Goal: Task Accomplishment & Management: Manage account settings

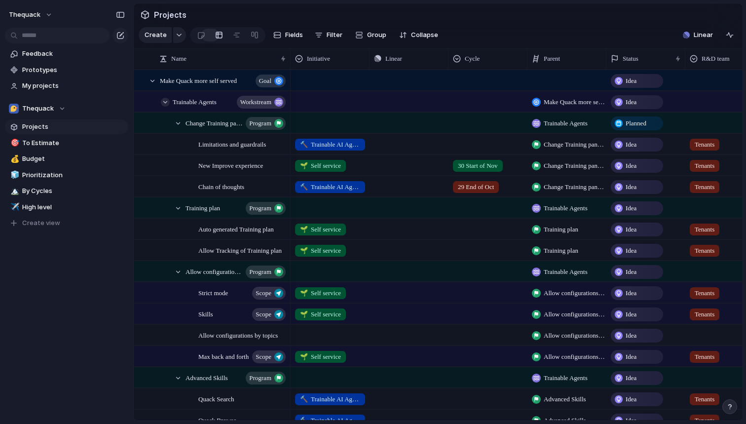
click at [165, 105] on div at bounding box center [165, 102] width 9 height 9
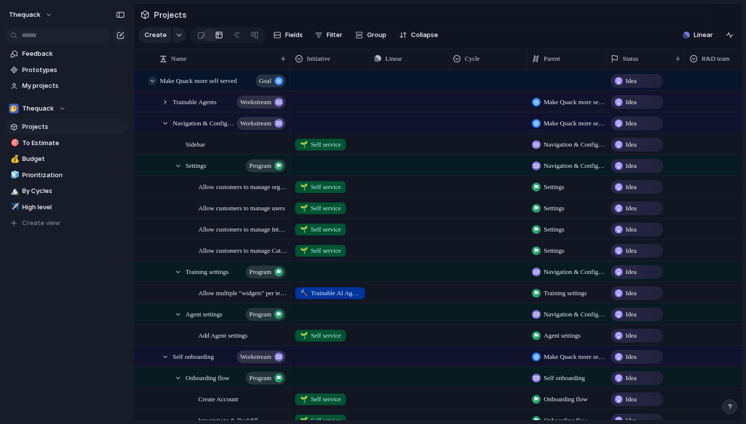
click at [154, 79] on div at bounding box center [152, 80] width 9 height 9
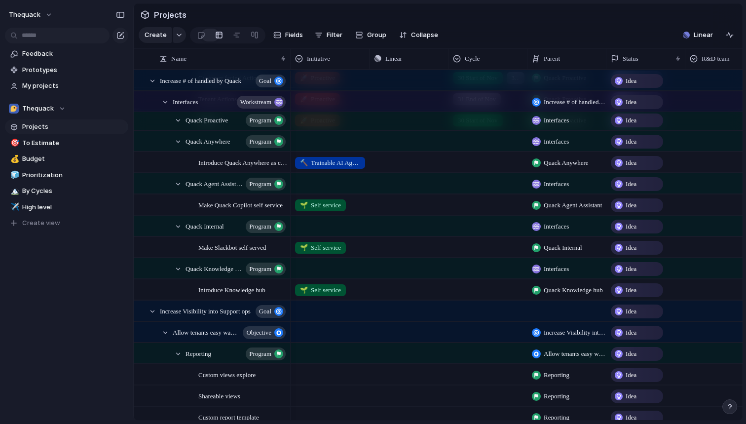
scroll to position [310, 0]
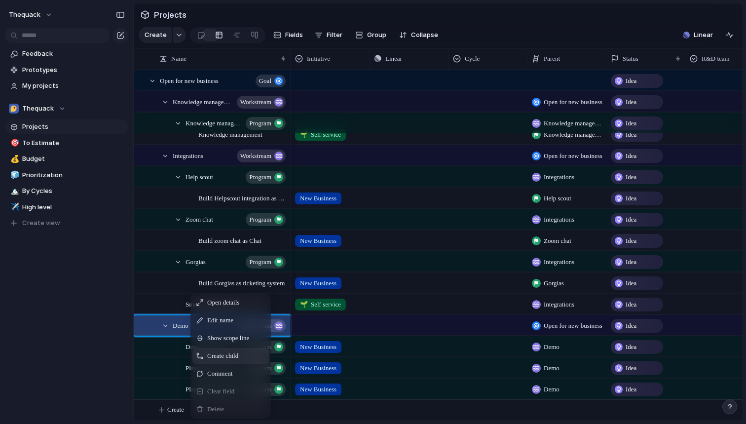
click at [218, 354] on span "Create child" at bounding box center [222, 356] width 31 height 10
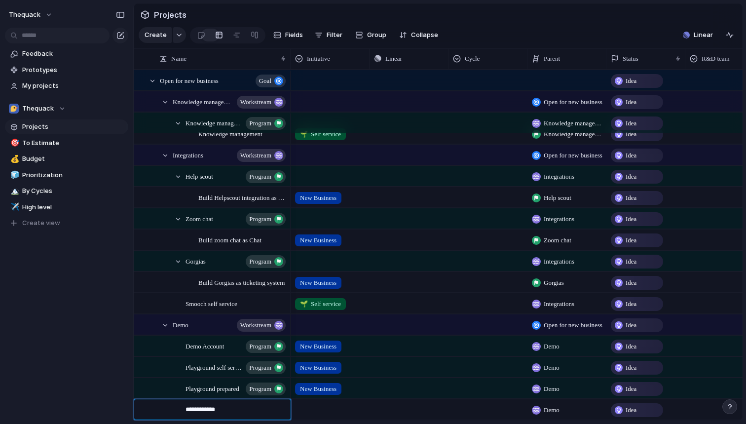
type textarea "**********"
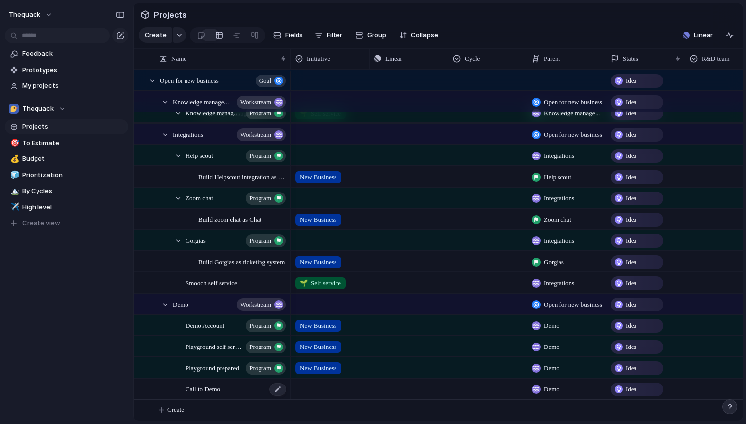
click at [195, 387] on span "Call to Demo" at bounding box center [203, 388] width 35 height 11
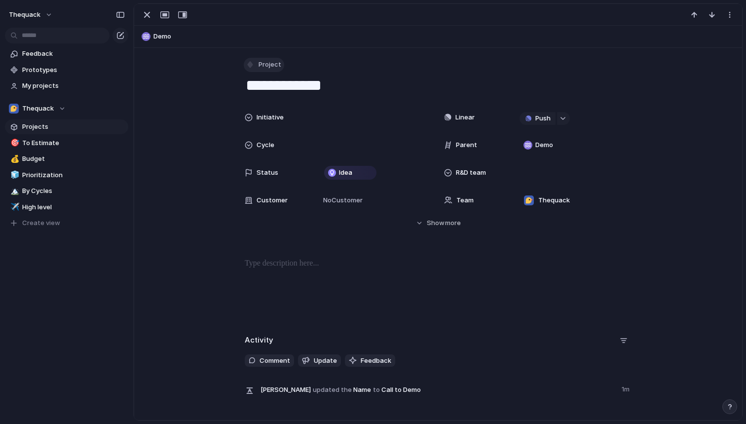
click at [269, 70] on button "Project" at bounding box center [264, 65] width 40 height 14
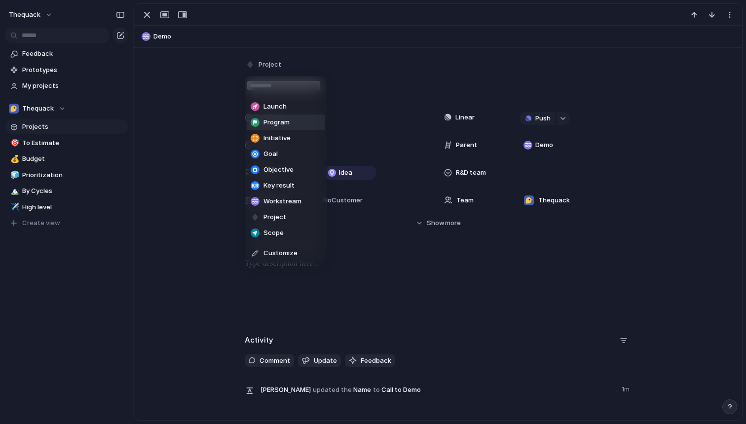
click at [277, 118] on span "Program" at bounding box center [277, 122] width 26 height 10
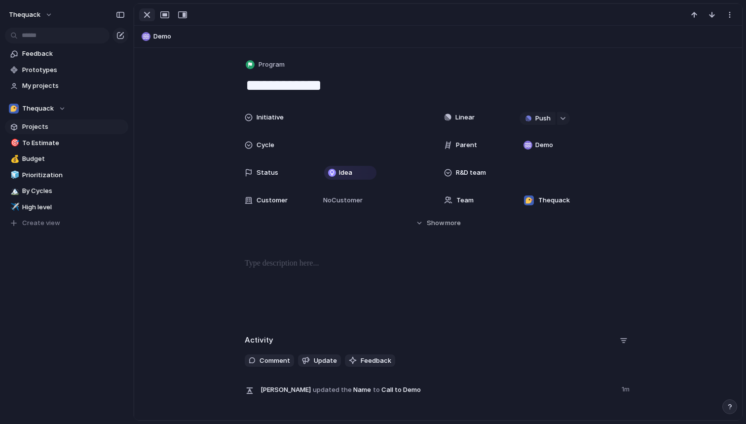
click at [147, 17] on div "button" at bounding box center [147, 15] width 12 height 12
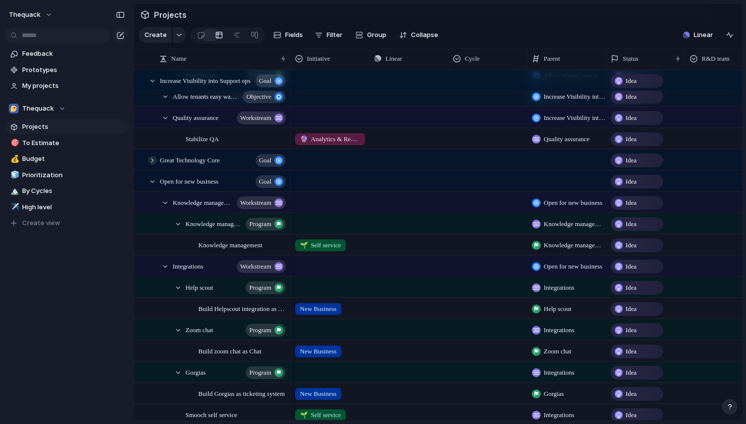
click at [149, 156] on div at bounding box center [152, 160] width 9 height 9
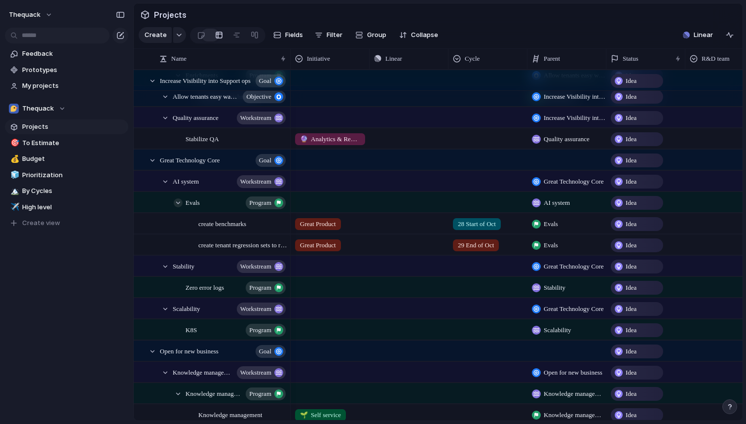
click at [178, 200] on div at bounding box center [178, 202] width 9 height 9
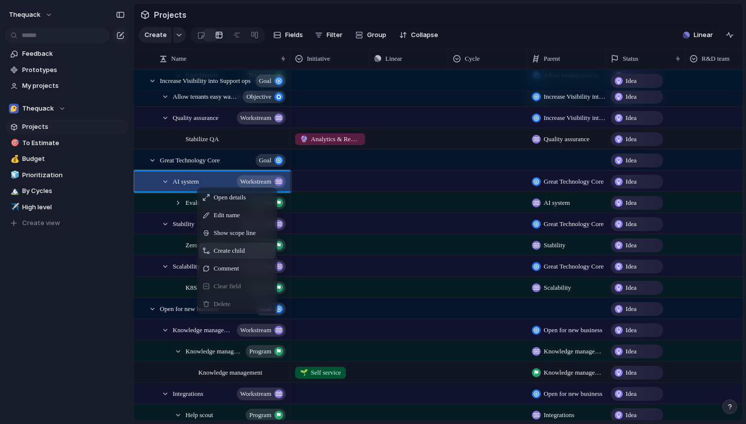
click at [226, 251] on span "Create child" at bounding box center [229, 251] width 31 height 10
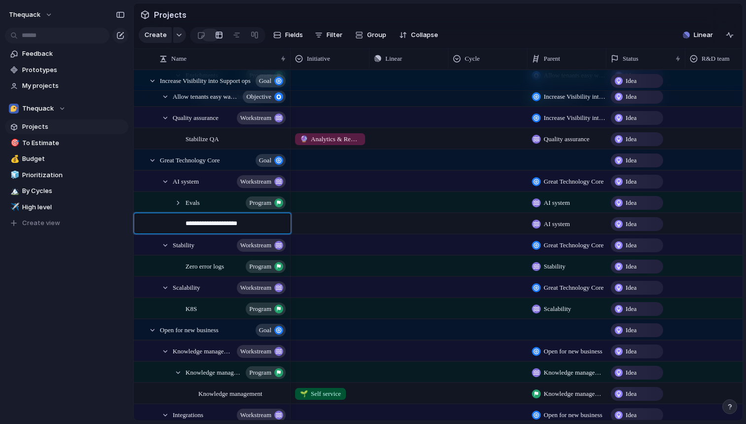
type textarea "**********"
type textarea "***"
click at [193, 228] on div "RAG" at bounding box center [237, 224] width 102 height 20
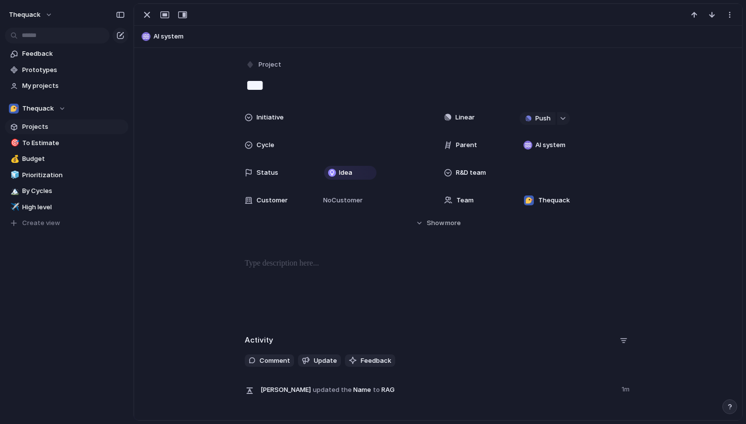
click at [258, 73] on div "Project ***" at bounding box center [438, 77] width 387 height 38
click at [261, 62] on span "Project" at bounding box center [270, 65] width 23 height 10
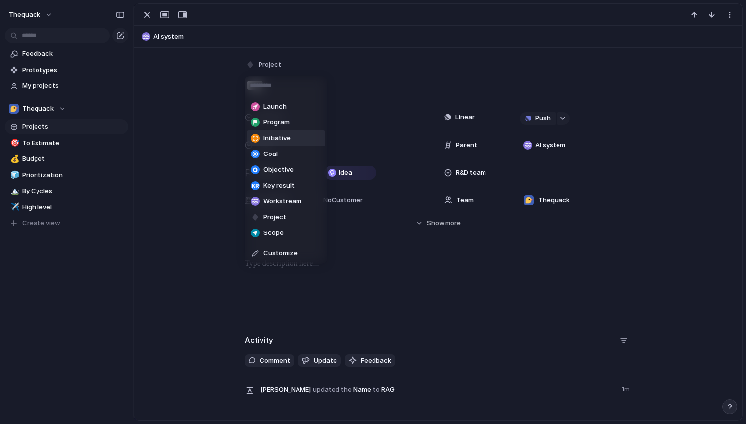
click at [269, 124] on span "Program" at bounding box center [277, 122] width 26 height 10
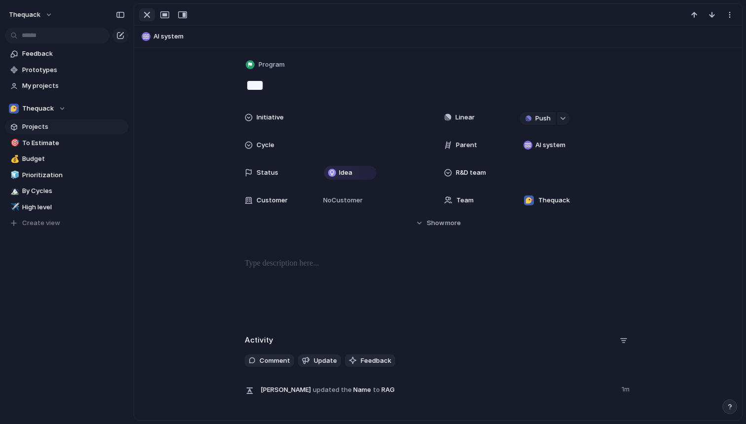
click at [148, 15] on div "button" at bounding box center [147, 15] width 12 height 12
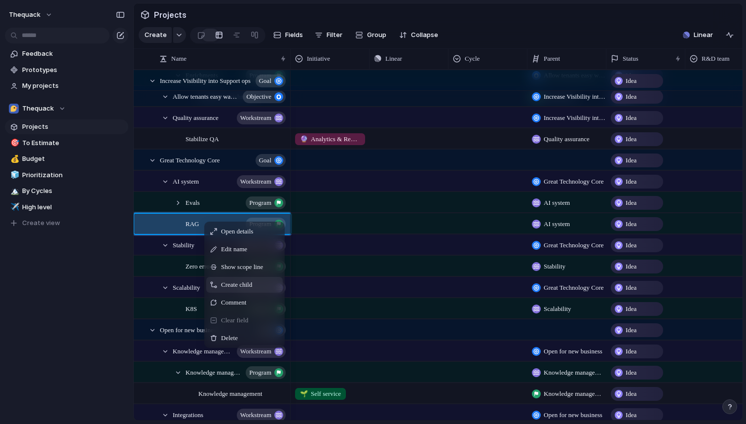
click at [229, 287] on span "Create child" at bounding box center [236, 285] width 31 height 10
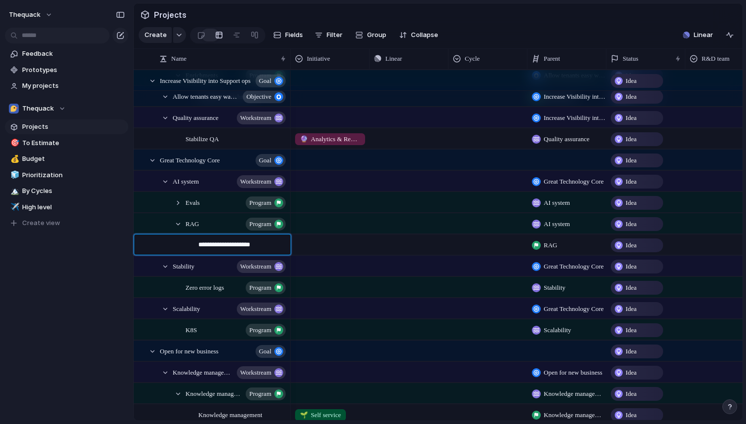
type textarea "**********"
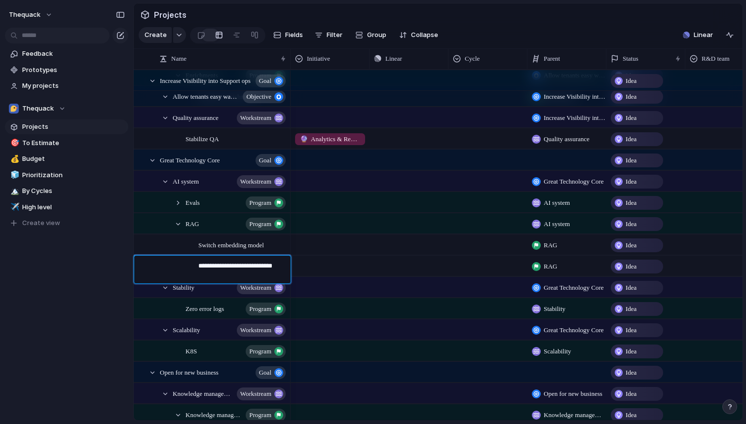
type textarea "**********"
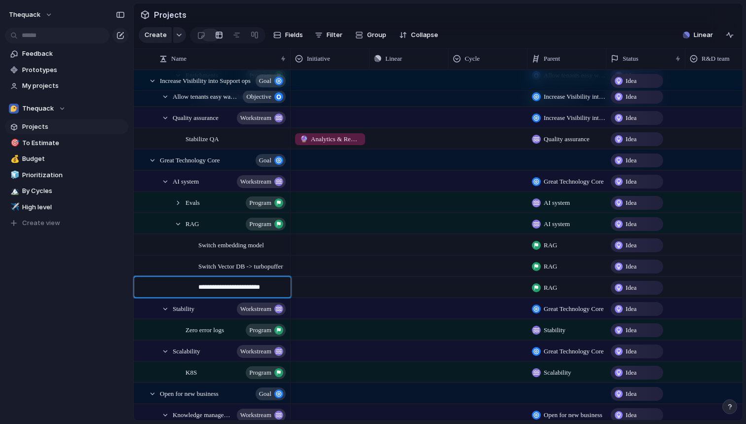
type textarea "**********"
click at [180, 202] on div at bounding box center [178, 202] width 9 height 9
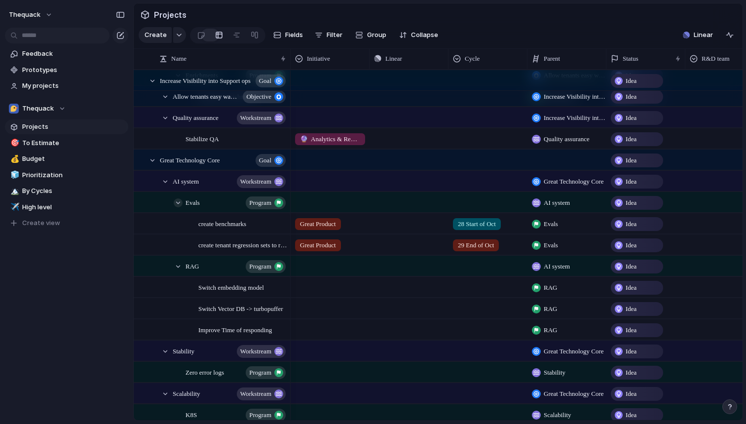
click at [179, 202] on div at bounding box center [178, 202] width 9 height 9
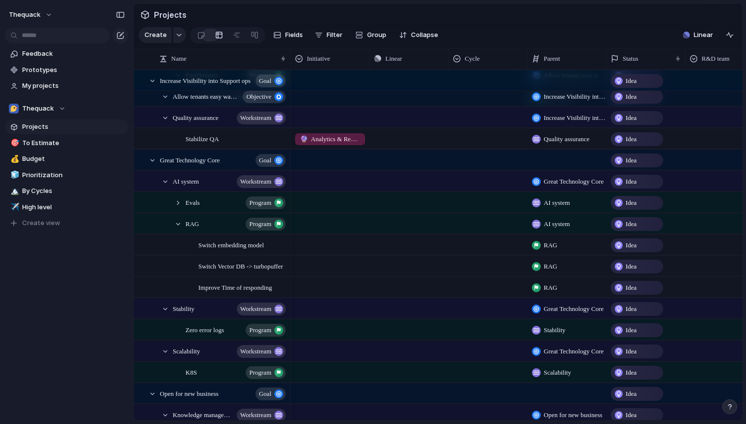
click at [319, 246] on div at bounding box center [330, 243] width 78 height 16
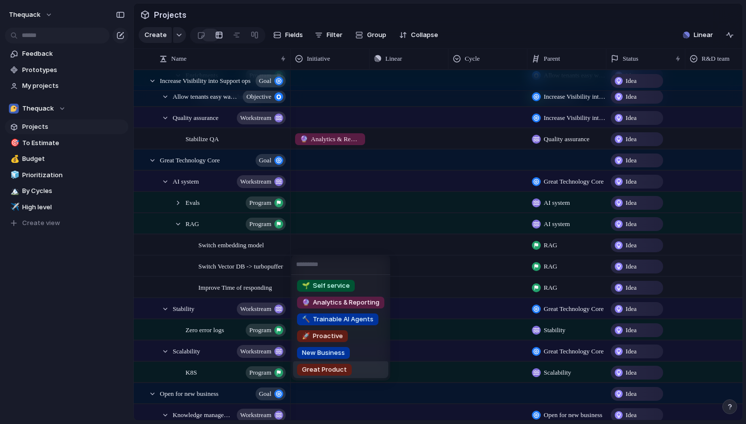
click at [318, 371] on span "Great Product" at bounding box center [324, 370] width 45 height 10
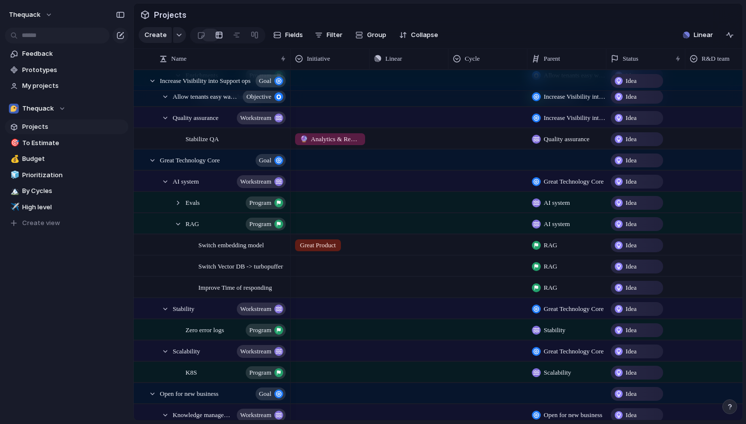
click at [355, 246] on div "Great Product" at bounding box center [330, 243] width 78 height 16
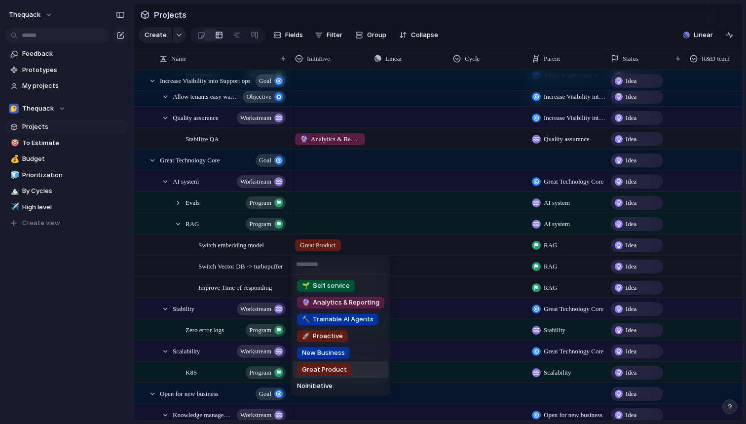
click at [323, 371] on span "Great Product" at bounding box center [324, 370] width 45 height 10
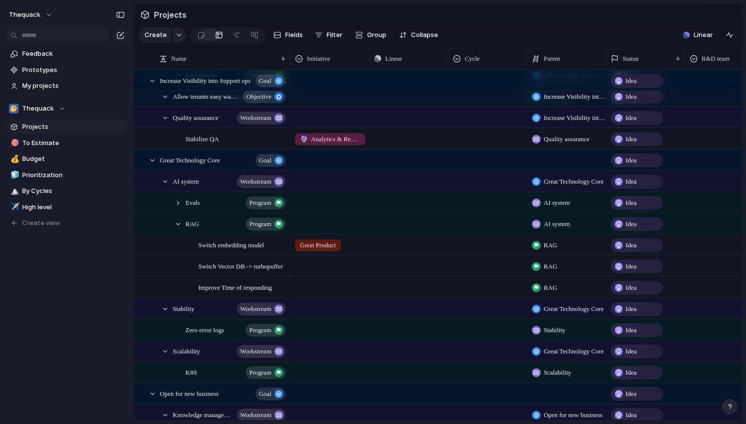
click at [327, 270] on div at bounding box center [330, 264] width 78 height 16
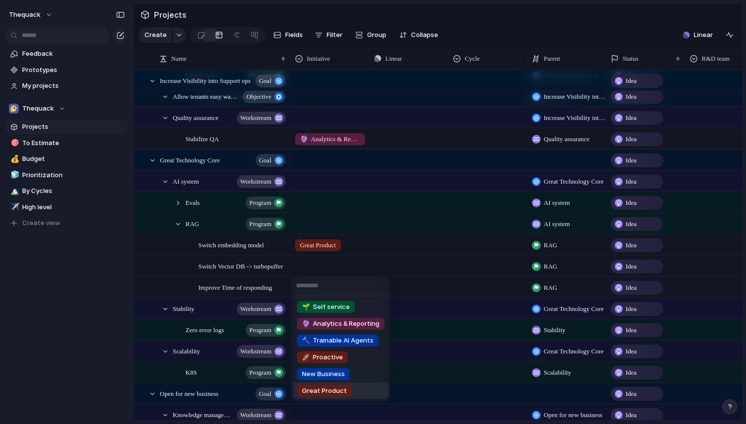
click at [329, 390] on span "Great Product" at bounding box center [324, 391] width 45 height 10
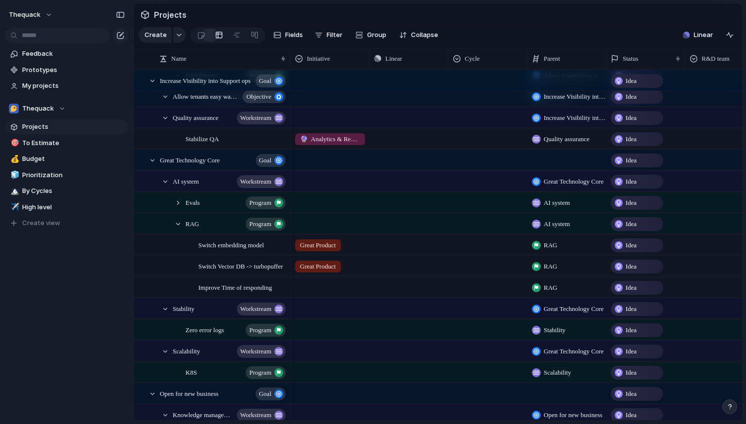
click at [326, 279] on div at bounding box center [330, 285] width 78 height 16
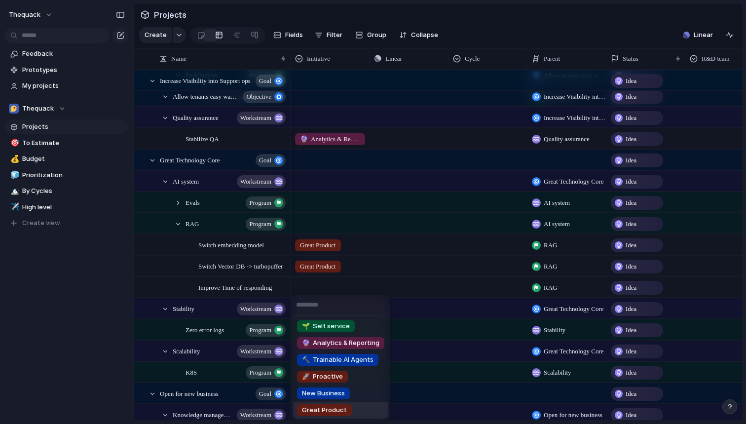
click at [332, 408] on span "Great Product" at bounding box center [324, 410] width 45 height 10
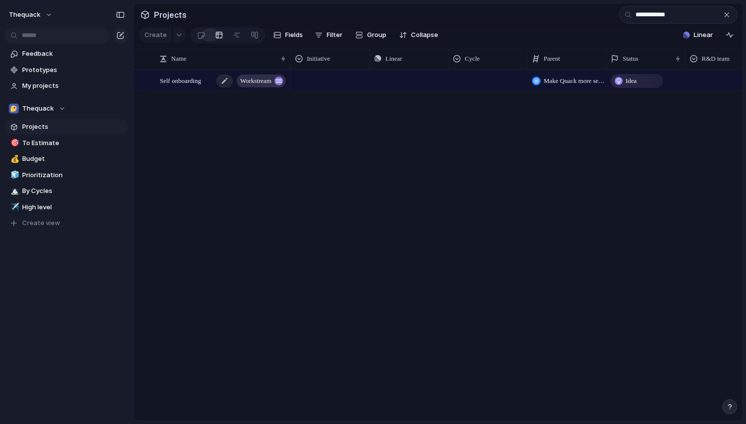
type input "**********"
click at [175, 71] on div "Self onboarding workstream" at bounding box center [223, 81] width 127 height 20
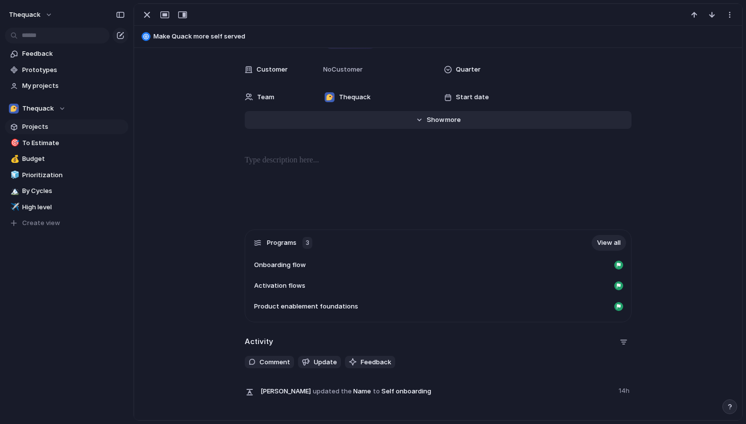
scroll to position [168, 0]
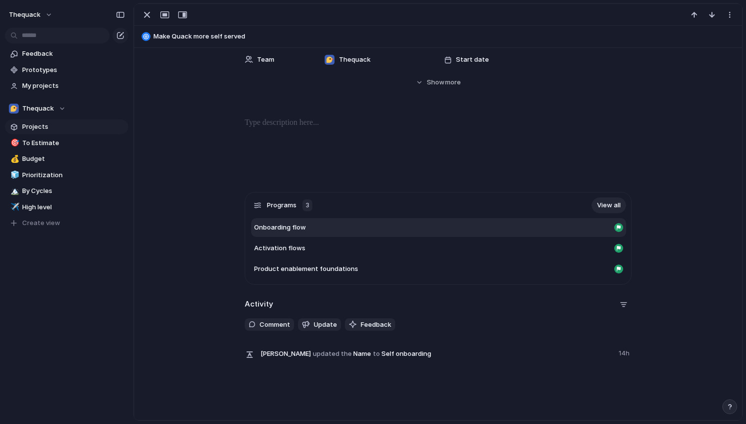
click at [276, 229] on span "Onboarding flow" at bounding box center [280, 228] width 52 height 10
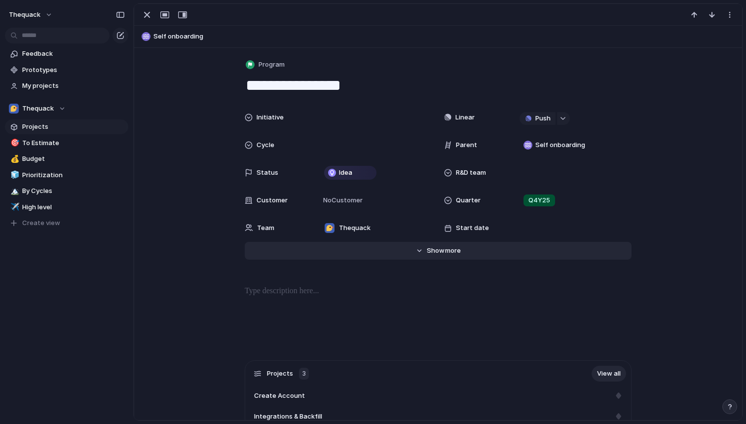
click at [448, 251] on span "more" at bounding box center [453, 251] width 16 height 10
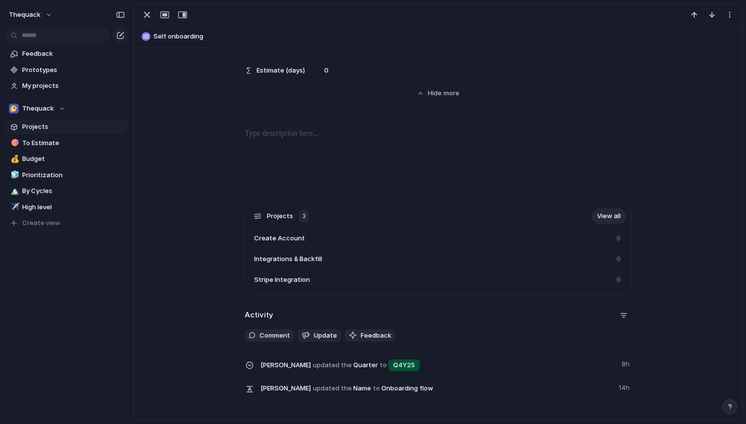
scroll to position [408, 0]
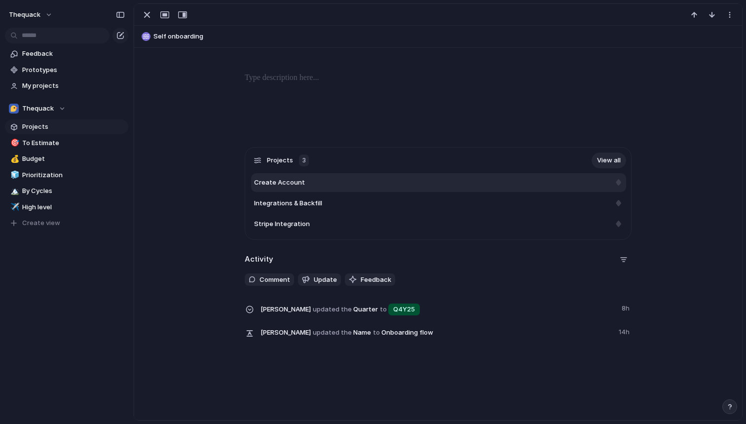
click at [302, 178] on div "Create Account" at bounding box center [432, 183] width 356 height 10
type textarea "**********"
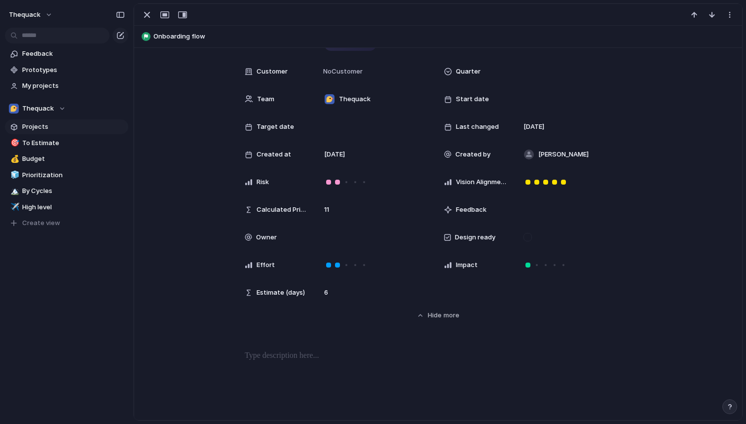
scroll to position [164, 0]
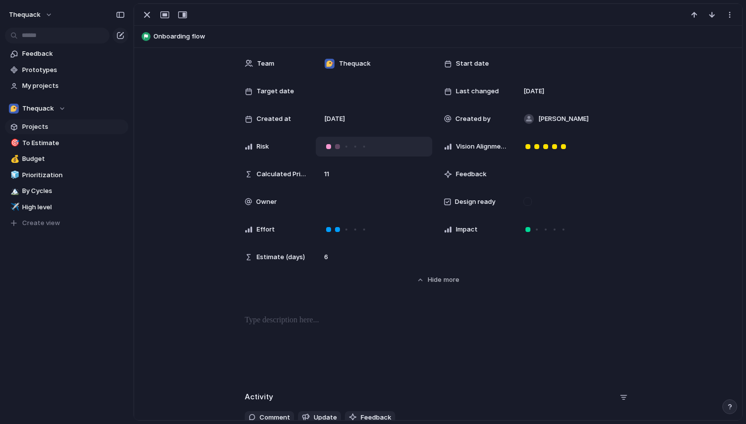
click at [328, 147] on div at bounding box center [328, 146] width 5 height 5
click at [552, 232] on div at bounding box center [554, 229] width 9 height 9
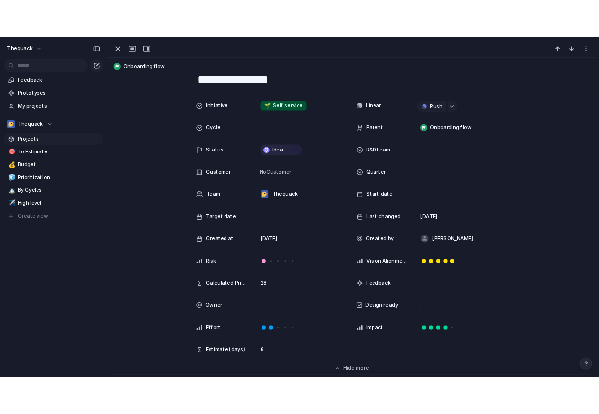
scroll to position [117, 0]
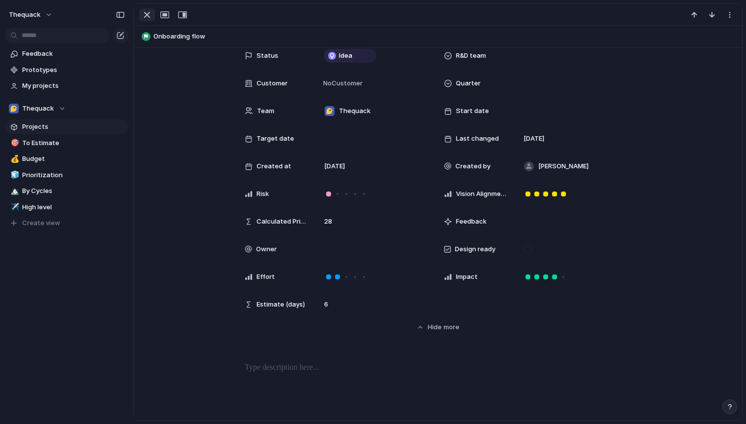
click at [143, 13] on div "button" at bounding box center [147, 15] width 12 height 12
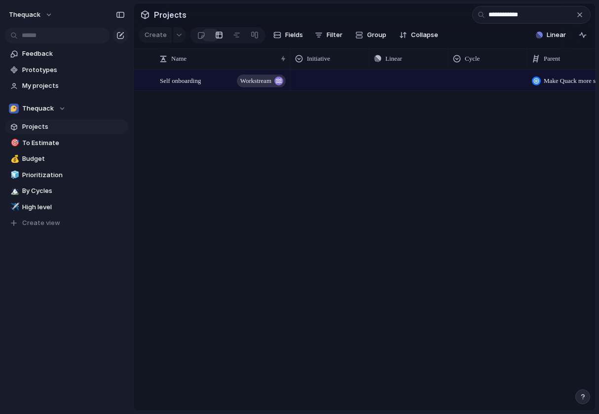
click at [58, 127] on span "Projects" at bounding box center [73, 127] width 103 height 10
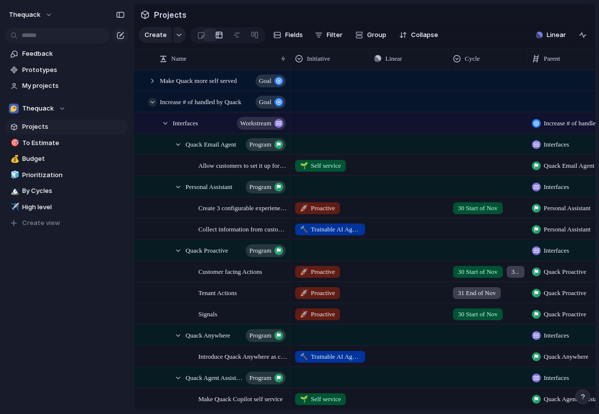
click at [151, 99] on div at bounding box center [152, 102] width 9 height 9
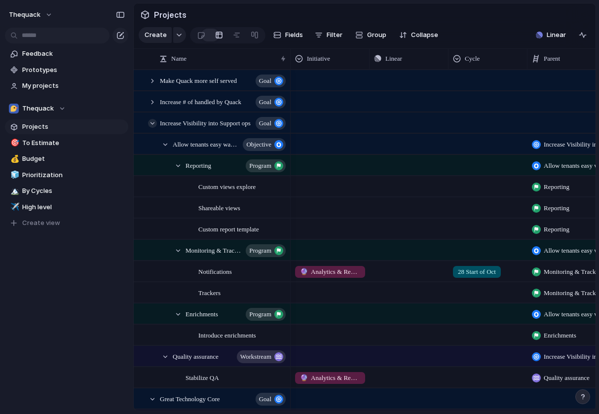
click at [150, 124] on div at bounding box center [152, 123] width 9 height 9
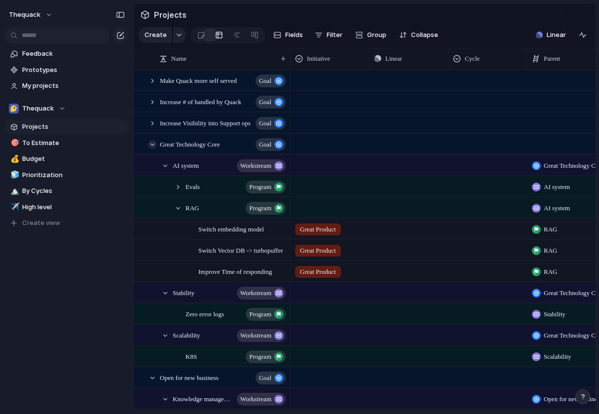
click at [151, 141] on div at bounding box center [152, 144] width 9 height 9
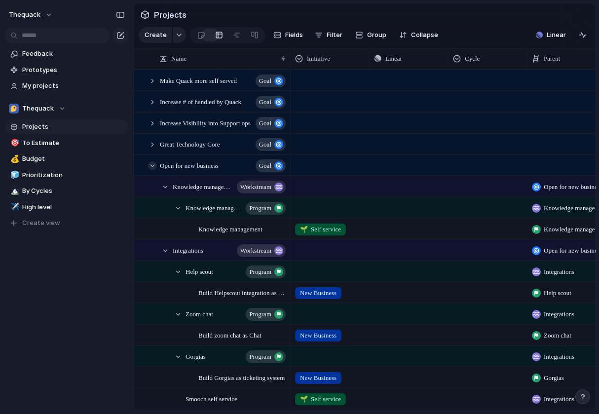
click at [152, 165] on div at bounding box center [152, 165] width 9 height 9
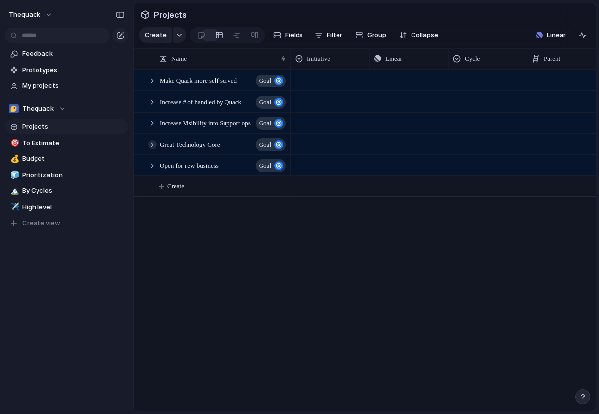
click at [153, 146] on div at bounding box center [152, 144] width 9 height 9
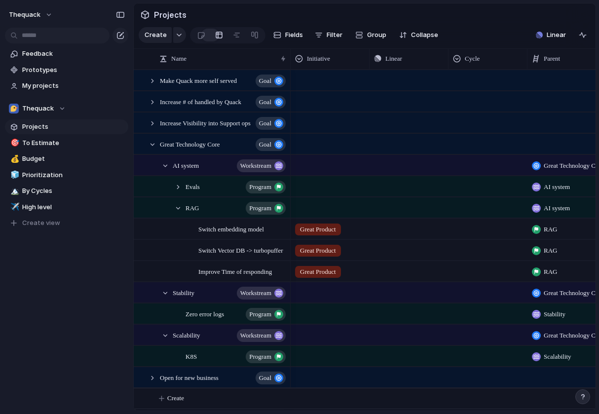
click at [170, 165] on div "AI system workstream" at bounding box center [225, 165] width 130 height 20
click at [168, 164] on div at bounding box center [165, 165] width 9 height 9
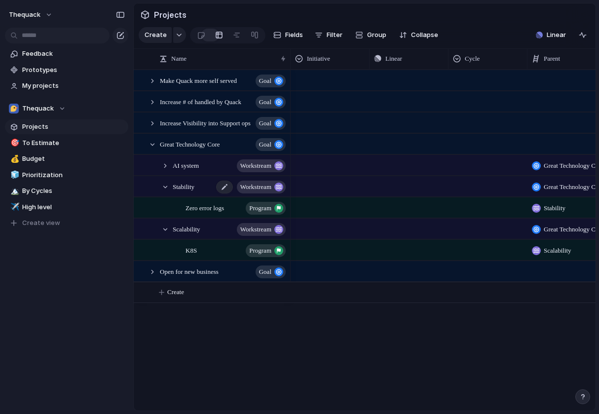
click at [180, 187] on span "Stability" at bounding box center [184, 186] width 22 height 11
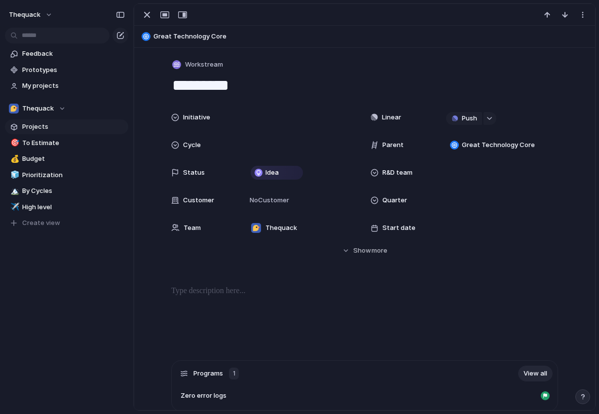
click at [236, 82] on textarea "*********" at bounding box center [364, 85] width 387 height 21
type textarea "**********"
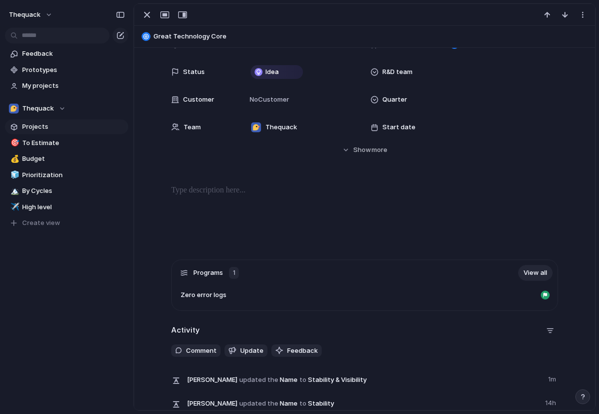
scroll to position [123, 0]
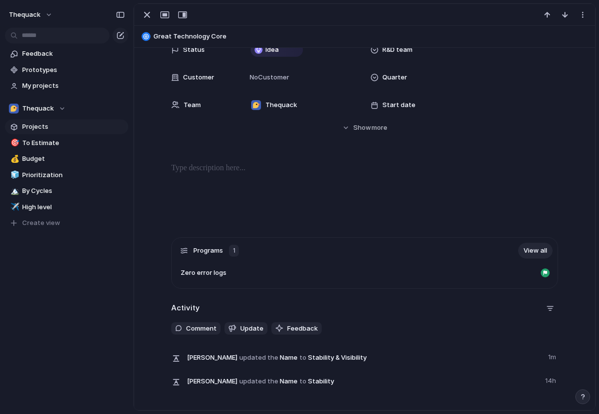
click at [469, 252] on div "Programs 1 View all" at bounding box center [367, 251] width 372 height 16
click at [521, 252] on link "View all" at bounding box center [535, 251] width 35 height 16
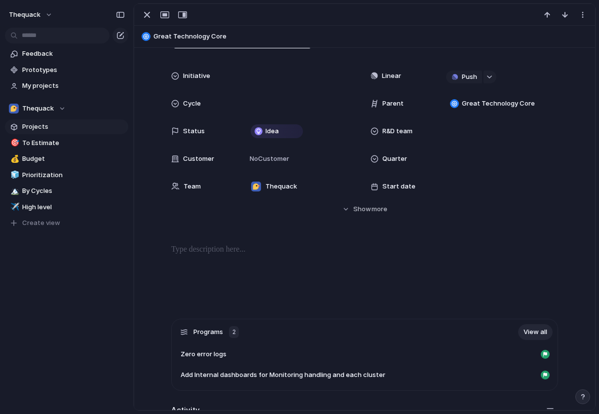
scroll to position [0, 0]
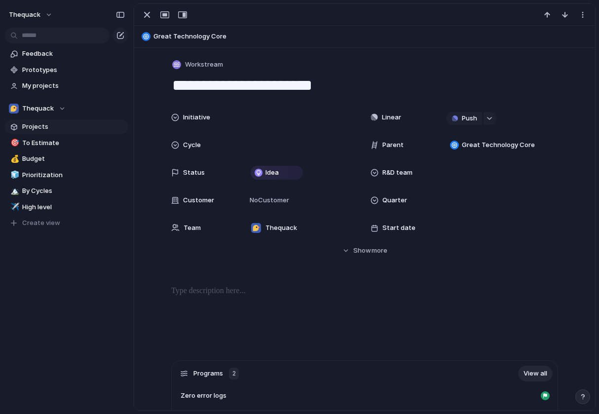
click at [60, 117] on section "Thequack Projects 🎯 To Estimate 💰 Budget 🧊 Prioritization 🏔️ By Cycles ✈️ High …" at bounding box center [66, 161] width 133 height 137
click at [60, 128] on span "Projects" at bounding box center [73, 127] width 103 height 10
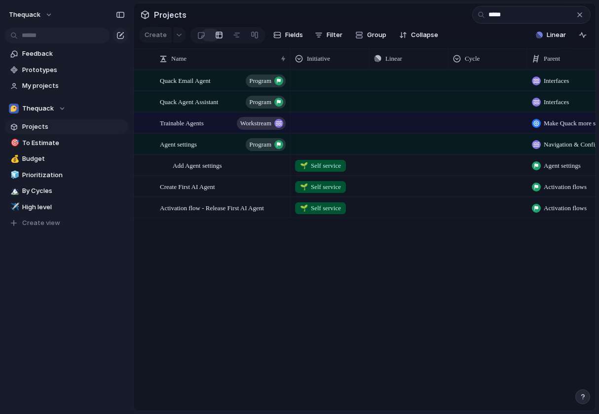
type input "*****"
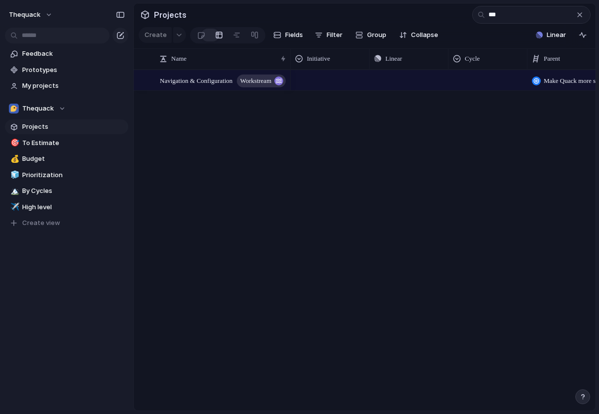
type input "***"
click at [201, 77] on span "Navigation & Configuration" at bounding box center [196, 80] width 73 height 11
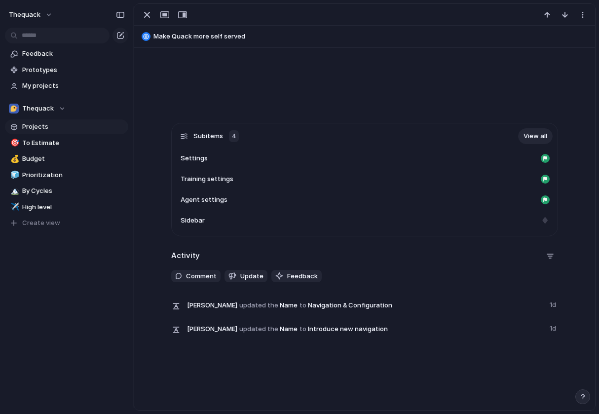
scroll to position [271, 0]
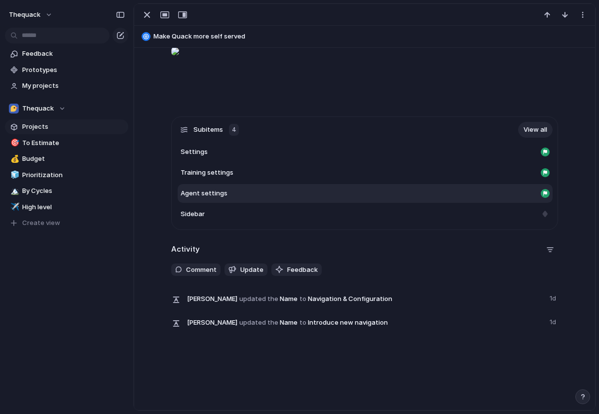
click at [217, 198] on span "Agent settings" at bounding box center [204, 194] width 47 height 10
type textarea "**********"
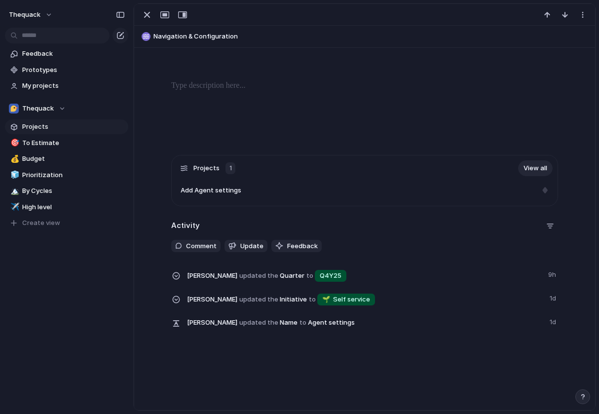
scroll to position [206, 0]
click at [531, 164] on link "View all" at bounding box center [535, 168] width 35 height 16
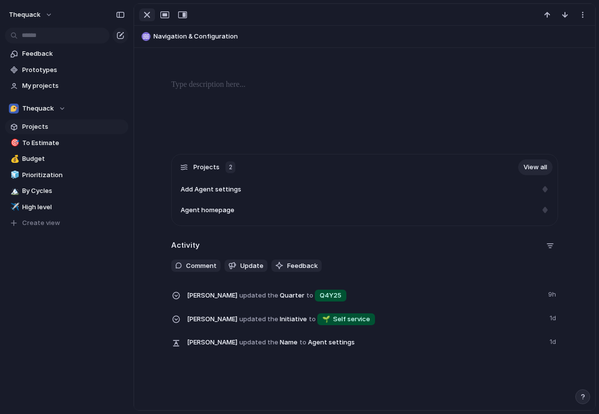
click at [145, 11] on div "button" at bounding box center [147, 15] width 12 height 12
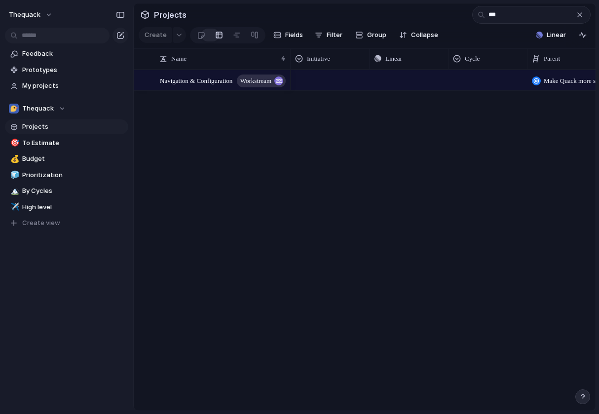
click at [581, 17] on div "button" at bounding box center [580, 15] width 8 height 8
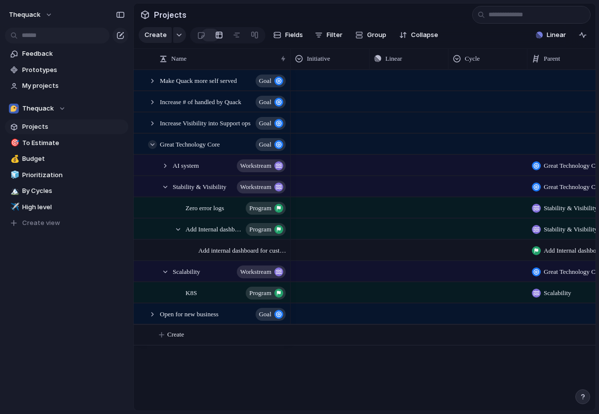
click at [153, 144] on div at bounding box center [152, 144] width 9 height 9
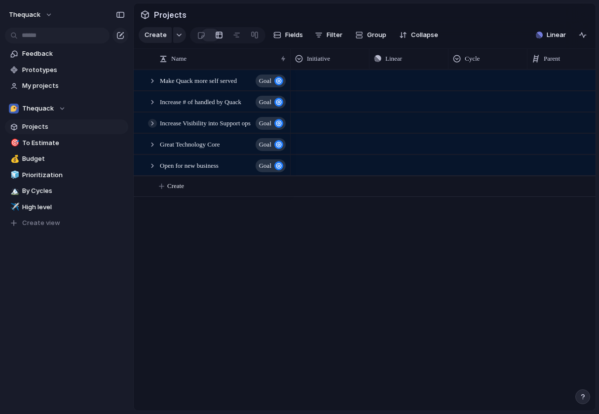
click at [153, 122] on div at bounding box center [152, 123] width 9 height 9
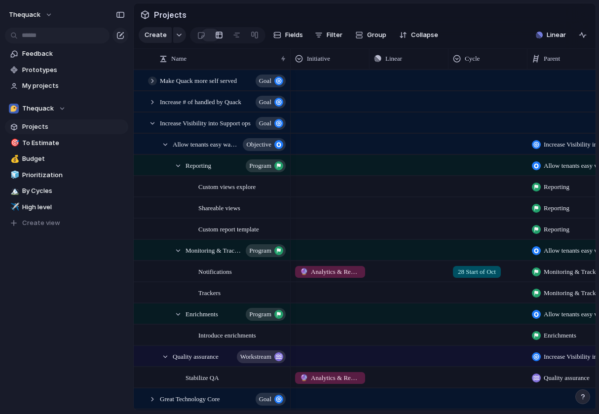
click at [150, 81] on div at bounding box center [152, 80] width 9 height 9
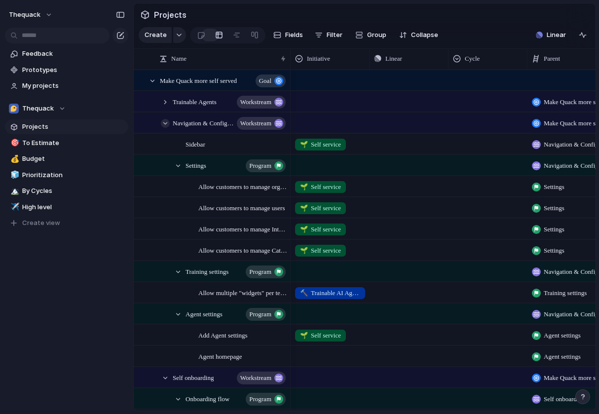
click at [164, 120] on div at bounding box center [165, 123] width 9 height 9
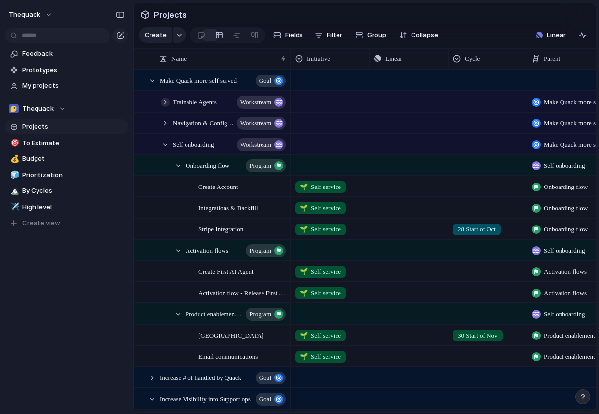
click at [167, 101] on div at bounding box center [165, 102] width 9 height 9
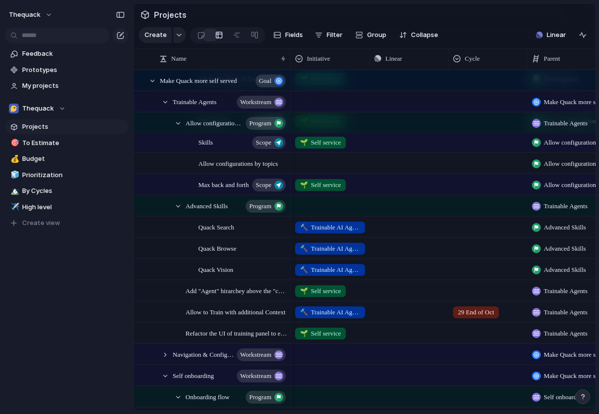
scroll to position [216, 0]
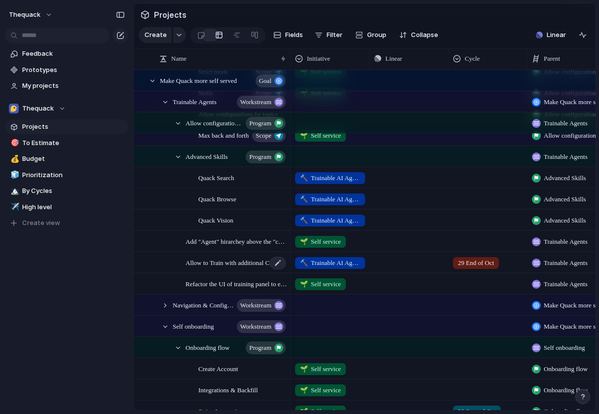
click at [208, 269] on div "Allow to Train with additional Context" at bounding box center [237, 263] width 102 height 20
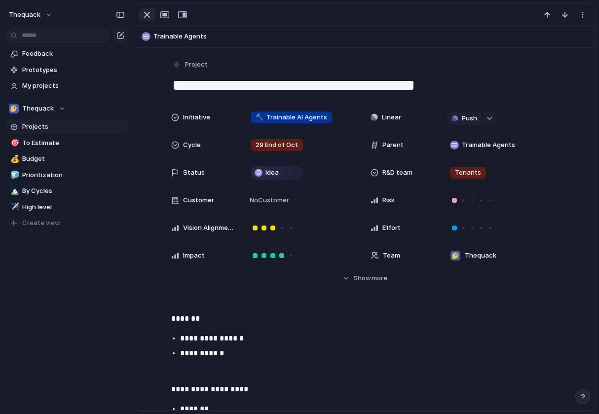
click at [145, 13] on div "button" at bounding box center [147, 15] width 12 height 12
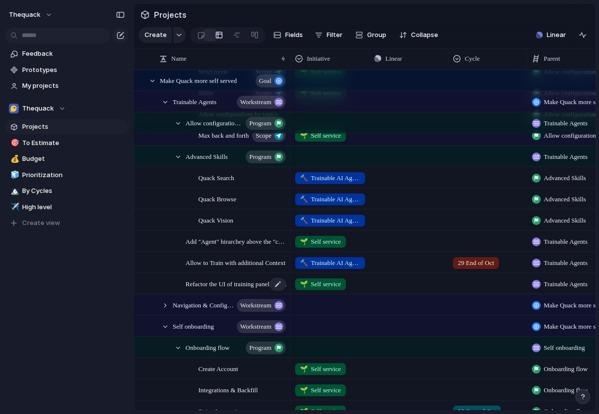
click at [209, 287] on span "Refactor the UI of training panel to enhance experience and show diffrentiation…" at bounding box center [237, 283] width 102 height 11
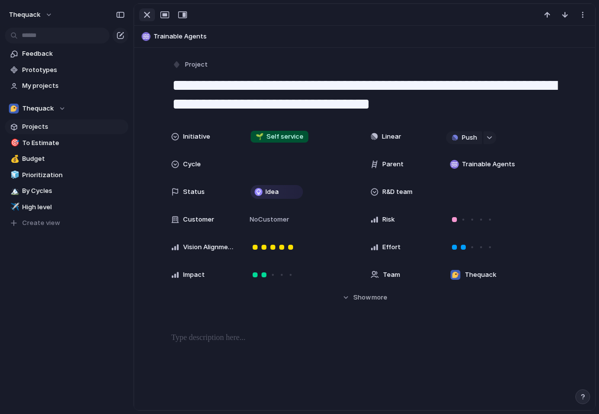
click at [147, 12] on div "button" at bounding box center [147, 15] width 12 height 12
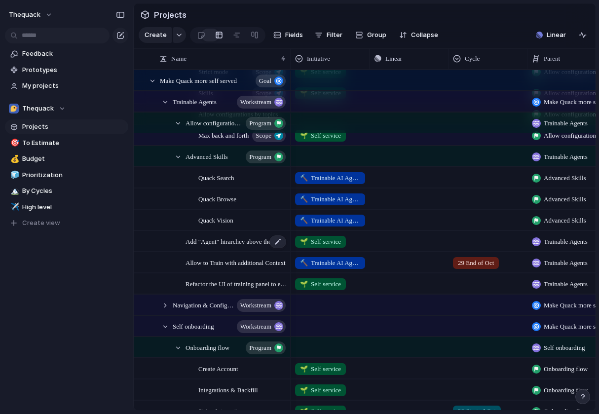
click at [199, 238] on span "Add "Agent" hirarchey above the "channel"" at bounding box center [237, 240] width 102 height 11
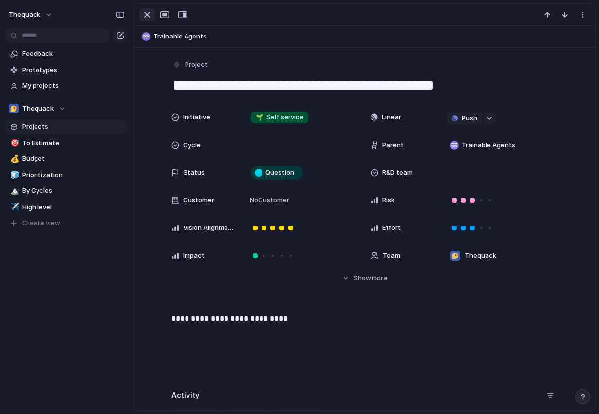
click at [148, 14] on div "button" at bounding box center [147, 15] width 12 height 12
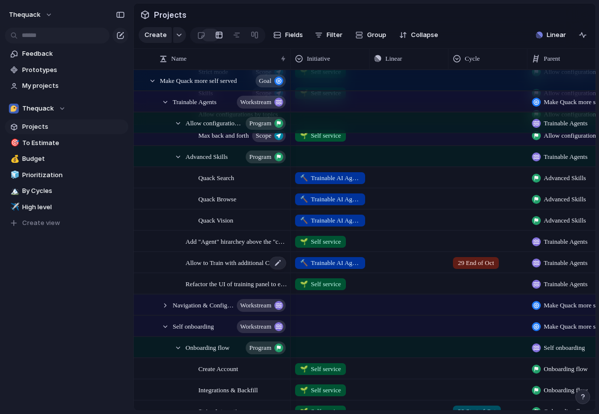
click at [251, 258] on span "Allow to Train with additional Context" at bounding box center [236, 262] width 100 height 11
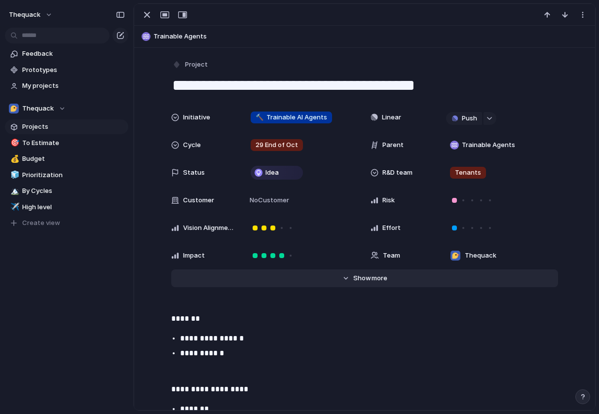
click at [319, 280] on button "Hide Show more" at bounding box center [364, 278] width 387 height 18
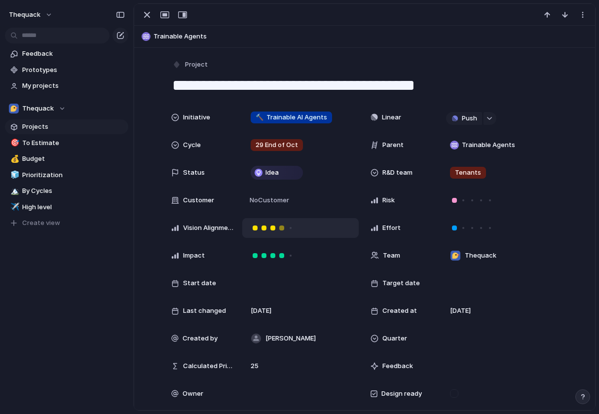
click at [282, 228] on div at bounding box center [281, 228] width 5 height 5
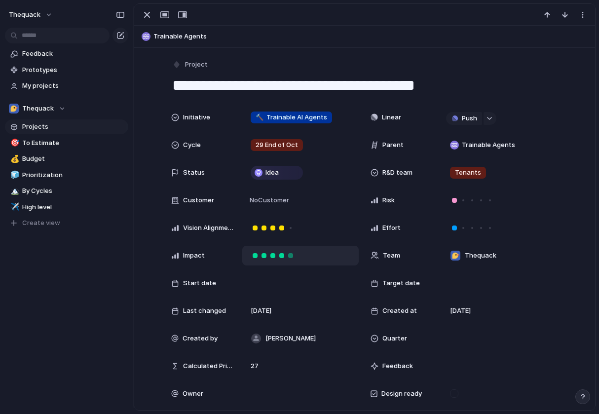
click at [290, 256] on div at bounding box center [290, 255] width 5 height 5
click at [281, 255] on div at bounding box center [281, 255] width 5 height 5
click at [148, 13] on div "button" at bounding box center [147, 15] width 12 height 12
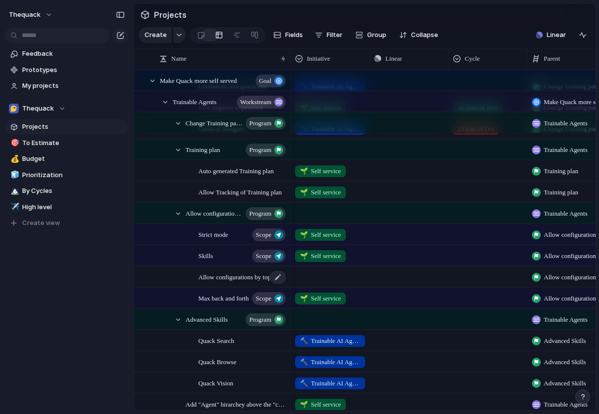
click at [217, 281] on span "Allow configurations by topics" at bounding box center [237, 276] width 79 height 11
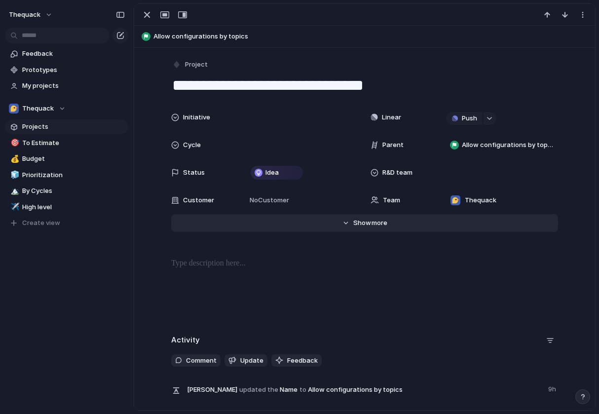
click at [364, 215] on button "Hide Show more" at bounding box center [364, 223] width 387 height 18
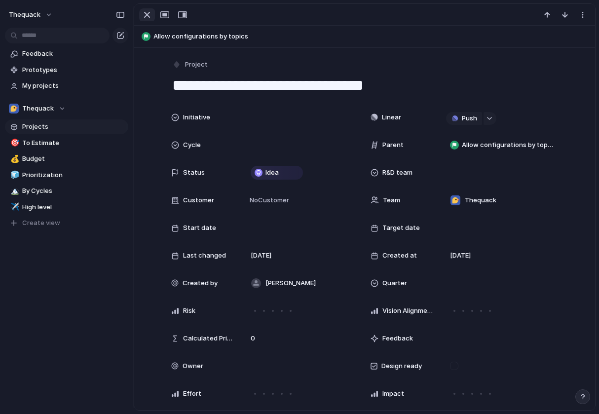
click at [149, 10] on div "button" at bounding box center [147, 15] width 12 height 12
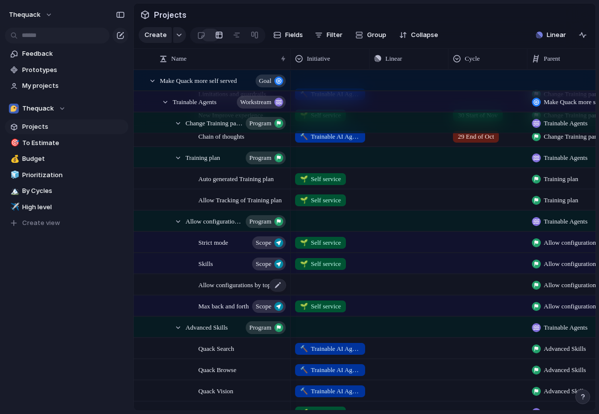
click at [211, 290] on div "Allow configurations by topics" at bounding box center [242, 285] width 89 height 20
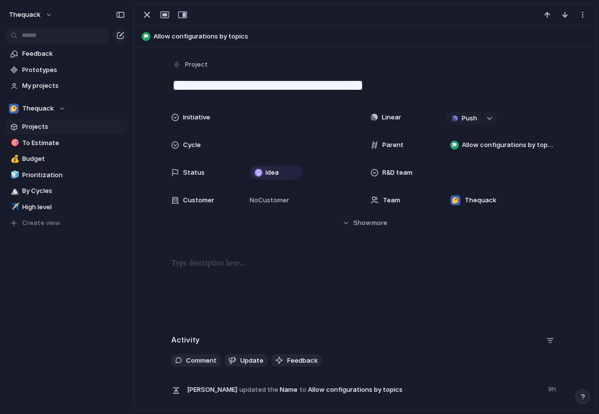
click at [240, 252] on div "**********" at bounding box center [364, 227] width 461 height 358
click at [240, 263] on p at bounding box center [364, 264] width 387 height 12
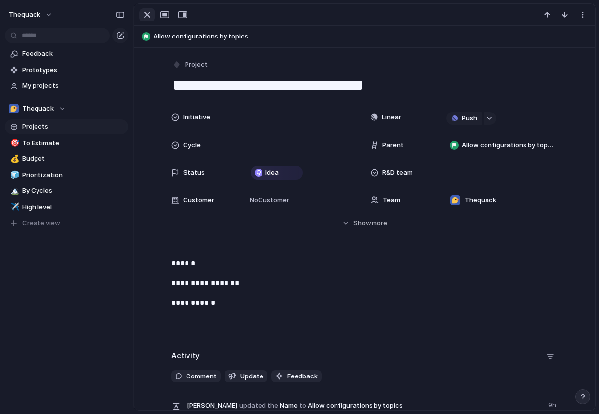
click at [144, 14] on div "button" at bounding box center [147, 15] width 12 height 12
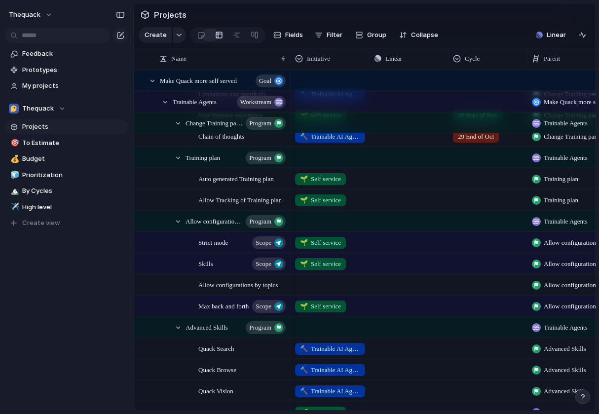
click at [181, 265] on div "Skills Scope" at bounding box center [212, 264] width 156 height 20
click at [152, 265] on div at bounding box center [143, 267] width 18 height 27
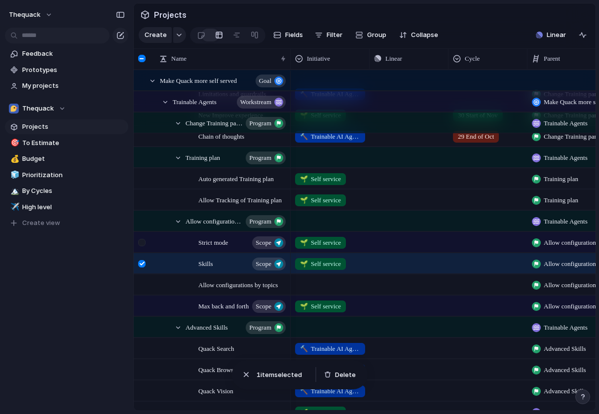
click at [143, 241] on div at bounding box center [141, 242] width 7 height 7
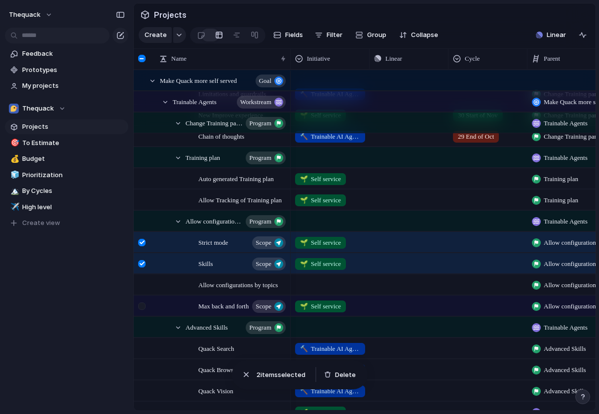
click at [142, 299] on div at bounding box center [143, 309] width 18 height 27
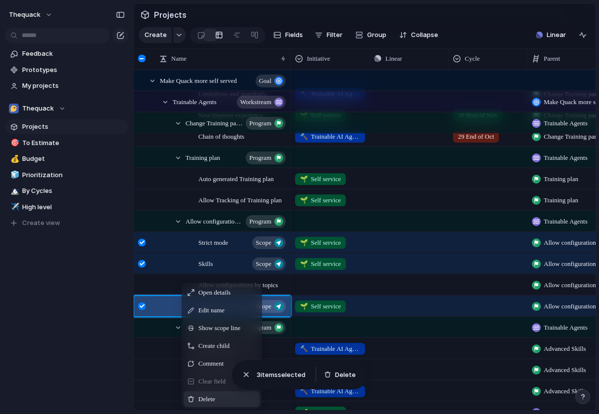
click at [215, 394] on div "Delete" at bounding box center [222, 399] width 76 height 16
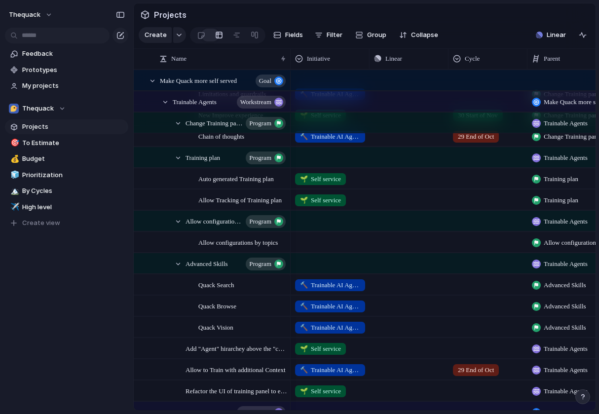
click at [309, 242] on div at bounding box center [330, 240] width 78 height 16
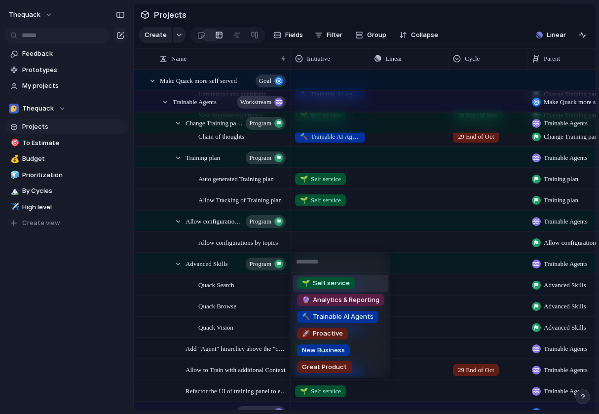
click at [327, 285] on span "🌱 Self service" at bounding box center [326, 283] width 48 height 10
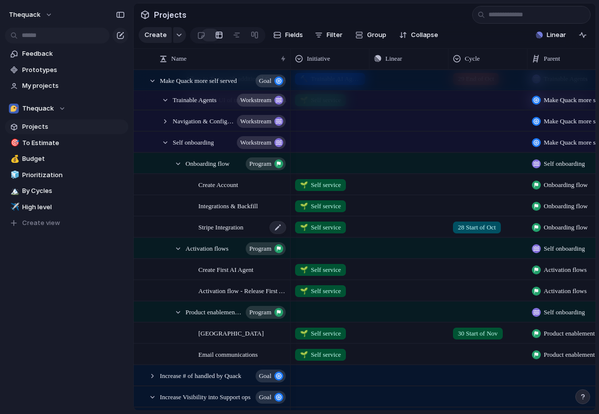
type input "*"
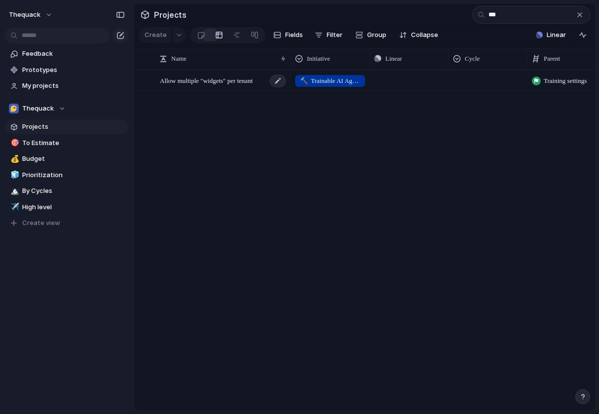
type input "***"
click at [221, 79] on span "Allow multiple "widgets" per tenant" at bounding box center [206, 80] width 93 height 11
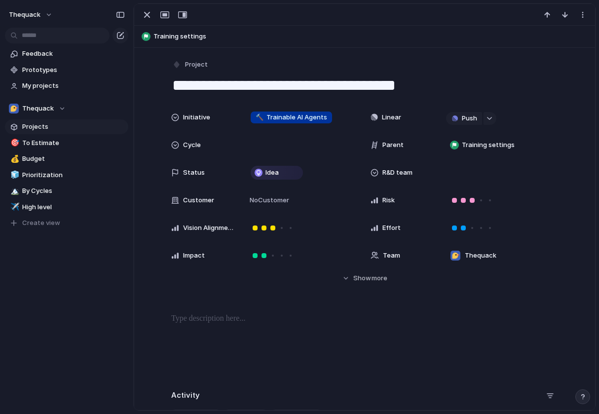
click at [350, 85] on textarea "**********" at bounding box center [364, 85] width 387 height 21
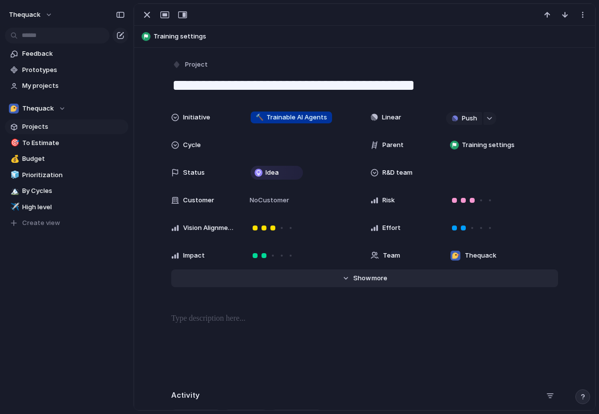
type textarea "**********"
click at [346, 276] on button "Hide Show more" at bounding box center [364, 278] width 387 height 18
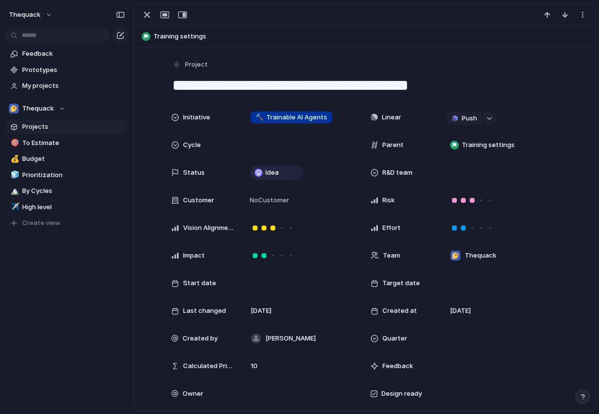
click at [428, 83] on textarea "**********" at bounding box center [364, 85] width 387 height 21
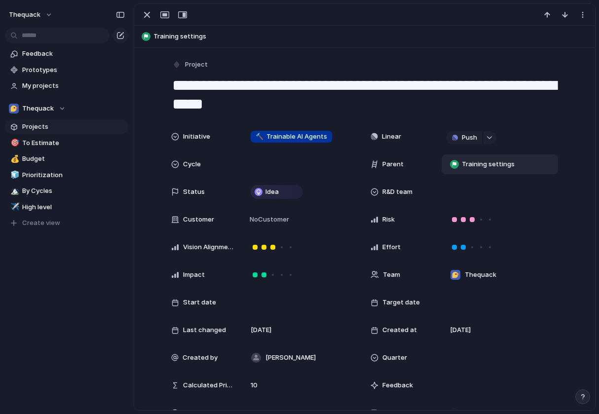
type textarea "**********"
click at [507, 163] on span "Training settings" at bounding box center [488, 164] width 53 height 10
click at [507, 162] on div "No parent Interfaces Make Quack more self served Allow tenants easy way to cons…" at bounding box center [299, 207] width 599 height 414
click at [423, 90] on textarea "**********" at bounding box center [364, 95] width 387 height 40
click at [423, 106] on textarea "**********" at bounding box center [364, 95] width 387 height 40
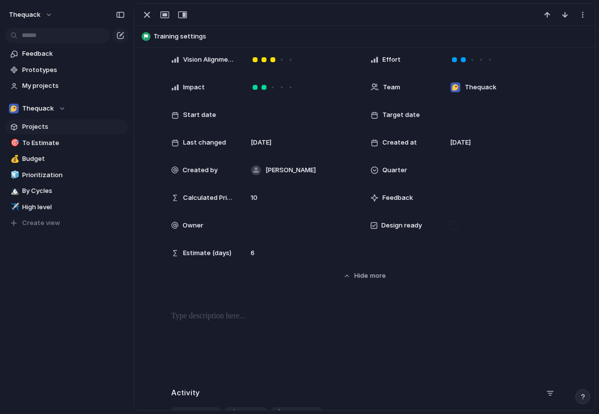
scroll to position [299, 0]
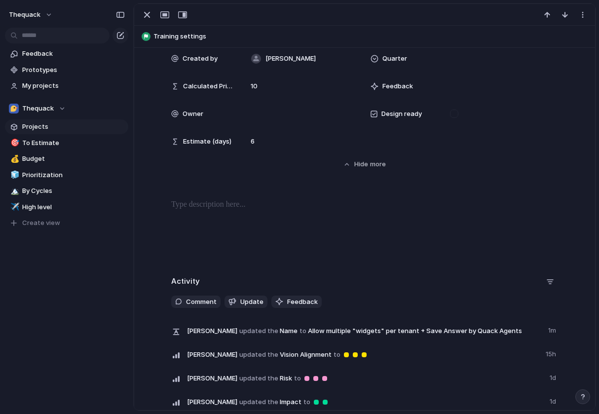
click at [300, 208] on p at bounding box center [364, 205] width 387 height 12
paste div
click at [310, 207] on p "**********" at bounding box center [364, 205] width 387 height 12
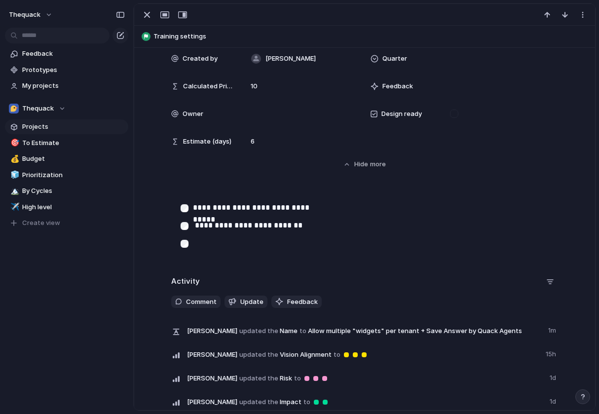
click at [202, 230] on p "**********" at bounding box center [251, 226] width 117 height 12
click at [207, 240] on li at bounding box center [373, 243] width 387 height 18
click at [215, 251] on li at bounding box center [373, 243] width 387 height 18
click at [214, 243] on li at bounding box center [373, 243] width 387 height 18
click at [196, 227] on p "**********" at bounding box center [251, 226] width 117 height 12
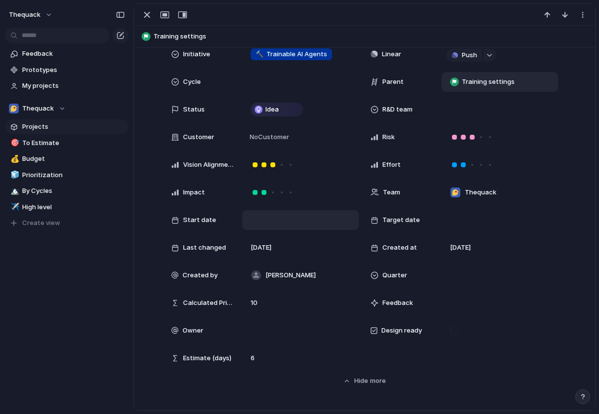
scroll to position [84, 0]
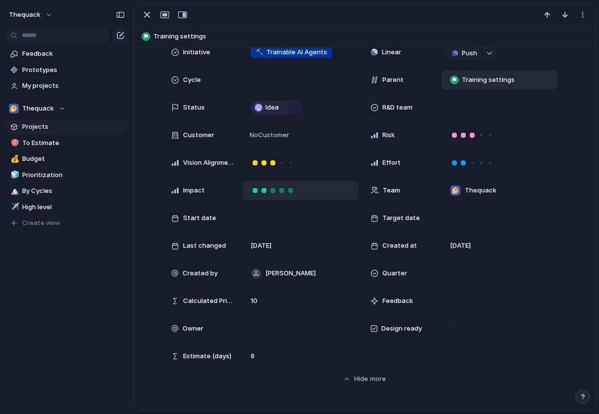
click at [288, 192] on div at bounding box center [290, 190] width 9 height 9
click at [285, 190] on div at bounding box center [281, 190] width 9 height 9
click at [292, 165] on div at bounding box center [290, 162] width 5 height 5
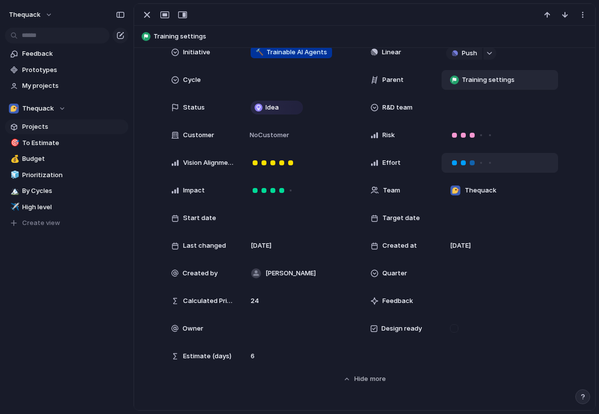
click at [473, 162] on div at bounding box center [472, 162] width 5 height 5
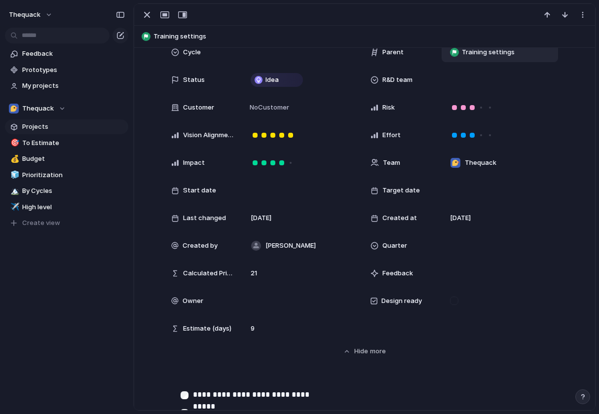
scroll to position [0, 0]
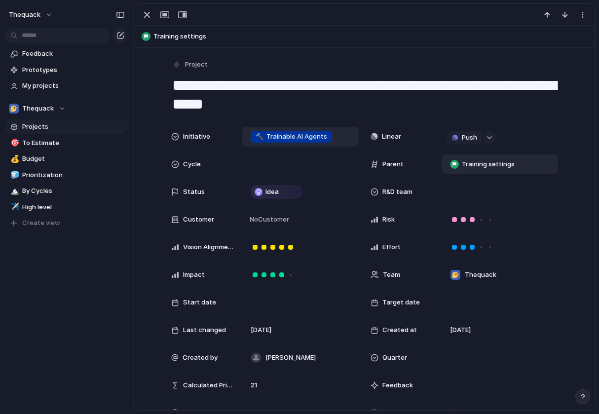
click at [317, 130] on div "🔨 Trainable AI Agents" at bounding box center [300, 137] width 116 height 20
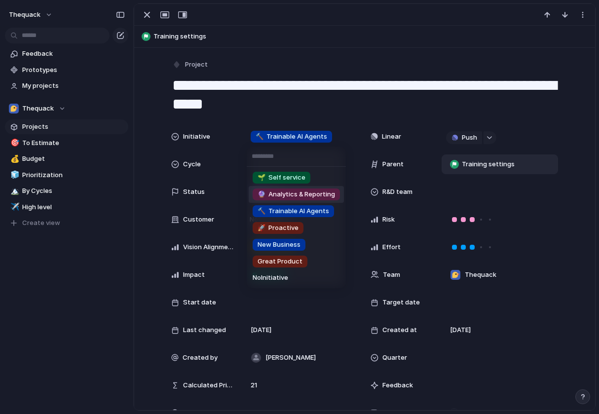
click at [289, 198] on span "🔮 Analytics & Reporting" at bounding box center [296, 195] width 77 height 10
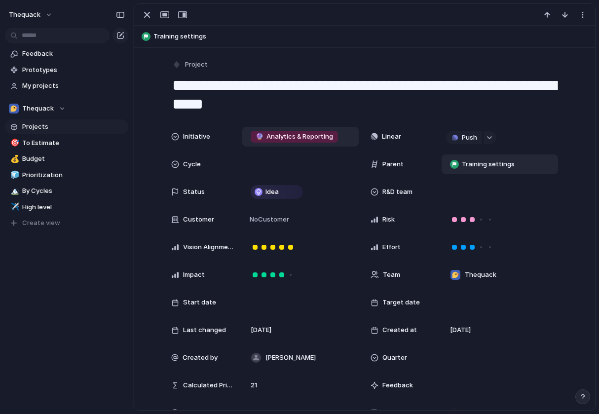
click at [316, 135] on span "🔮 Analytics & Reporting" at bounding box center [294, 137] width 77 height 10
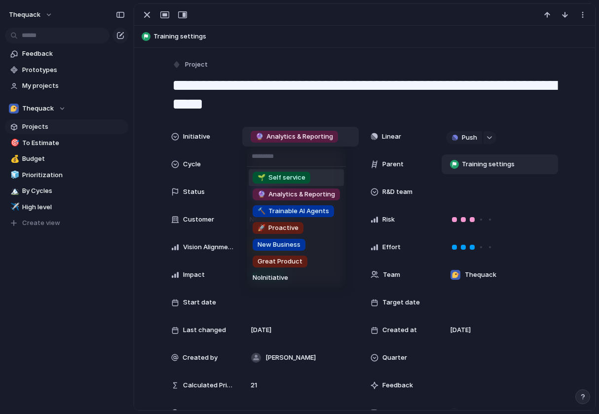
click at [211, 136] on div "🌱 Self service 🔮 Analytics & Reporting 🔨 Trainable AI Agents 🚀 Proactive New Bu…" at bounding box center [299, 207] width 599 height 414
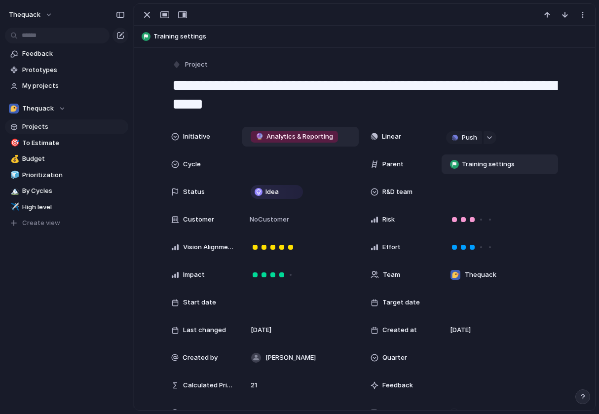
click at [199, 136] on span "Initiative" at bounding box center [196, 137] width 27 height 10
click at [198, 136] on div "🌱 Self service 🔮 Analytics & Reporting 🔨 Trainable AI Agents 🚀 Proactive New Bu…" at bounding box center [299, 207] width 599 height 414
click at [265, 136] on span "🔮 Analytics & Reporting" at bounding box center [294, 137] width 77 height 10
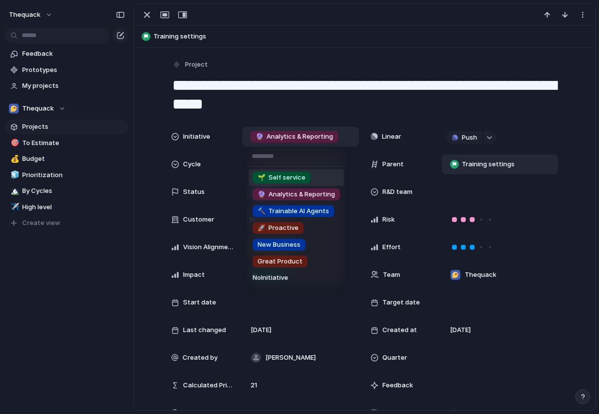
click at [273, 181] on span "🌱 Self service" at bounding box center [282, 178] width 48 height 10
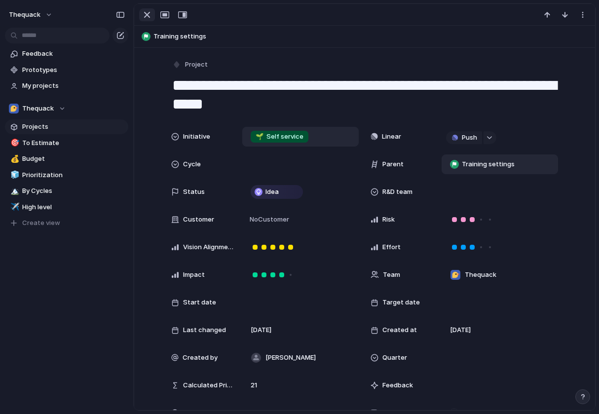
click at [149, 17] on div "button" at bounding box center [147, 15] width 12 height 12
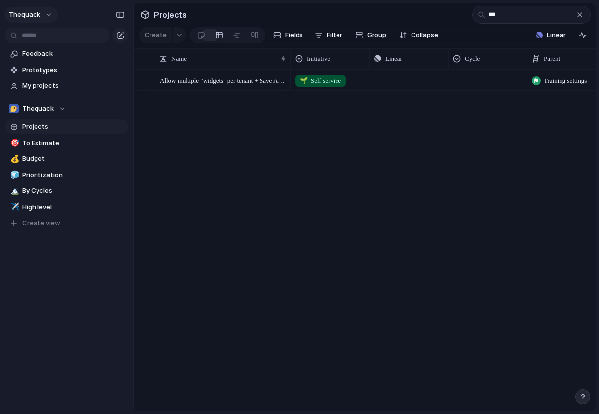
click at [44, 13] on button "thequack" at bounding box center [30, 15] width 53 height 16
click at [311, 69] on div "Settings Invite members Change theme Sign out" at bounding box center [299, 207] width 599 height 414
click at [316, 62] on span "Initiative" at bounding box center [318, 59] width 23 height 10
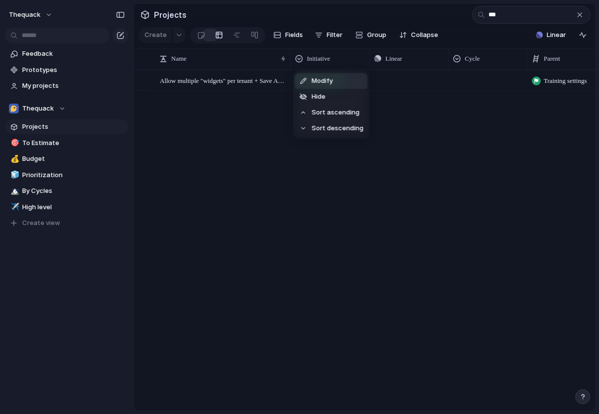
click at [323, 82] on span "Modify" at bounding box center [322, 81] width 21 height 10
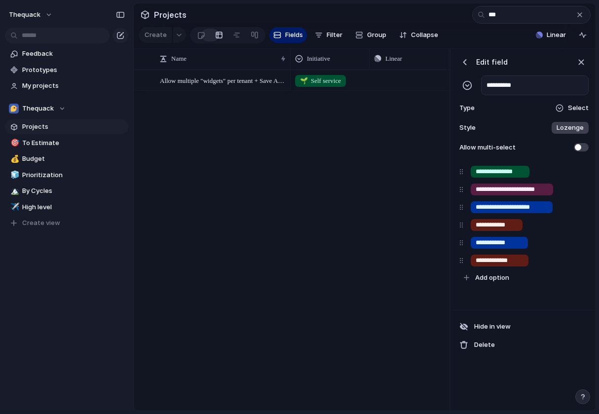
click at [581, 147] on span at bounding box center [581, 147] width 15 height 8
click at [381, 179] on div "🌱 Self service Push Training settings" at bounding box center [370, 240] width 159 height 341
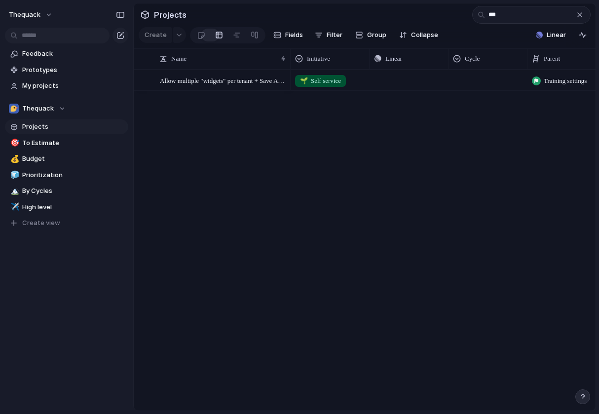
click at [322, 81] on span "🌱 Self service" at bounding box center [320, 81] width 41 height 10
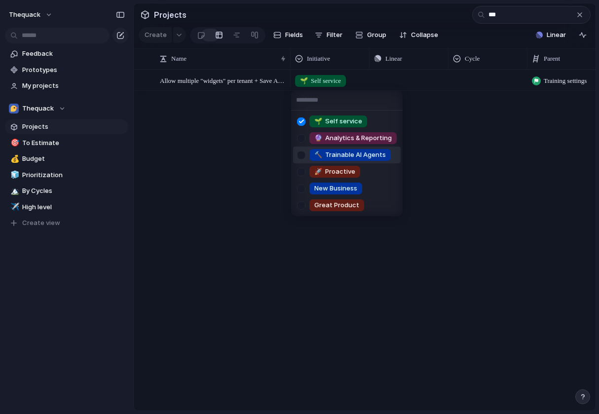
click at [323, 153] on span "🔨 Trainable AI Agents" at bounding box center [350, 155] width 72 height 10
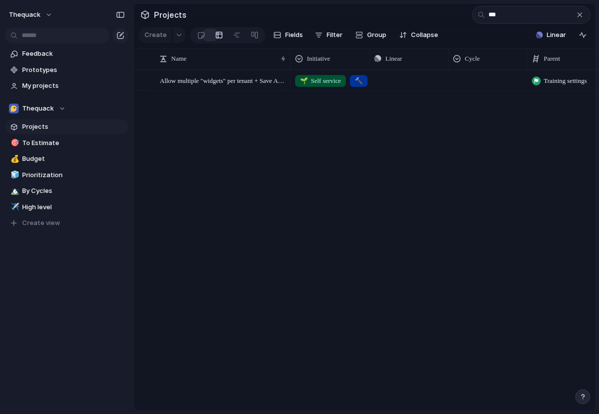
click at [323, 83] on span "🌱 Self service" at bounding box center [320, 81] width 41 height 10
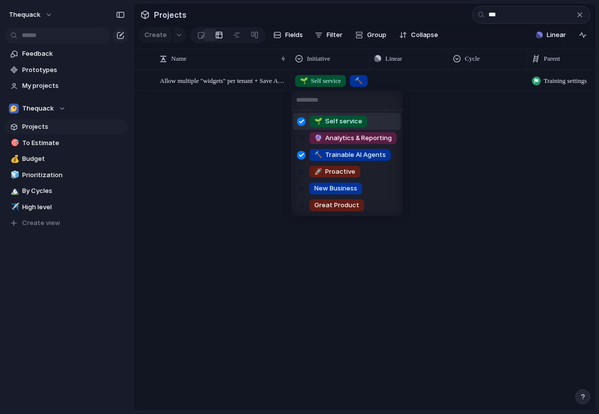
click at [297, 119] on div at bounding box center [301, 121] width 17 height 17
click at [299, 139] on div at bounding box center [301, 138] width 17 height 17
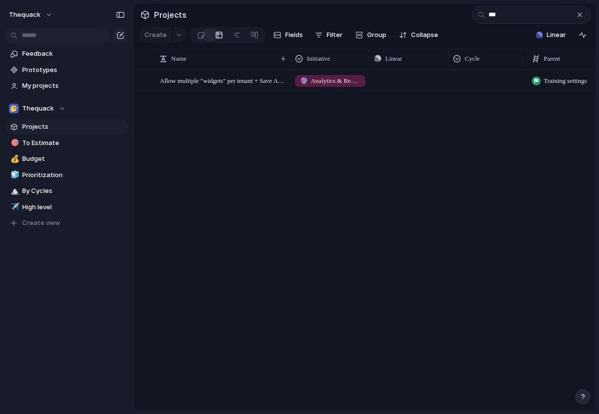
click at [270, 131] on div "🌱 Self service 🔮 Analytics & Reporting 🔨 Trainable AI Agents 🚀 Proactive New Bu…" at bounding box center [299, 207] width 599 height 414
click at [300, 74] on div "🔮 Analytics & Reporting 🔨 Trainable AI Agents" at bounding box center [330, 79] width 78 height 16
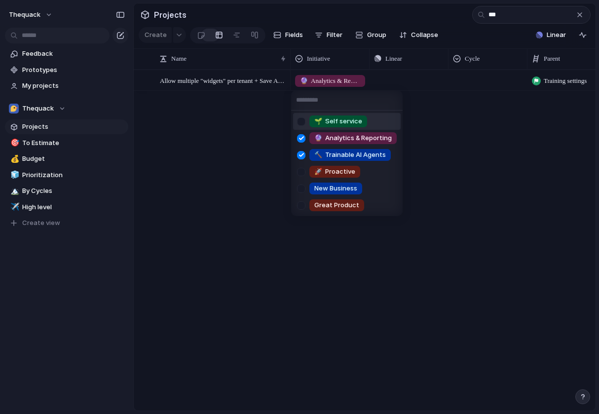
click at [299, 125] on div at bounding box center [301, 121] width 17 height 17
click at [251, 145] on div "🌱 Self service 🔮 Analytics & Reporting 🔨 Trainable AI Agents 🚀 Proactive New Bu…" at bounding box center [299, 207] width 599 height 414
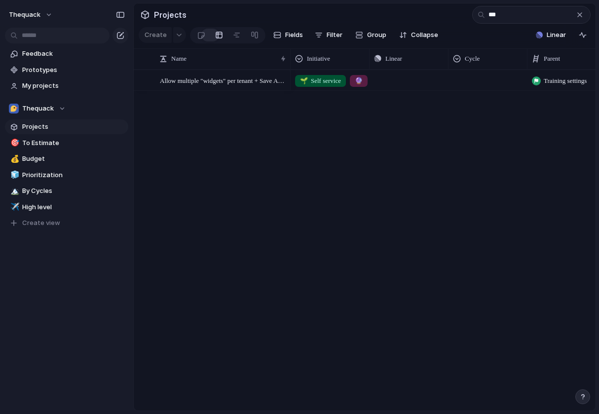
click at [337, 81] on span "🌱 Self service" at bounding box center [320, 81] width 41 height 10
click at [245, 117] on div "🌱 Self service 🔮 Analytics & Reporting 🔨 Trainable AI Agents 🚀 Proactive New Bu…" at bounding box center [299, 207] width 599 height 414
click at [68, 123] on span "Projects" at bounding box center [73, 127] width 103 height 10
click at [248, 81] on span "Allow multiple "widgets" per tenant + Save Answer by Quack Agents" at bounding box center [223, 80] width 127 height 11
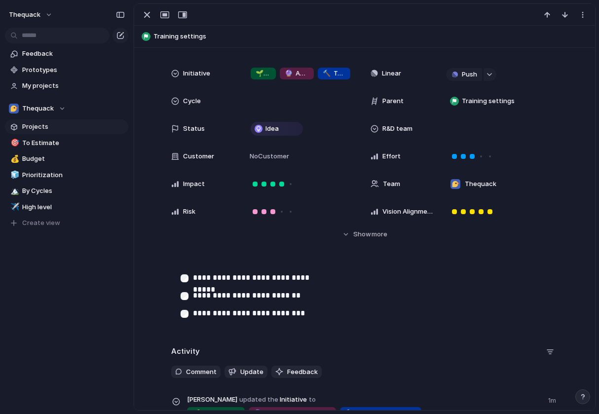
scroll to position [95, 0]
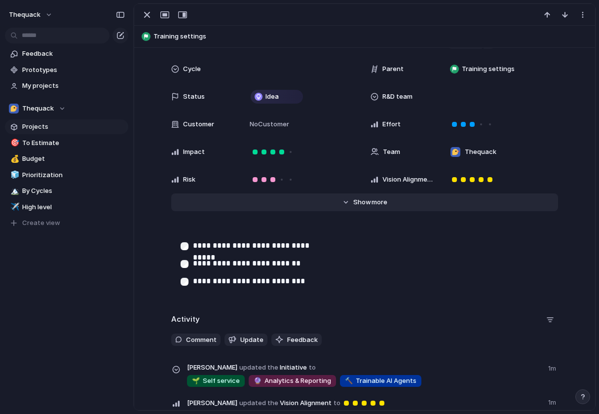
click at [361, 203] on span "Show" at bounding box center [362, 202] width 18 height 10
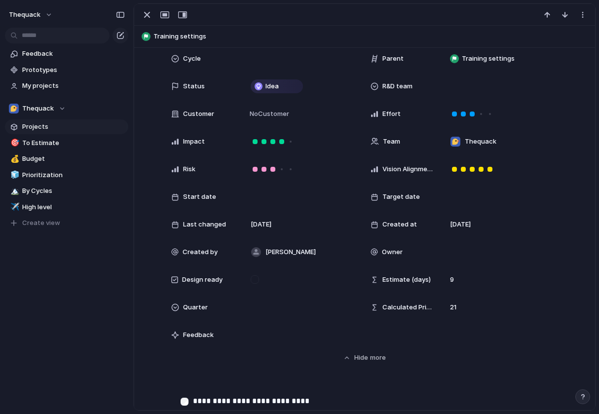
scroll to position [19, 0]
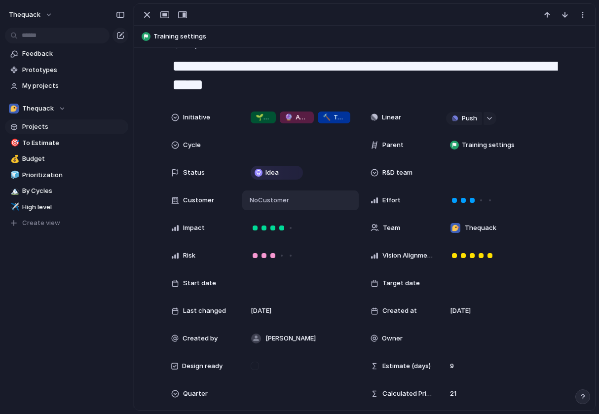
click at [278, 200] on span "No Customer" at bounding box center [268, 200] width 42 height 10
type input "***"
click at [282, 205] on div "ATG" at bounding box center [301, 200] width 108 height 11
type input "***"
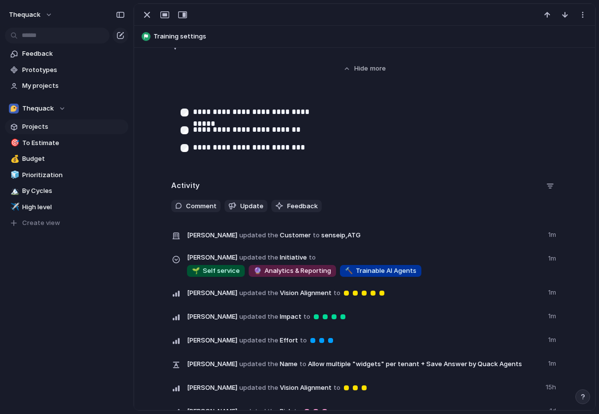
scroll to position [365, 0]
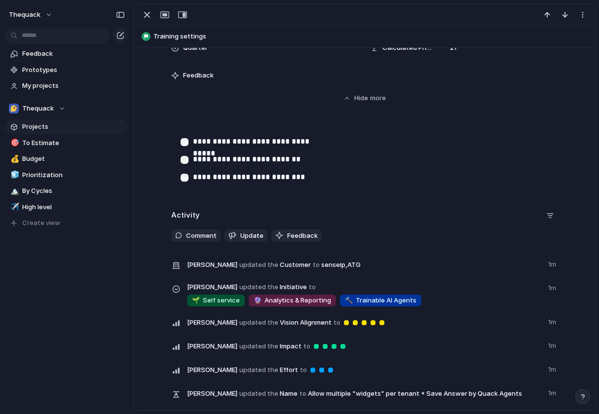
click at [335, 176] on li "**********" at bounding box center [373, 177] width 387 height 18
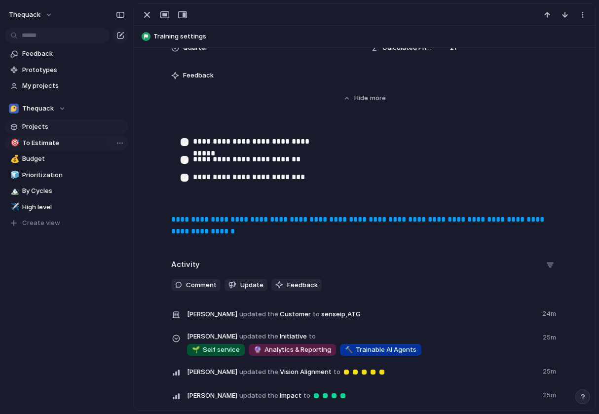
click at [47, 144] on span "To Estimate" at bounding box center [73, 143] width 103 height 10
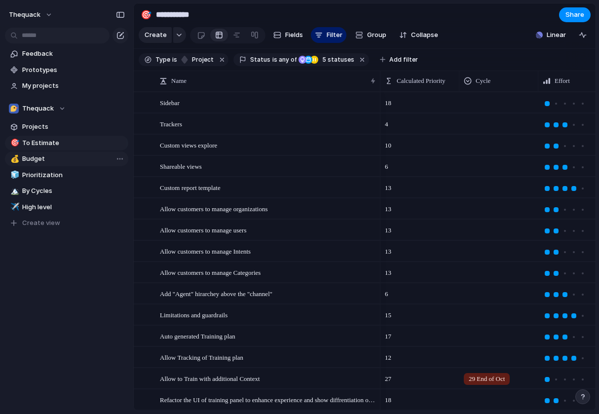
click at [48, 159] on span "Budget" at bounding box center [73, 159] width 103 height 10
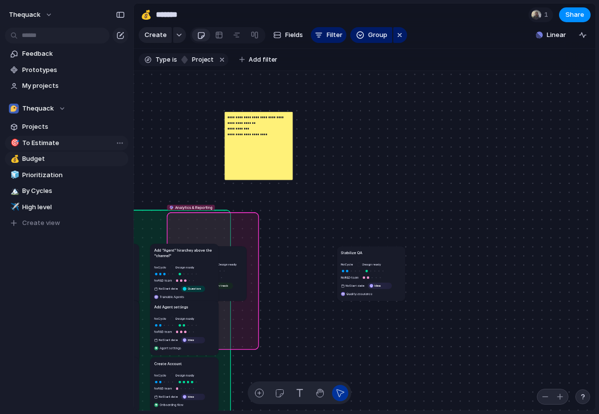
click at [55, 146] on span "To Estimate" at bounding box center [73, 143] width 103 height 10
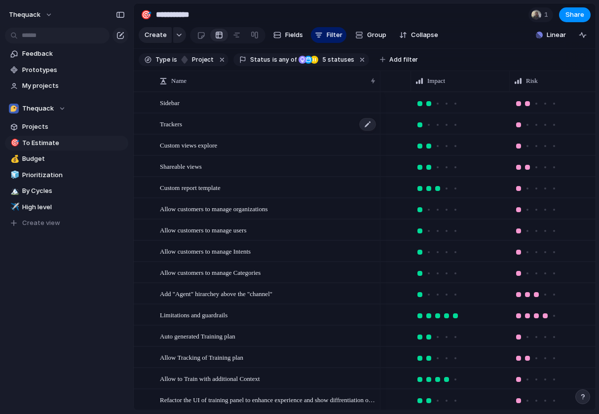
scroll to position [0, 479]
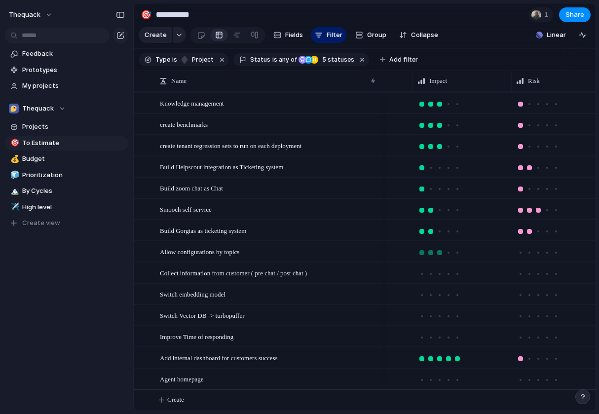
click at [438, 253] on div at bounding box center [439, 252] width 5 height 5
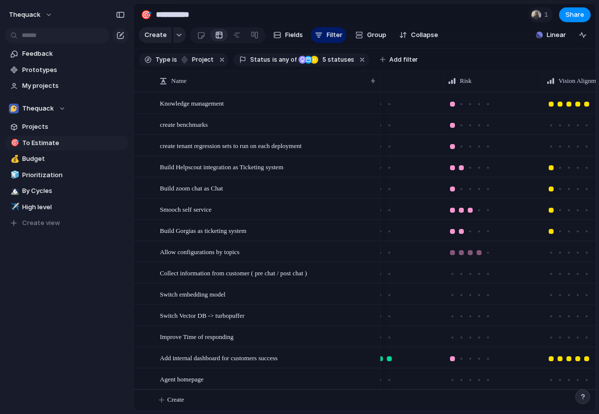
click at [480, 252] on div at bounding box center [479, 252] width 5 height 5
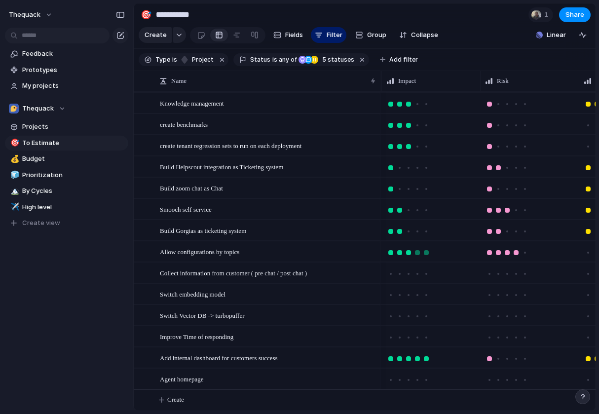
click at [424, 250] on div at bounding box center [426, 252] width 5 height 5
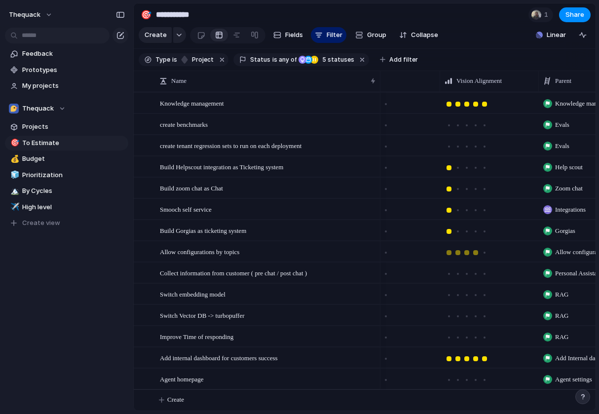
click at [477, 252] on div at bounding box center [475, 252] width 5 height 5
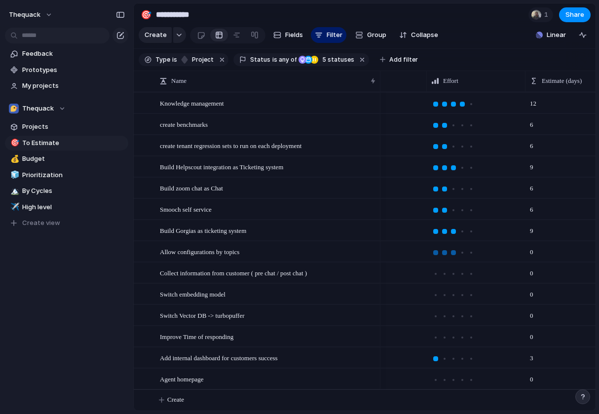
click at [455, 250] on div at bounding box center [453, 252] width 5 height 5
click at [444, 253] on div at bounding box center [444, 252] width 5 height 5
click at [452, 252] on div at bounding box center [453, 252] width 5 height 5
click at [446, 252] on div at bounding box center [444, 252] width 5 height 5
click at [451, 251] on div at bounding box center [453, 252] width 5 height 5
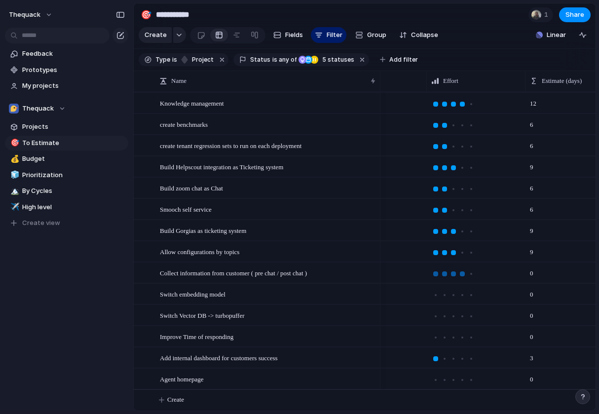
click at [462, 274] on div at bounding box center [462, 273] width 5 height 5
click at [454, 274] on div at bounding box center [453, 273] width 5 height 5
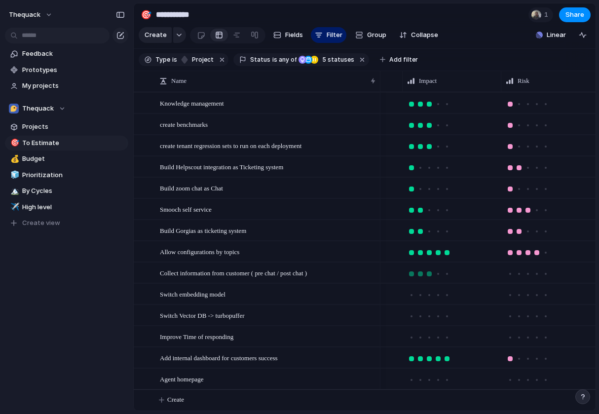
click at [426, 271] on div at bounding box center [429, 273] width 9 height 9
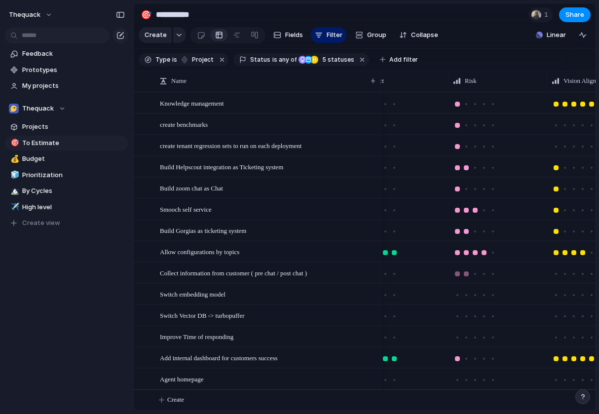
click at [464, 272] on div at bounding box center [466, 273] width 5 height 5
click at [459, 272] on div at bounding box center [457, 273] width 5 height 5
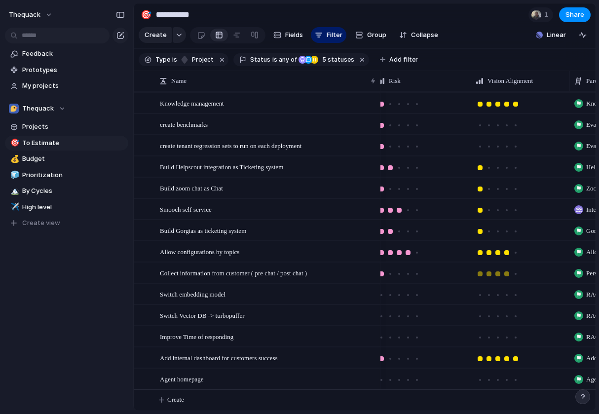
click at [504, 271] on div at bounding box center [506, 273] width 5 height 5
click at [497, 273] on div at bounding box center [497, 273] width 5 height 5
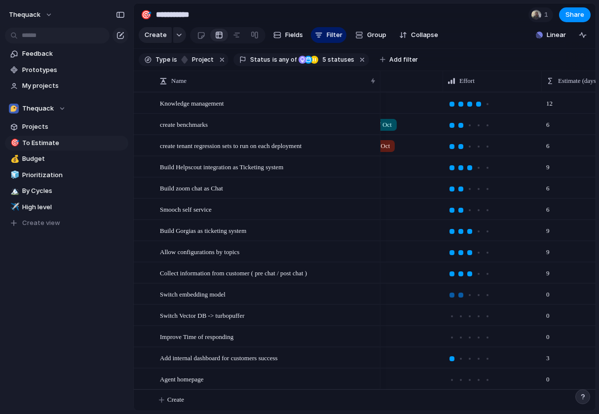
click at [463, 295] on div at bounding box center [460, 295] width 9 height 9
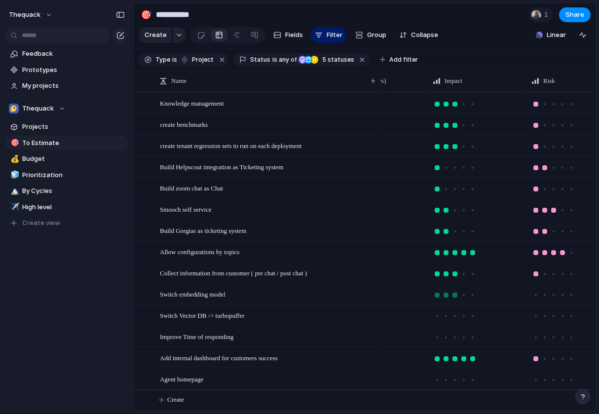
click at [455, 293] on div at bounding box center [455, 295] width 5 height 5
click at [536, 293] on div at bounding box center [535, 295] width 5 height 5
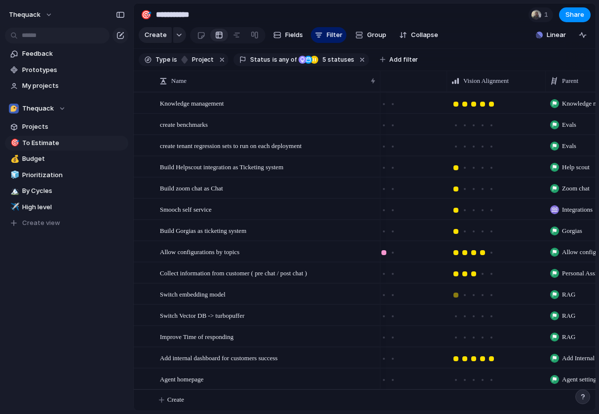
click at [457, 293] on div at bounding box center [456, 295] width 5 height 5
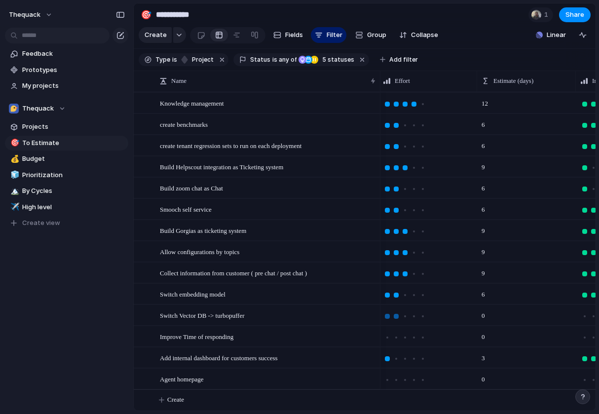
click at [397, 315] on div at bounding box center [396, 316] width 5 height 5
click at [399, 314] on div at bounding box center [396, 316] width 9 height 9
click at [407, 314] on div at bounding box center [405, 316] width 5 height 5
click at [384, 314] on div at bounding box center [387, 316] width 9 height 9
click at [392, 314] on div at bounding box center [396, 316] width 9 height 9
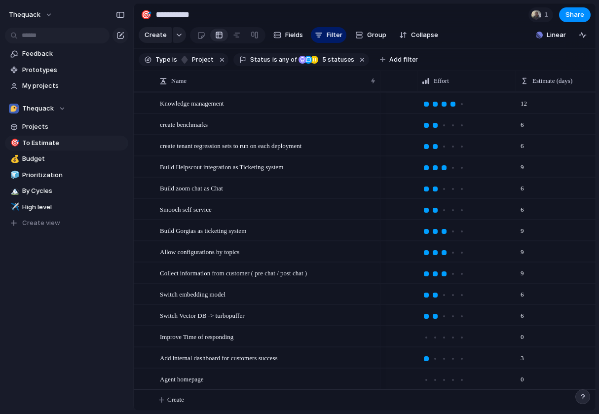
click at [431, 294] on div at bounding box center [435, 295] width 9 height 9
click at [429, 296] on div at bounding box center [426, 295] width 9 height 9
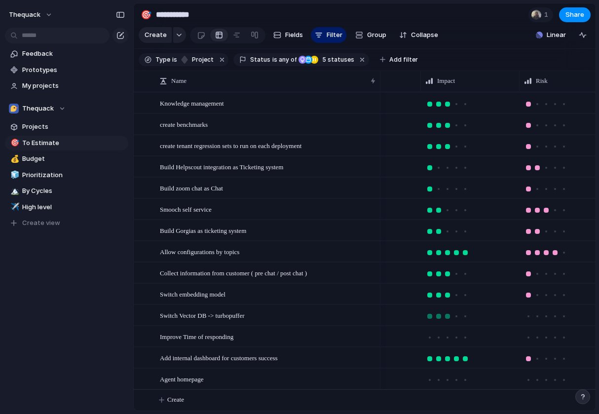
click at [451, 314] on div at bounding box center [447, 316] width 9 height 9
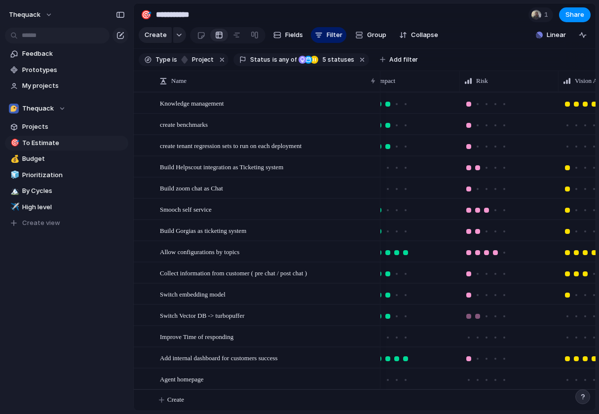
click at [481, 314] on div at bounding box center [477, 316] width 9 height 9
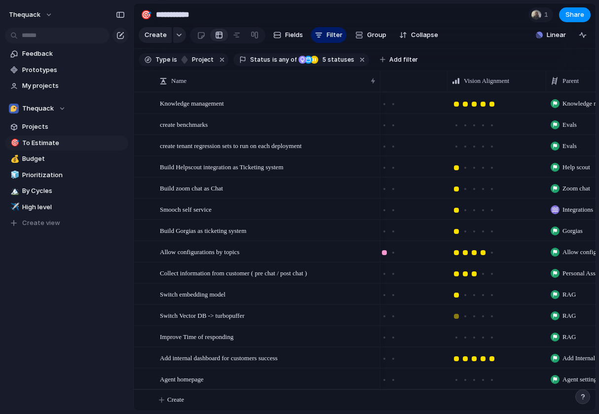
click at [458, 312] on div at bounding box center [456, 316] width 9 height 9
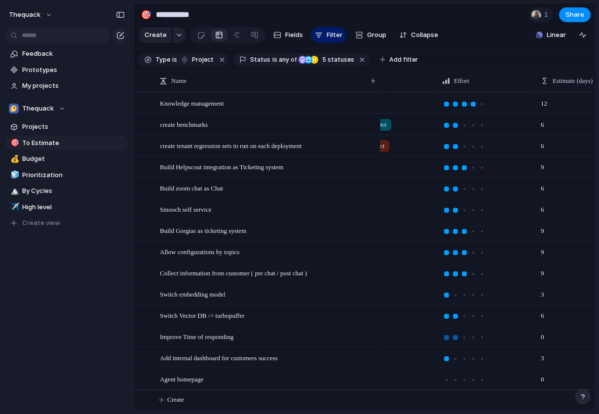
click at [457, 336] on div at bounding box center [455, 337] width 5 height 5
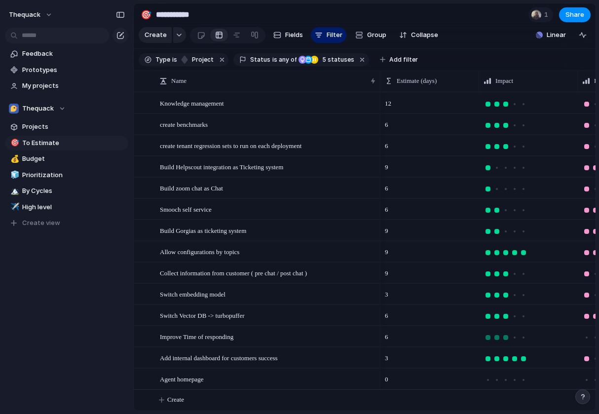
click at [503, 336] on div at bounding box center [505, 337] width 5 height 5
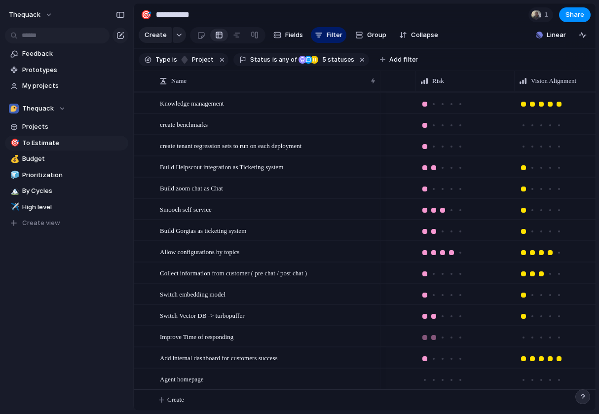
click at [428, 336] on div at bounding box center [424, 337] width 9 height 9
click at [438, 338] on div at bounding box center [433, 337] width 9 height 9
click at [427, 336] on div at bounding box center [424, 337] width 5 height 5
click at [541, 335] on div at bounding box center [541, 337] width 5 height 5
click at [448, 336] on div at bounding box center [451, 337] width 9 height 9
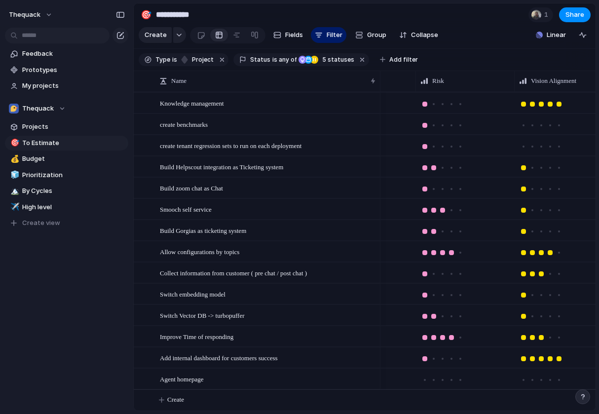
click at [447, 336] on div at bounding box center [451, 337] width 9 height 9
click at [443, 336] on div at bounding box center [442, 337] width 5 height 5
click at [557, 339] on div at bounding box center [559, 337] width 9 height 9
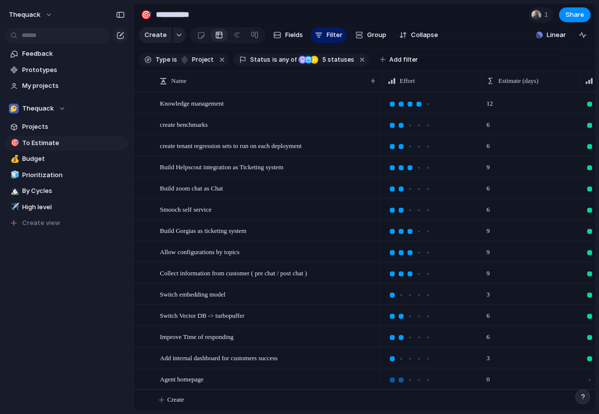
click at [403, 376] on div at bounding box center [401, 380] width 9 height 9
click at [393, 374] on div at bounding box center [410, 378] width 44 height 11
click at [392, 383] on div at bounding box center [433, 378] width 98 height 19
click at [392, 380] on div at bounding box center [392, 380] width 5 height 5
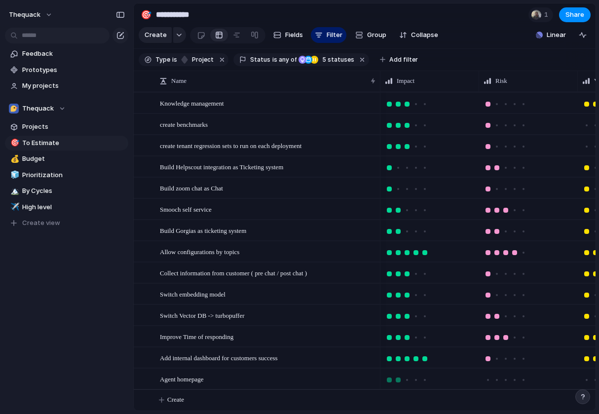
click at [398, 378] on div at bounding box center [398, 380] width 5 height 5
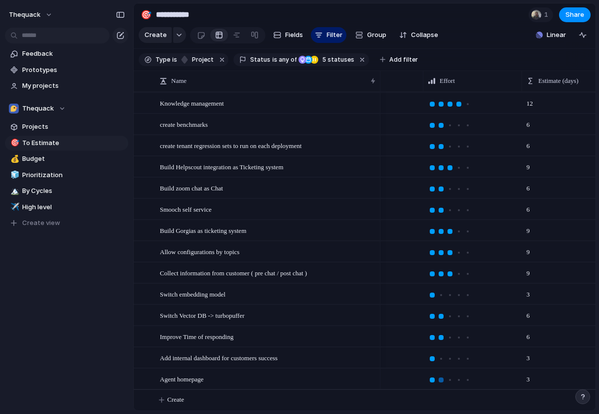
click at [444, 378] on div at bounding box center [441, 380] width 9 height 9
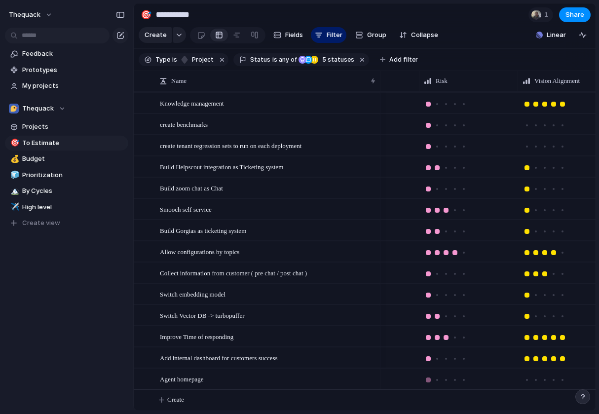
click at [431, 378] on div at bounding box center [428, 380] width 9 height 9
click at [546, 380] on div at bounding box center [544, 380] width 5 height 5
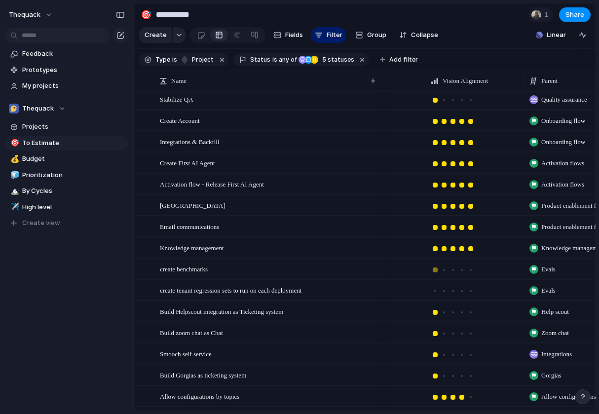
click at [438, 270] on div at bounding box center [435, 270] width 9 height 9
click at [448, 290] on div at bounding box center [444, 291] width 9 height 9
click at [448, 278] on div at bounding box center [475, 269] width 99 height 20
click at [447, 273] on div at bounding box center [444, 270] width 9 height 9
click at [446, 270] on div at bounding box center [444, 269] width 5 height 5
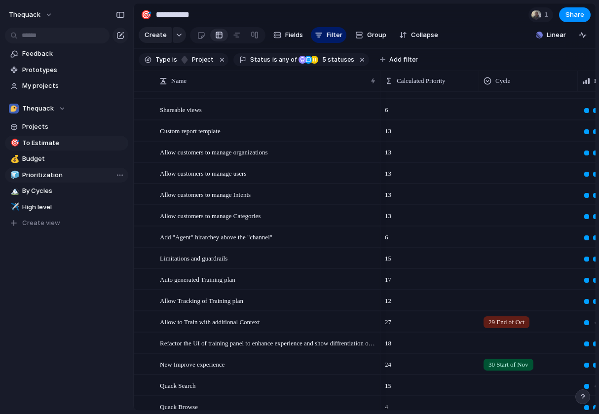
click at [62, 176] on span "Prioritization" at bounding box center [73, 175] width 103 height 10
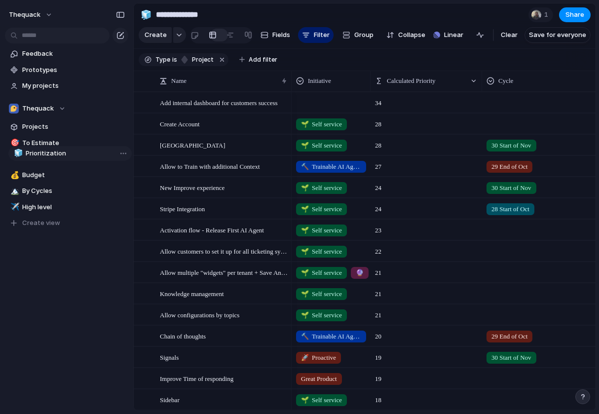
drag, startPoint x: 54, startPoint y: 172, endPoint x: 58, endPoint y: 151, distance: 21.0
click at [58, 151] on div "🎯 To Estimate 💰 Budget 🧊 Prioritization 🏔️ By Cycles ✈️ High level 🧊 Prioritiza…" at bounding box center [66, 183] width 123 height 95
click at [506, 114] on div at bounding box center [547, 122] width 129 height 16
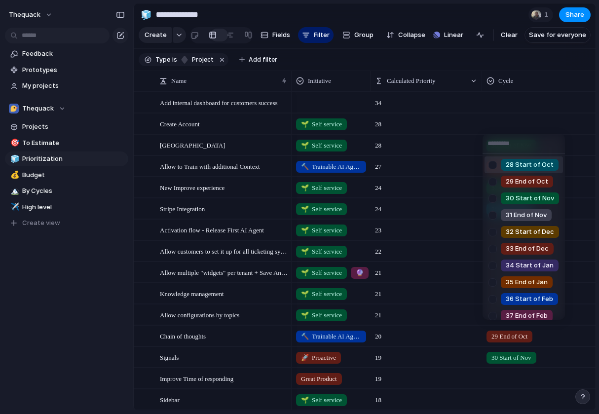
click at [503, 103] on div "28 Start of [DATE] End of [DATE] Start of Nov 31 End of Nov 32 Start of Dec 33 …" at bounding box center [299, 207] width 599 height 414
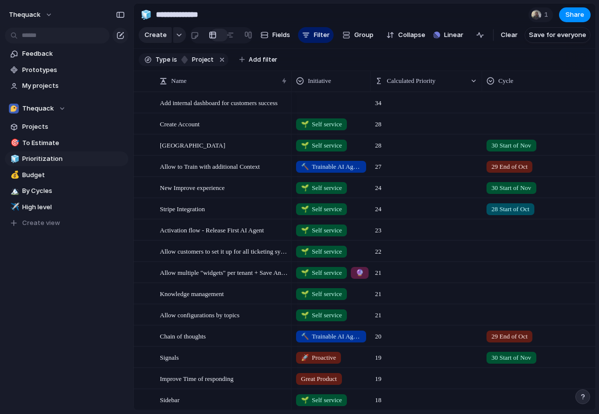
click at [497, 100] on div at bounding box center [547, 101] width 129 height 16
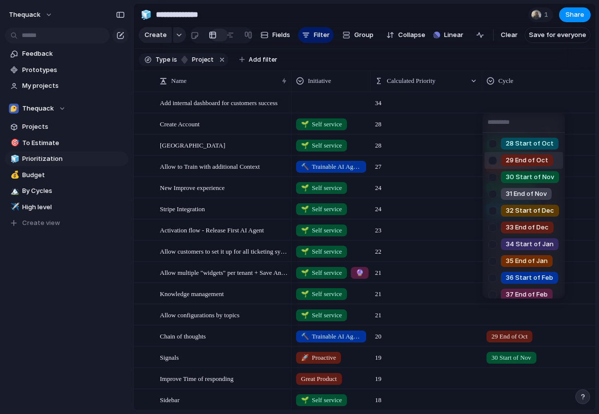
click at [508, 158] on span "29 End of Oct" at bounding box center [527, 160] width 42 height 10
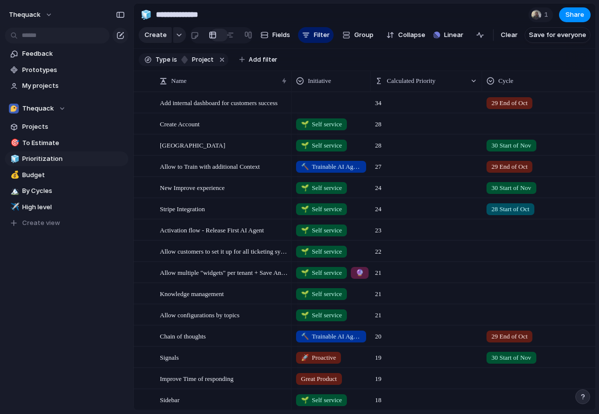
click at [334, 104] on div at bounding box center [331, 101] width 78 height 16
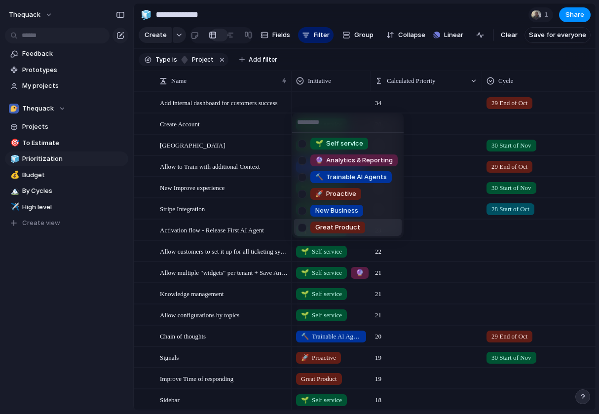
click at [346, 229] on span "Great Product" at bounding box center [337, 228] width 45 height 10
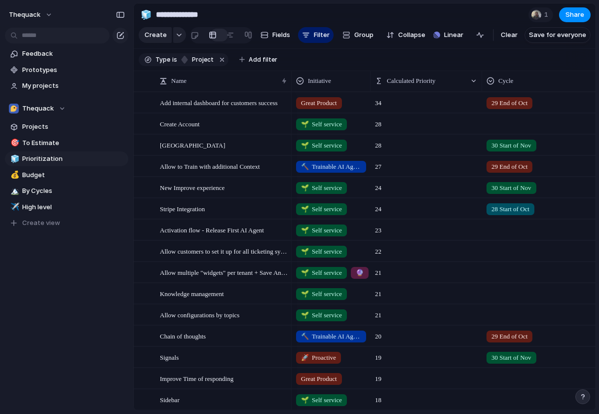
click at [494, 119] on div at bounding box center [547, 122] width 129 height 16
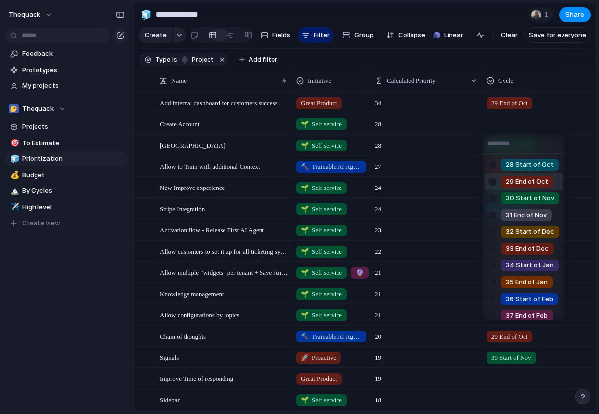
click at [514, 182] on span "29 End of Oct" at bounding box center [527, 182] width 42 height 10
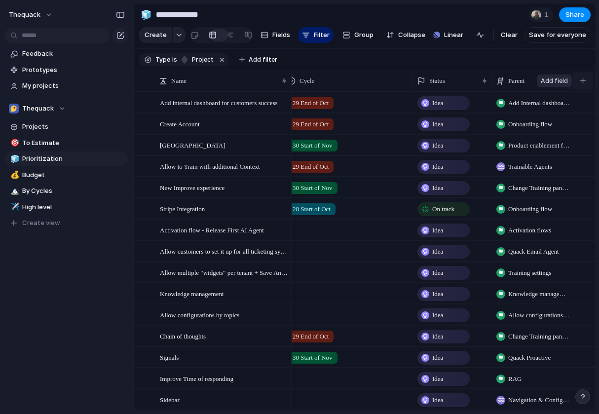
click at [584, 81] on div "button" at bounding box center [582, 80] width 5 height 5
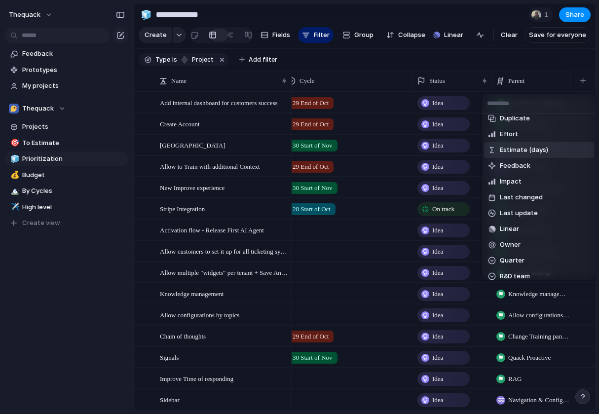
click at [523, 149] on span "Estimate (days)" at bounding box center [524, 150] width 48 height 10
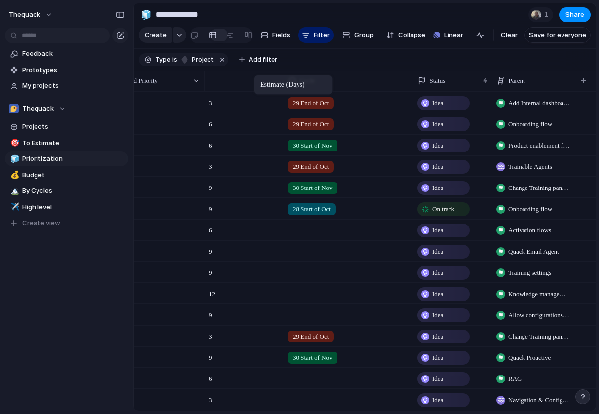
drag, startPoint x: 542, startPoint y: 80, endPoint x: 258, endPoint y: 76, distance: 283.8
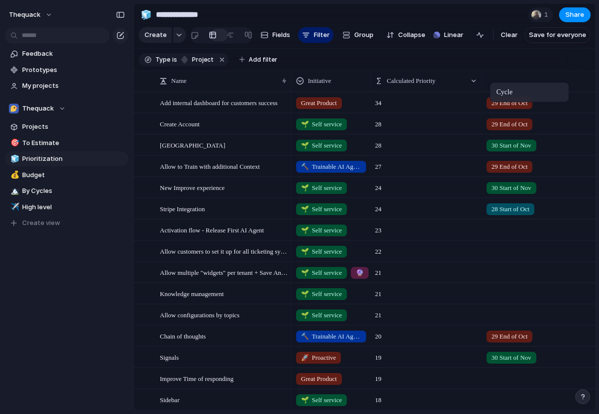
drag, startPoint x: 586, startPoint y: 85, endPoint x: 486, endPoint y: 82, distance: 99.7
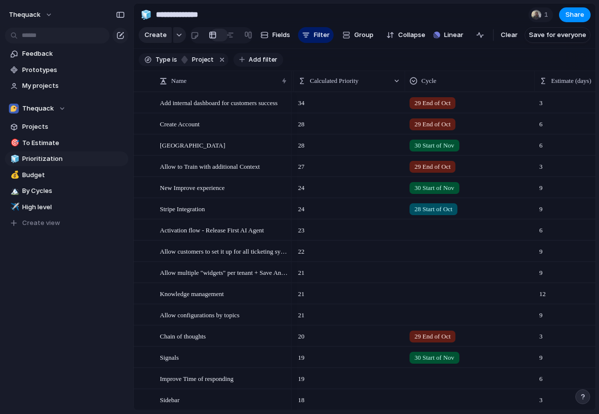
click at [263, 59] on span "Add filter" at bounding box center [263, 59] width 29 height 9
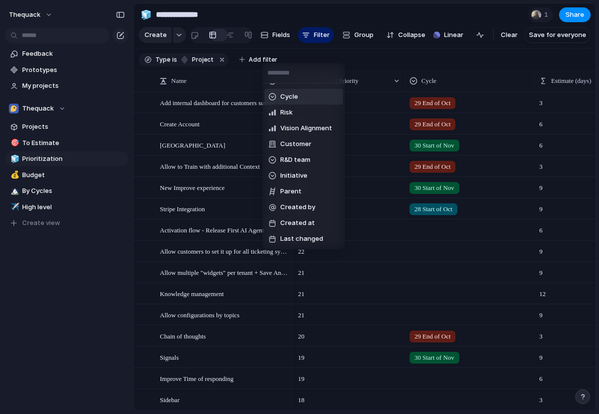
click at [293, 94] on span "Cycle" at bounding box center [289, 97] width 18 height 10
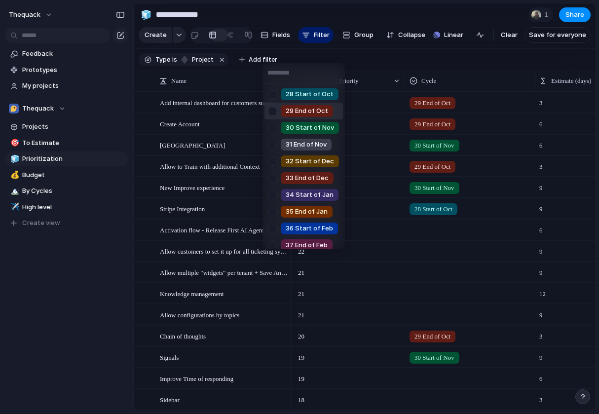
click at [274, 109] on div at bounding box center [272, 111] width 17 height 17
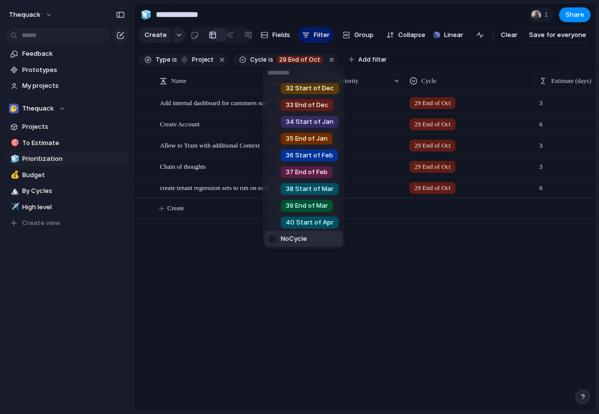
click at [271, 241] on div at bounding box center [272, 238] width 17 height 17
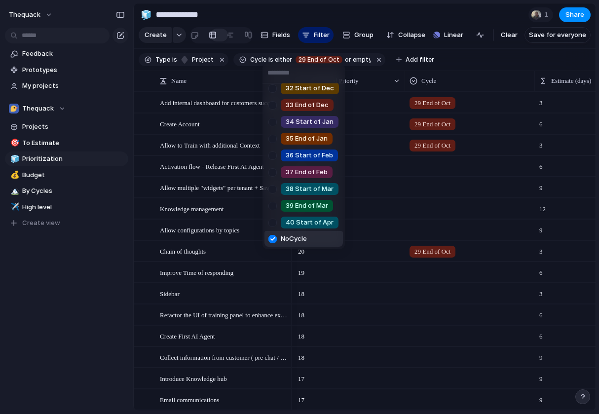
click at [485, 65] on div "28 Start of [DATE] End of [DATE] Start of Nov 31 End of Nov 32 Start of Dec 33 …" at bounding box center [299, 207] width 599 height 414
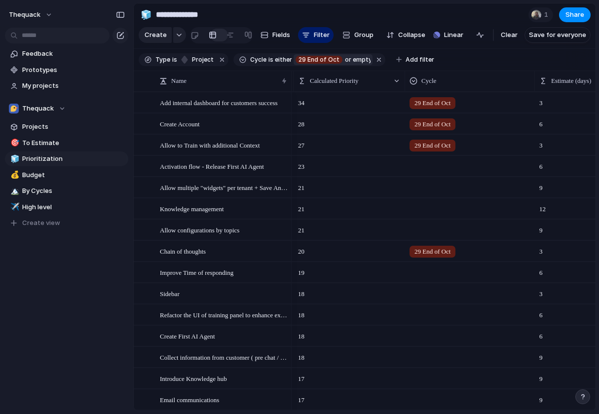
click at [321, 59] on span "29 End of Oct" at bounding box center [319, 59] width 41 height 9
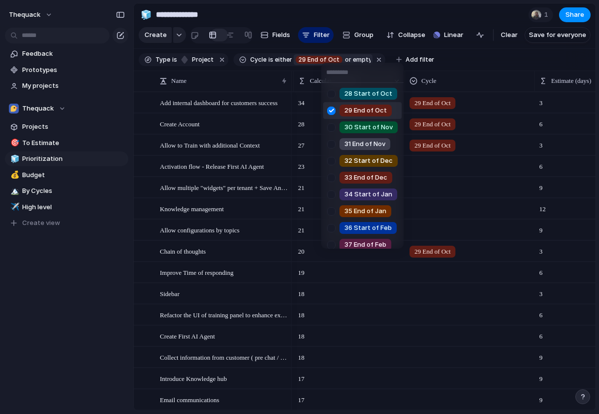
click at [333, 113] on div at bounding box center [331, 110] width 17 height 17
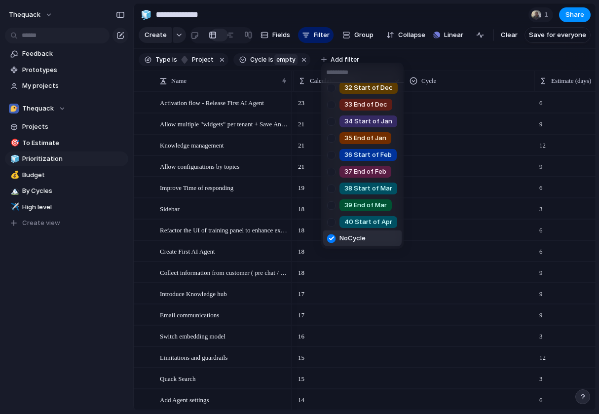
click at [328, 239] on div at bounding box center [331, 238] width 17 height 17
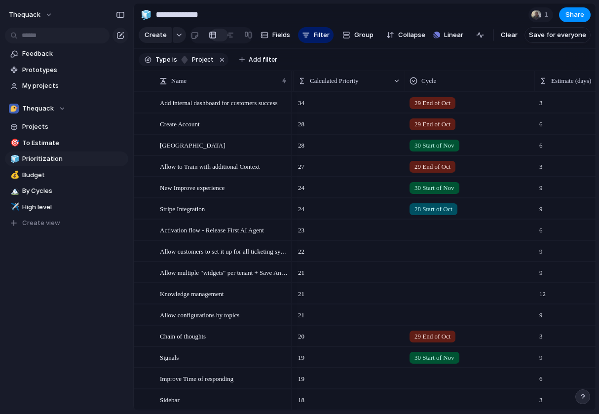
click at [439, 55] on section "Type is project Add filter" at bounding box center [365, 60] width 462 height 22
click at [424, 230] on div at bounding box center [470, 228] width 129 height 16
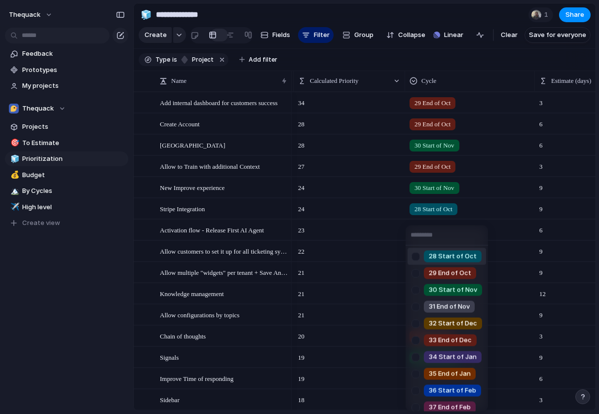
click at [424, 227] on input "text" at bounding box center [447, 236] width 82 height 20
click at [425, 290] on div "30 Start of Nov" at bounding box center [453, 290] width 58 height 12
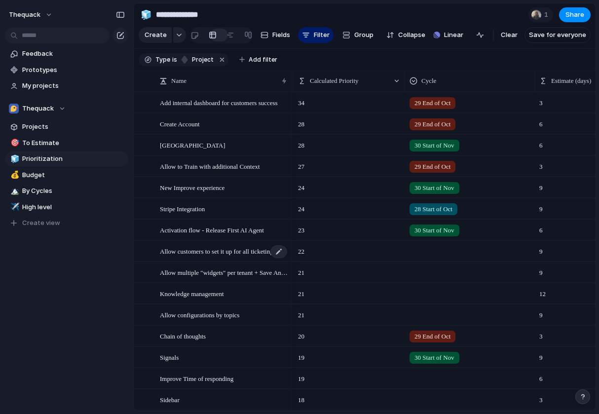
click at [254, 255] on span "Allow customers to set it up for all ticketing systems" at bounding box center [224, 250] width 128 height 11
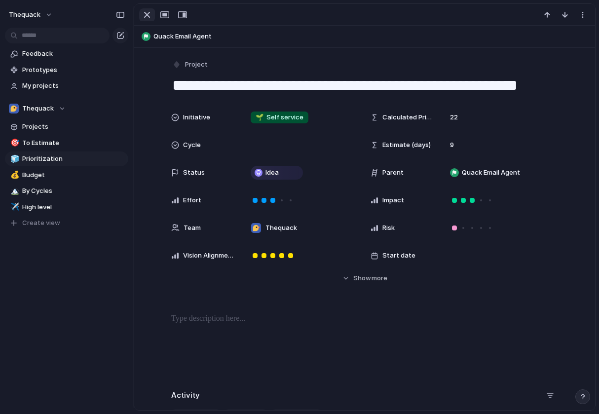
click at [145, 19] on div "button" at bounding box center [147, 15] width 12 height 12
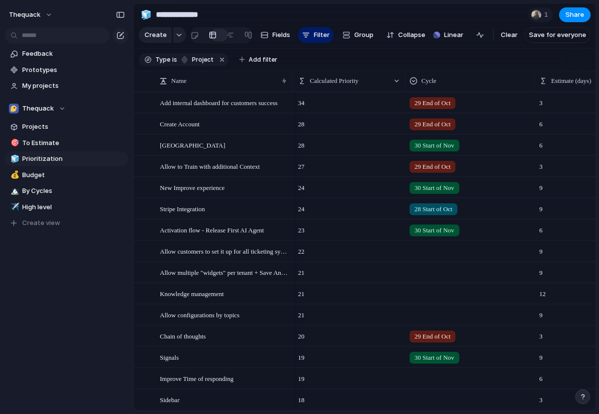
click at [454, 248] on div at bounding box center [470, 249] width 129 height 16
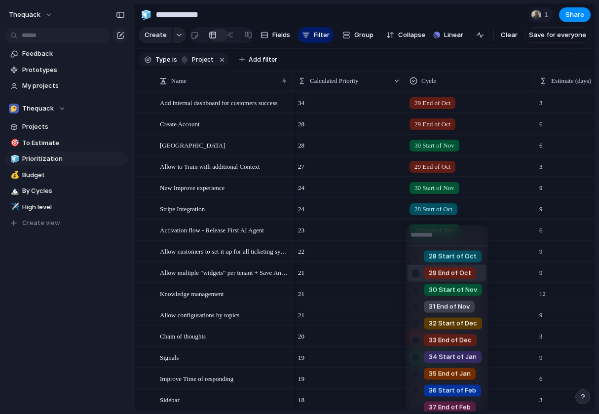
click at [457, 274] on span "29 End of Oct" at bounding box center [450, 273] width 42 height 10
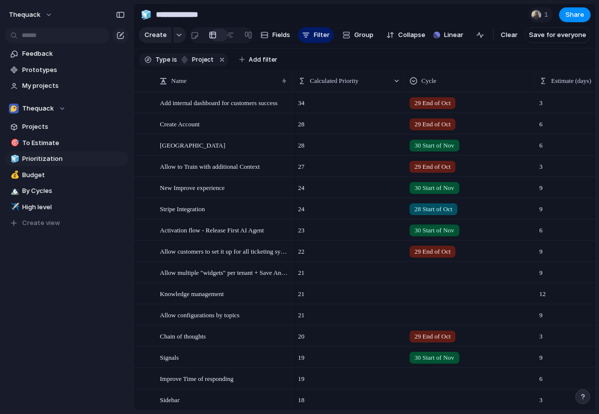
click at [441, 269] on div at bounding box center [470, 271] width 129 height 16
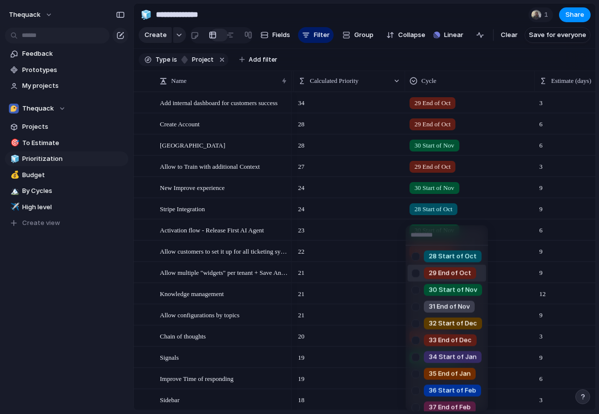
click at [436, 276] on span "29 End of Oct" at bounding box center [450, 273] width 42 height 10
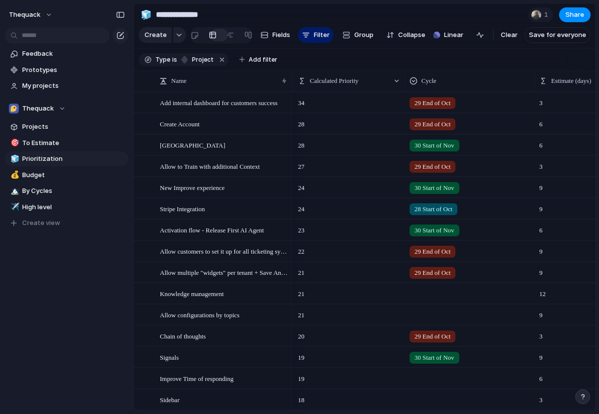
click at [425, 314] on div at bounding box center [470, 313] width 129 height 16
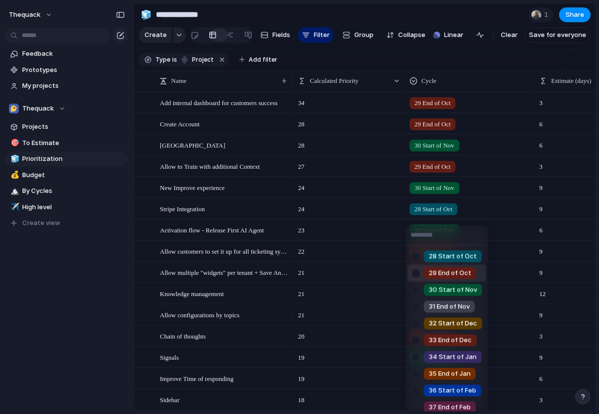
click at [426, 278] on div "29 End of Oct" at bounding box center [450, 273] width 52 height 12
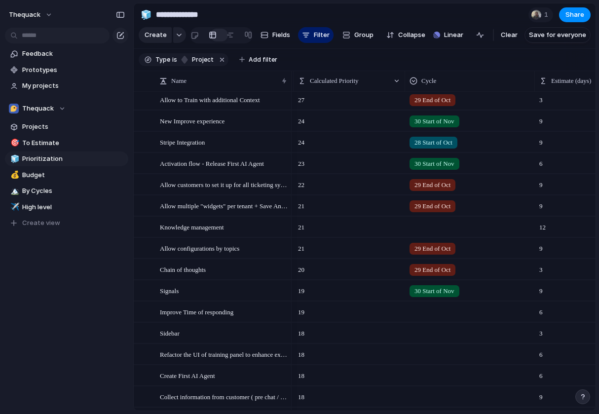
click at [427, 225] on div at bounding box center [470, 225] width 129 height 16
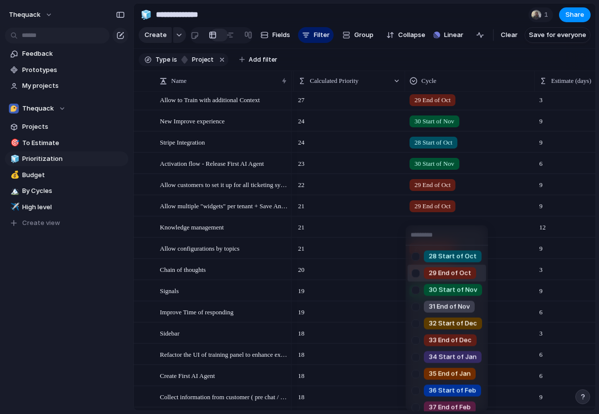
click at [416, 273] on div at bounding box center [415, 273] width 17 height 17
click at [416, 287] on div at bounding box center [415, 289] width 17 height 17
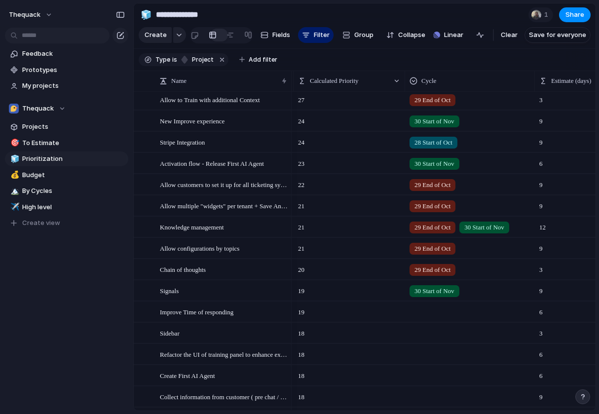
click at [376, 263] on div "28 Start of [DATE] End of [DATE] Start of Nov 31 End of Nov 32 Start of Dec 33 …" at bounding box center [299, 207] width 599 height 414
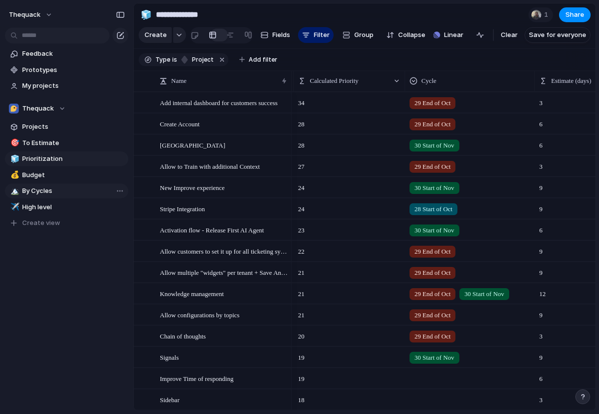
click at [50, 197] on link "🏔️ By Cycles" at bounding box center [66, 191] width 123 height 15
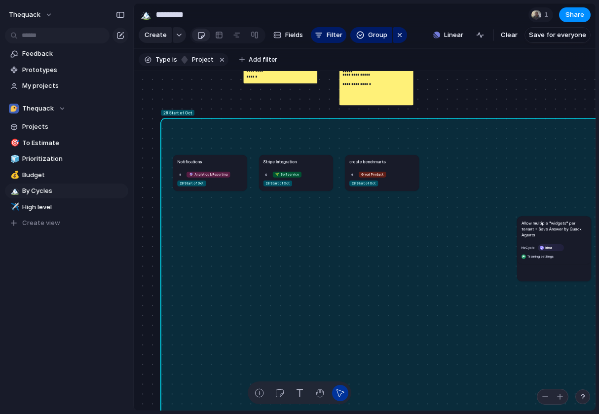
drag, startPoint x: 369, startPoint y: 164, endPoint x: 375, endPoint y: 74, distance: 90.5
click at [375, 73] on div "**********" at bounding box center [377, 68] width 74 height 74
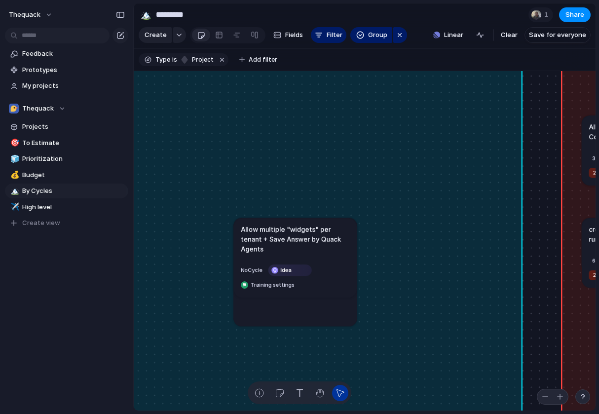
click at [325, 236] on h1 "Allow multiple "widgets" per tenant + Save Answer by Quack Agents" at bounding box center [295, 239] width 109 height 30
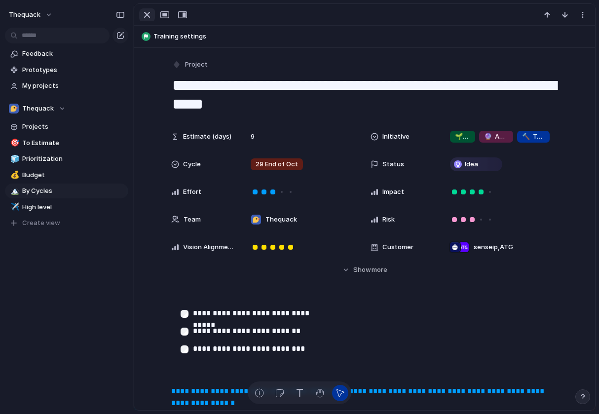
click at [146, 15] on div "button" at bounding box center [147, 15] width 12 height 12
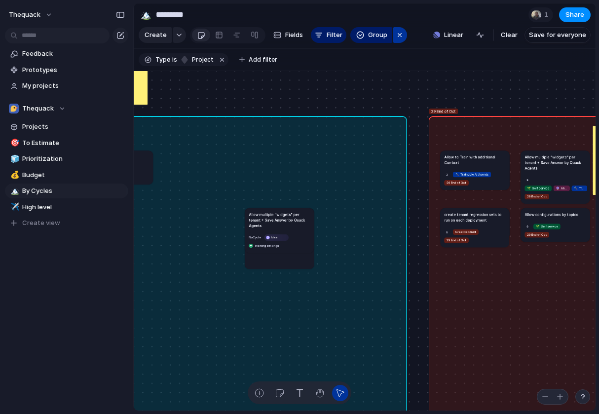
click at [402, 36] on button "button" at bounding box center [400, 35] width 14 height 16
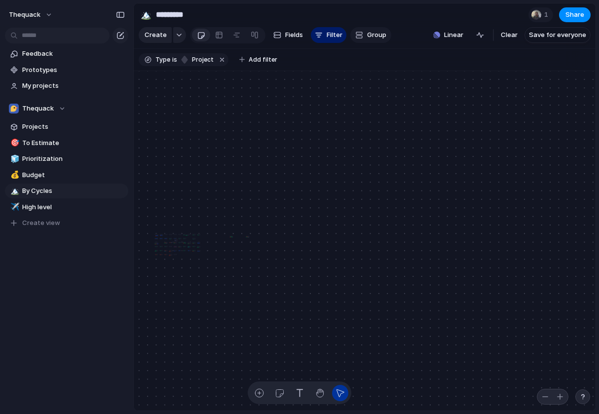
click at [367, 34] on span "Group" at bounding box center [376, 35] width 19 height 10
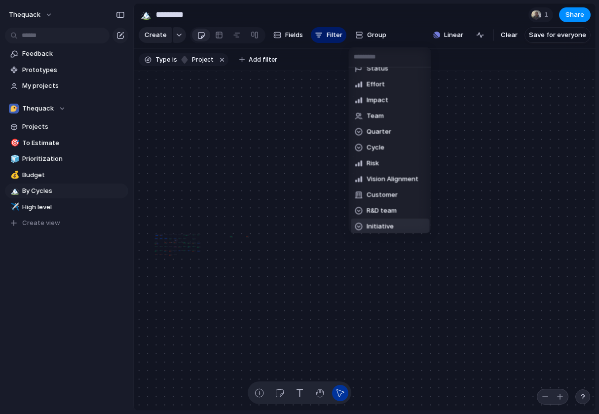
scroll to position [34, 0]
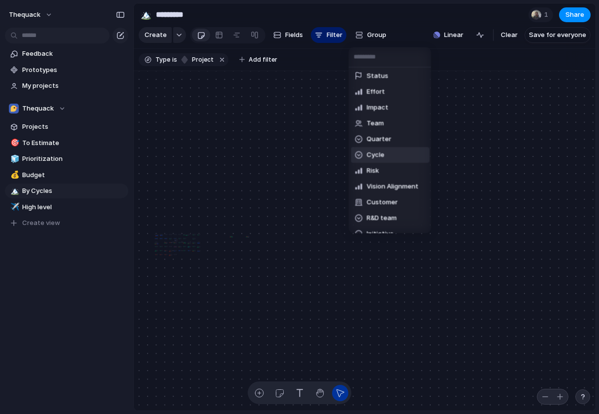
click at [380, 152] on span "Cycle" at bounding box center [376, 155] width 18 height 10
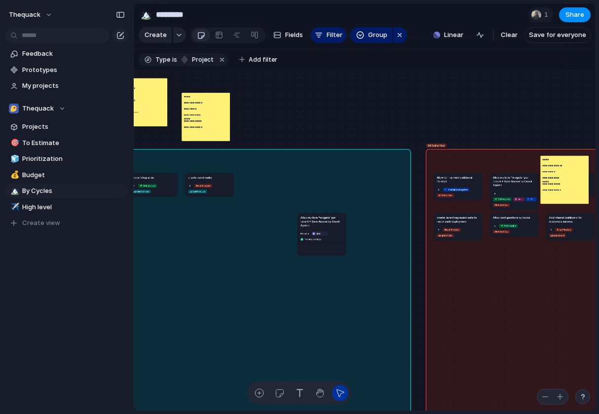
drag, startPoint x: 311, startPoint y: 212, endPoint x: 326, endPoint y: 130, distance: 83.7
click at [326, 130] on div "28 Start of [DATE] End of [DATE] Start of Nov 31 End of Nov 32 Start of Dec 33 …" at bounding box center [365, 241] width 462 height 340
drag, startPoint x: 313, startPoint y: 241, endPoint x: 342, endPoint y: 160, distance: 85.7
click at [215, 159] on div "28 Start of [DATE] End of [DATE] Start of Nov 31 End of Nov 32 Start of Dec 33 …" at bounding box center [140, 204] width 150 height 111
click at [331, 219] on h1 "Allow multiple "widgets" per tenant + Save Answer by Quack Agents" at bounding box center [322, 221] width 42 height 11
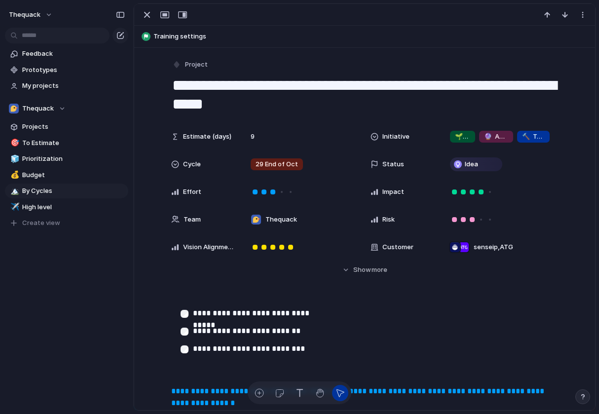
click at [147, 8] on div at bounding box center [364, 15] width 461 height 22
click at [147, 15] on div "button" at bounding box center [147, 15] width 12 height 12
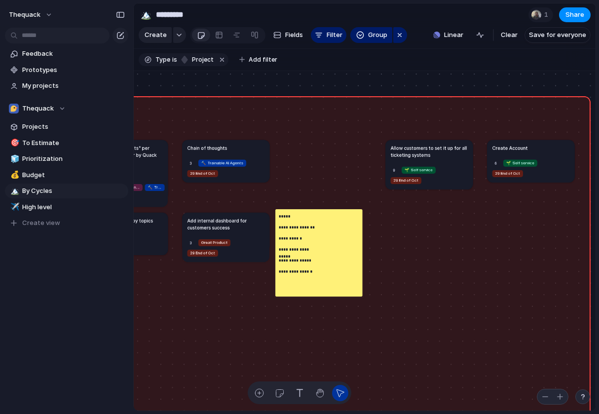
drag, startPoint x: 235, startPoint y: 149, endPoint x: 329, endPoint y: 264, distance: 149.1
click at [329, 264] on div "**********" at bounding box center [318, 252] width 87 height 87
click at [303, 246] on p "**********" at bounding box center [298, 249] width 38 height 7
click at [301, 265] on div "**********" at bounding box center [298, 244] width 38 height 62
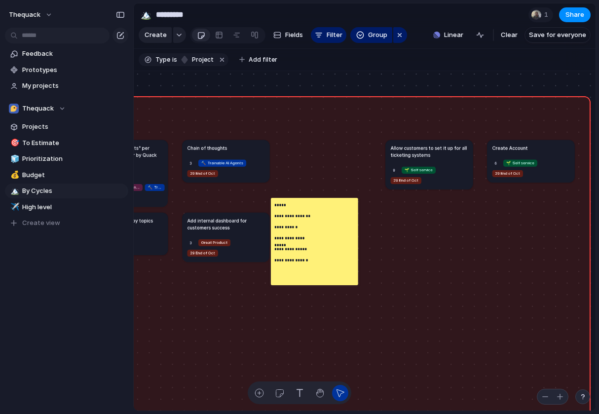
drag, startPoint x: 312, startPoint y: 271, endPoint x: 308, endPoint y: 260, distance: 11.6
click at [308, 260] on p "**********" at bounding box center [293, 260] width 38 height 7
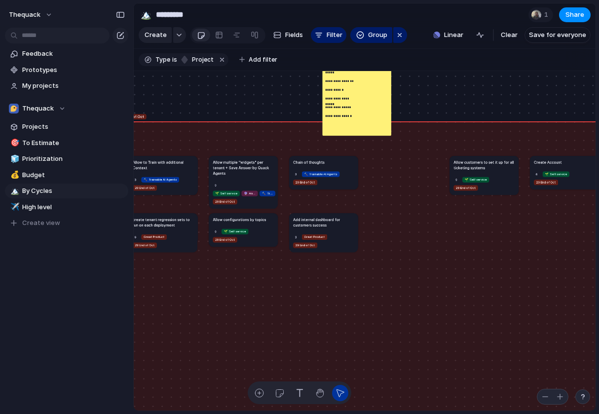
drag, startPoint x: 374, startPoint y: 234, endPoint x: 337, endPoint y: 99, distance: 140.2
click at [337, 99] on p "**********" at bounding box center [340, 98] width 30 height 5
click at [351, 113] on span "Delete" at bounding box center [353, 113] width 21 height 10
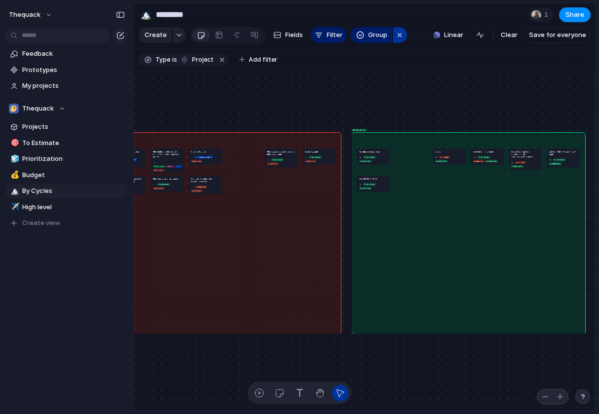
click at [399, 38] on div "button" at bounding box center [400, 35] width 8 height 12
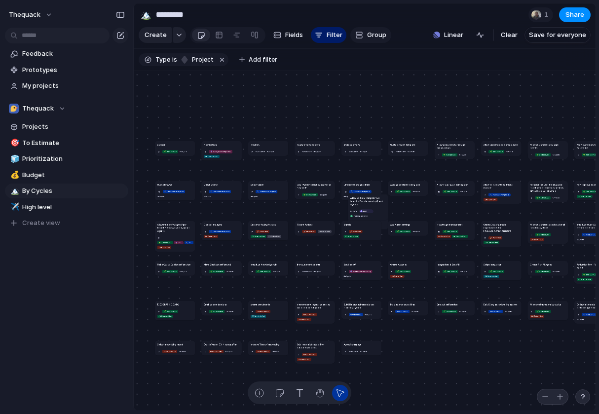
click at [365, 38] on button "Group" at bounding box center [370, 35] width 41 height 16
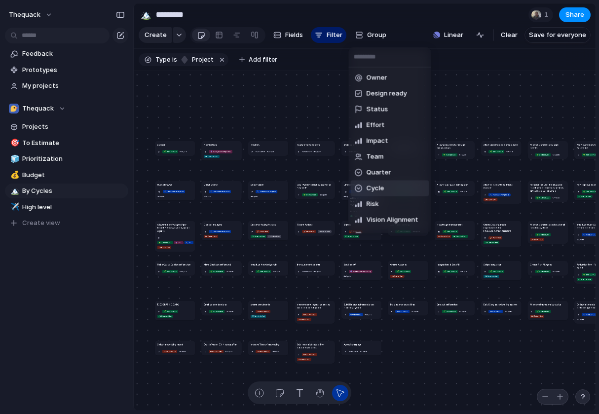
click at [366, 194] on li "Cycle" at bounding box center [390, 189] width 78 height 16
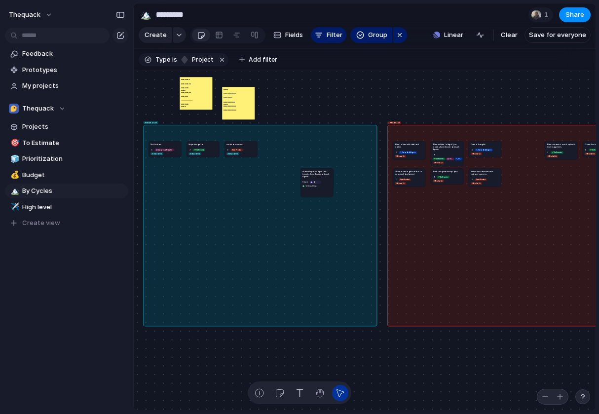
drag, startPoint x: 321, startPoint y: 185, endPoint x: 453, endPoint y: 220, distance: 136.3
click at [245, 199] on div "28 Start of [DATE] End of [DATE] Start of Nov 31 End of Nov 32 Start of Dec 33 …" at bounding box center [194, 162] width 102 height 75
click at [315, 174] on h1 "Allow multiple "widgets" per tenant + Save Answer by Quack Agents" at bounding box center [317, 174] width 29 height 8
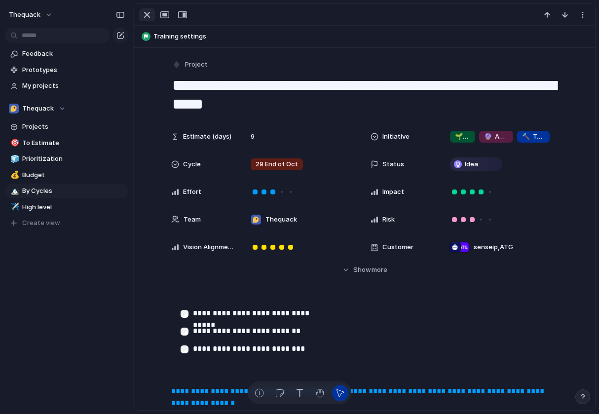
click at [144, 10] on div "button" at bounding box center [147, 15] width 12 height 12
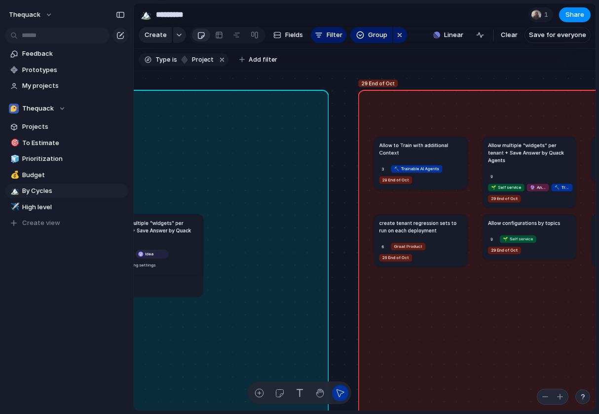
click at [178, 249] on div "No Cycle Idea Training settings" at bounding box center [156, 259] width 83 height 21
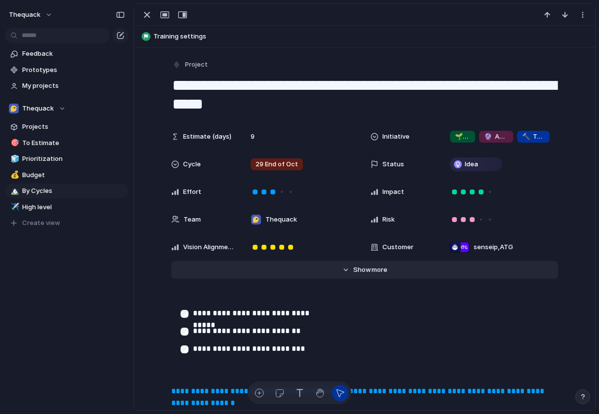
click at [317, 273] on button "Hide Show more" at bounding box center [364, 270] width 387 height 18
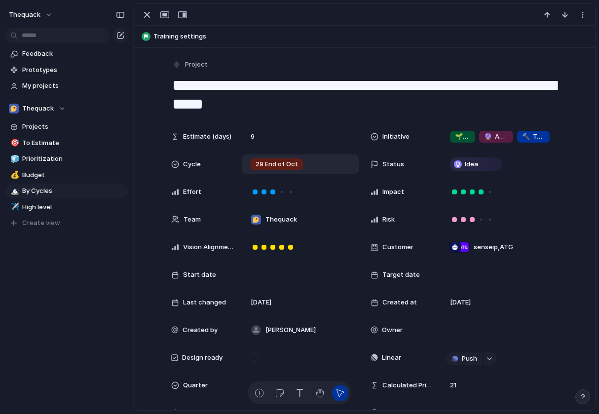
click at [285, 161] on span "29 End of Oct" at bounding box center [277, 164] width 42 height 10
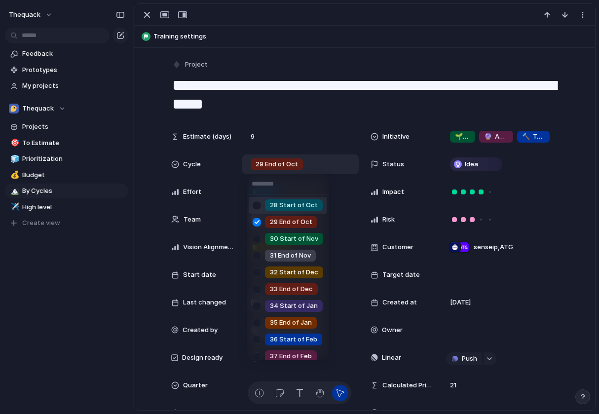
click at [260, 207] on div at bounding box center [256, 205] width 17 height 17
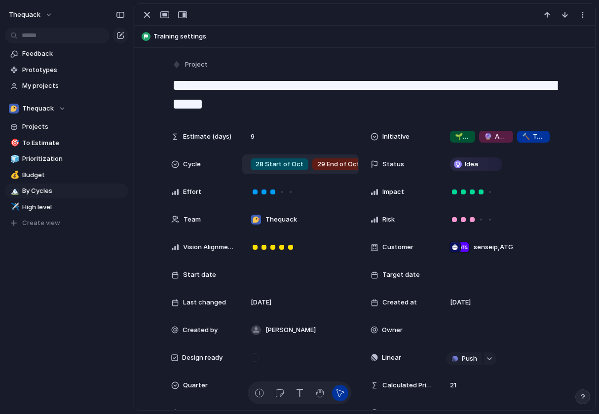
click at [142, 18] on div "28 Start of [DATE] End of [DATE] Start of Nov 31 End of Nov 32 Start of Dec 33 …" at bounding box center [299, 207] width 599 height 414
click at [147, 14] on div "button" at bounding box center [147, 15] width 12 height 12
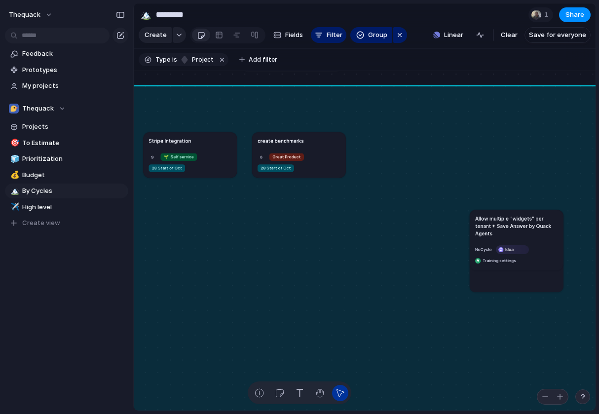
click at [532, 263] on div "Allow multiple "widgets" per tenant + Save Answer by Quack Agents No Cycle Idea…" at bounding box center [517, 251] width 94 height 82
click at [484, 212] on article "Allow multiple "widgets" per tenant + Save Answer by Quack Agents No Cycle Idea…" at bounding box center [516, 240] width 93 height 60
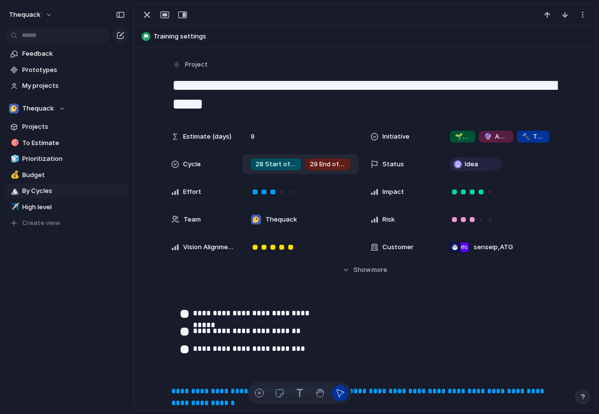
click at [266, 165] on span "28 Start of Oct" at bounding box center [276, 164] width 40 height 10
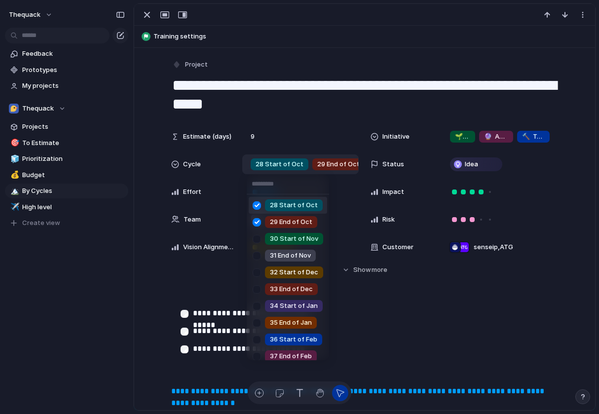
click at [257, 203] on div at bounding box center [256, 205] width 17 height 17
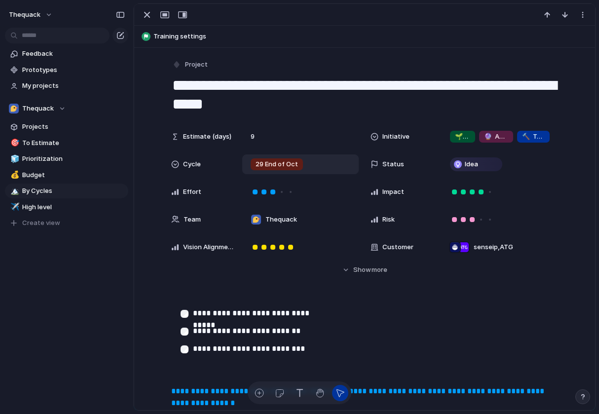
click at [143, 2] on div "28 Start of [DATE] End of [DATE] Start of Nov 31 End of Nov 32 Start of Dec 33 …" at bounding box center [299, 207] width 599 height 414
click at [145, 15] on div "button" at bounding box center [147, 15] width 12 height 12
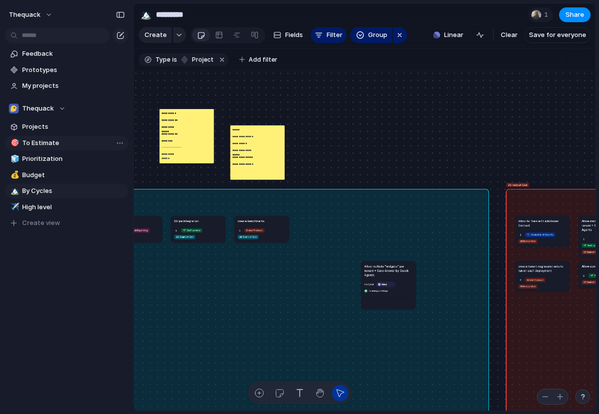
click at [65, 142] on span "To Estimate" at bounding box center [73, 143] width 103 height 10
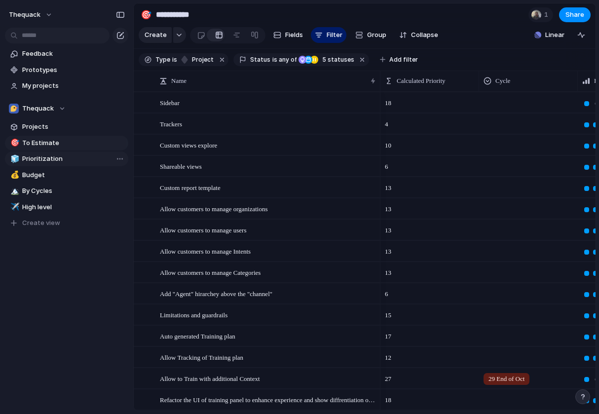
click at [65, 157] on span "Prioritization" at bounding box center [73, 159] width 103 height 10
type input "**********"
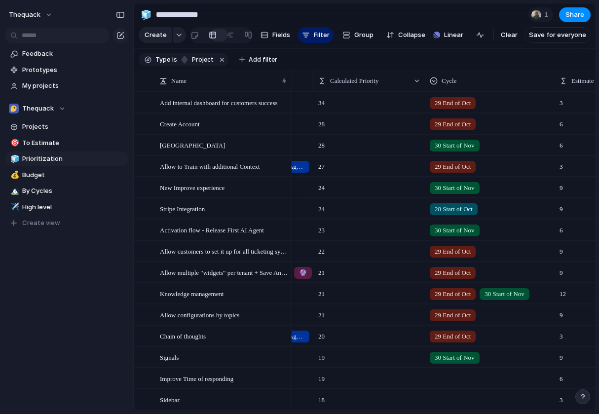
scroll to position [0, 104]
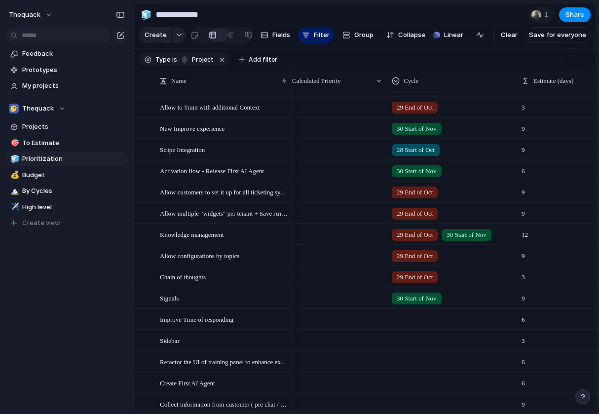
click at [416, 327] on div at bounding box center [452, 319] width 130 height 20
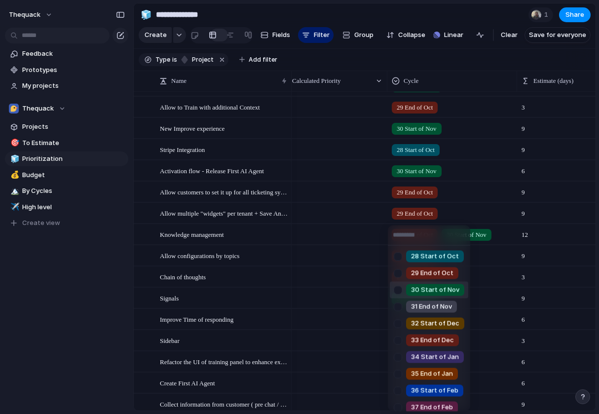
click at [415, 292] on span "30 Start of Nov" at bounding box center [435, 290] width 48 height 10
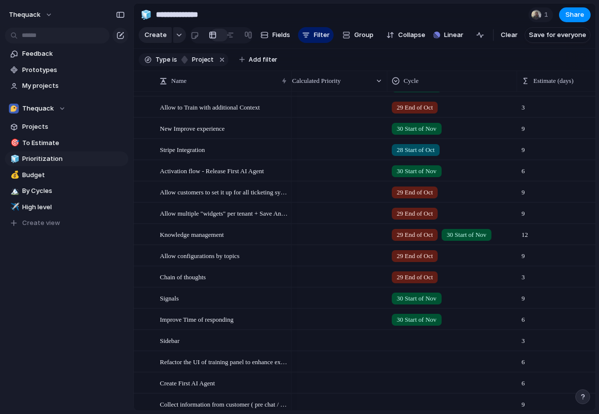
click at [408, 337] on div at bounding box center [452, 339] width 129 height 16
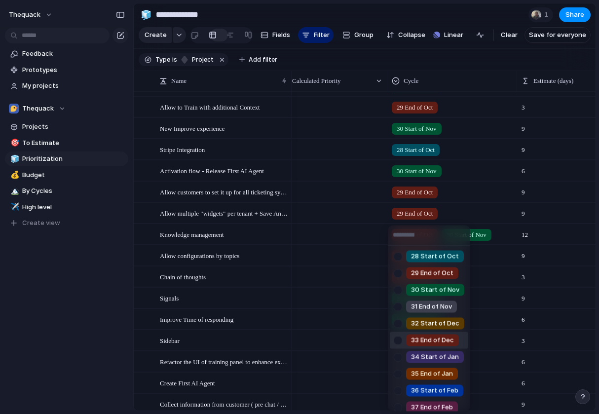
click at [380, 340] on div "28 Start of [DATE] End of [DATE] Start of Nov 31 End of Nov 32 Start of Dec 33 …" at bounding box center [299, 207] width 599 height 414
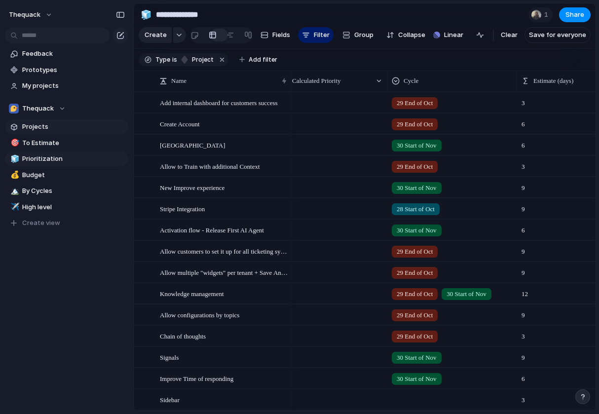
click at [51, 126] on span "Projects" at bounding box center [73, 127] width 103 height 10
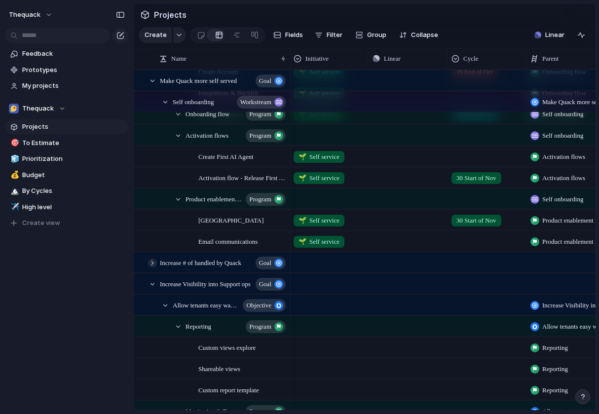
click at [149, 262] on div at bounding box center [152, 263] width 9 height 9
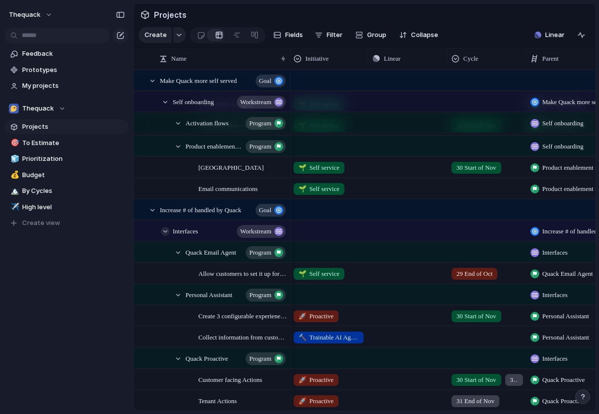
click at [164, 227] on div at bounding box center [165, 231] width 9 height 9
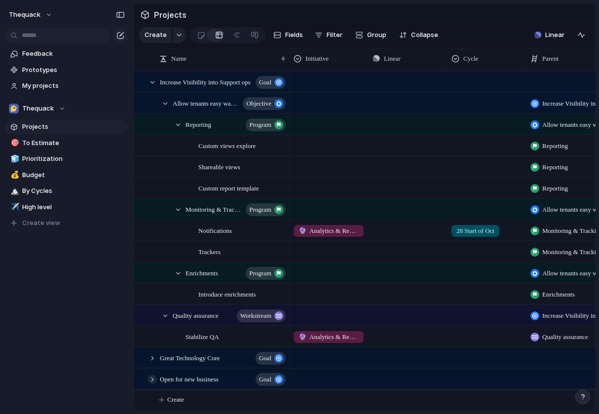
click at [153, 377] on div at bounding box center [152, 379] width 9 height 9
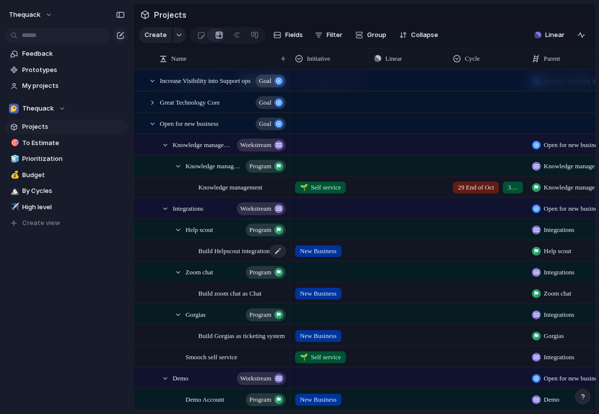
click at [215, 246] on span "Build Helpscout integration as Ticketing system" at bounding box center [242, 250] width 89 height 11
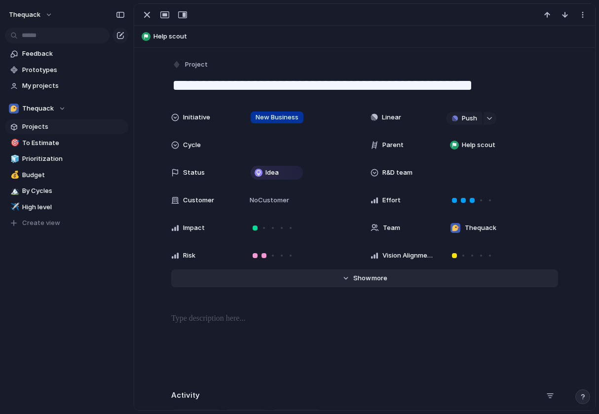
click at [326, 280] on button "Hide Show more" at bounding box center [364, 278] width 387 height 18
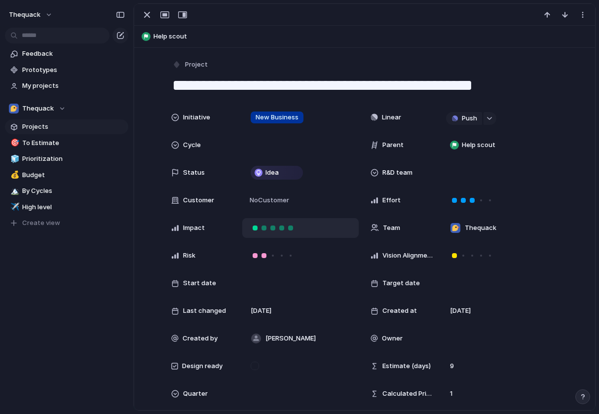
click at [293, 227] on div at bounding box center [290, 228] width 9 height 9
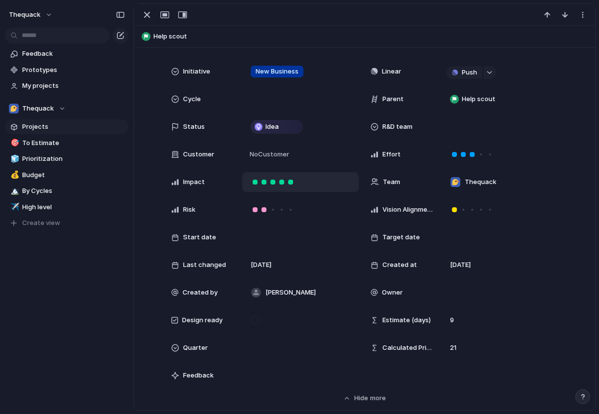
click at [260, 186] on div at bounding box center [264, 182] width 9 height 9
click at [256, 182] on div at bounding box center [255, 182] width 5 height 5
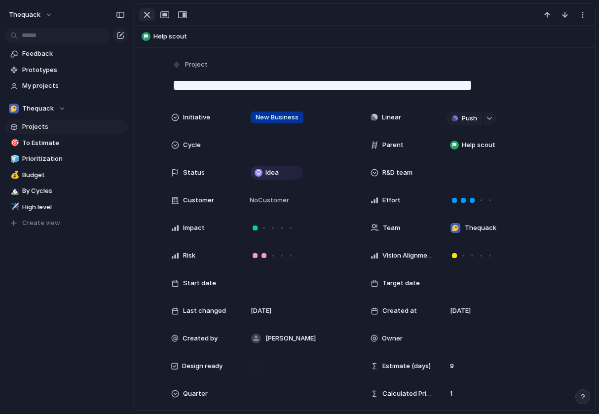
click at [149, 14] on div "button" at bounding box center [147, 15] width 12 height 12
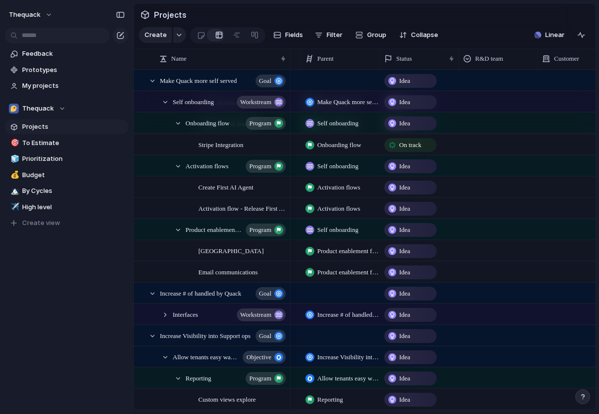
click at [58, 127] on span "Projects" at bounding box center [73, 127] width 103 height 10
click at [57, 141] on span "To Estimate" at bounding box center [73, 143] width 103 height 10
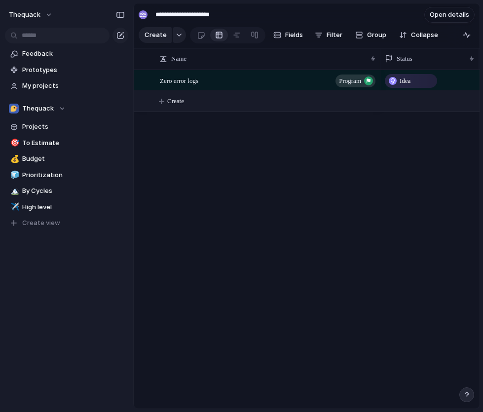
click at [189, 100] on button "Create" at bounding box center [319, 101] width 351 height 20
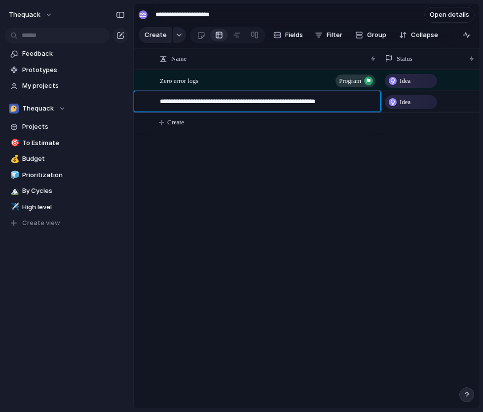
type textarea "**********"
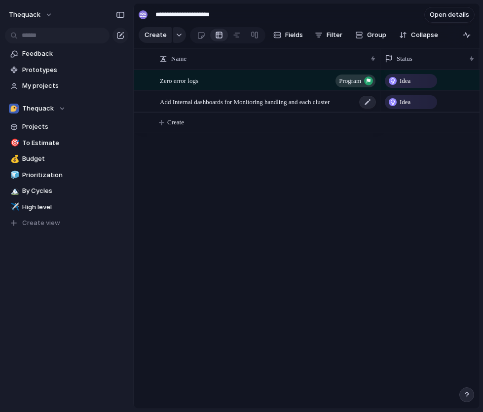
click at [330, 102] on span "Add Internal dashboards for Monitoring handling and each cluster" at bounding box center [245, 101] width 170 height 11
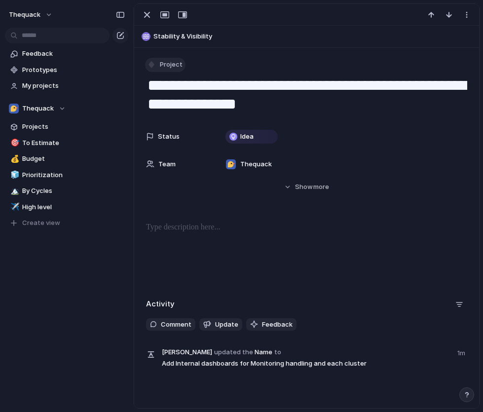
click at [164, 59] on button "Project" at bounding box center [165, 65] width 40 height 14
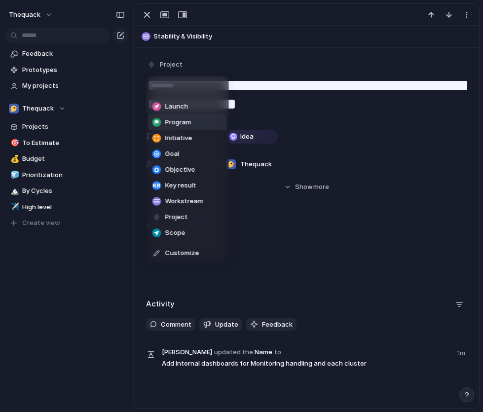
click at [186, 124] on span "Program" at bounding box center [178, 122] width 26 height 10
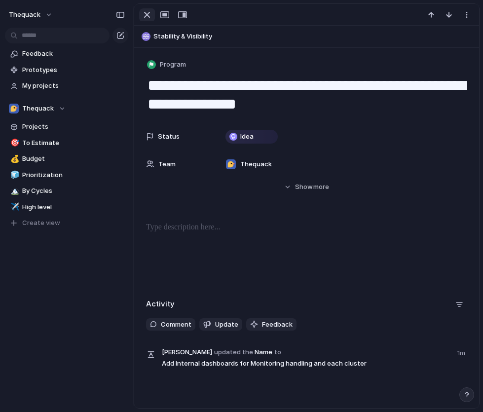
click at [142, 19] on div "button" at bounding box center [147, 15] width 12 height 12
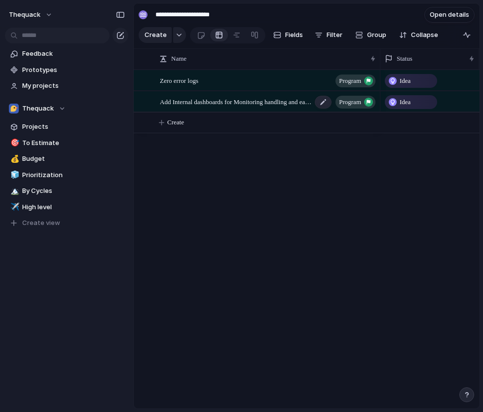
click at [195, 105] on span "Add Internal dashboards for Monitoring handling and each cluster" at bounding box center [236, 101] width 152 height 11
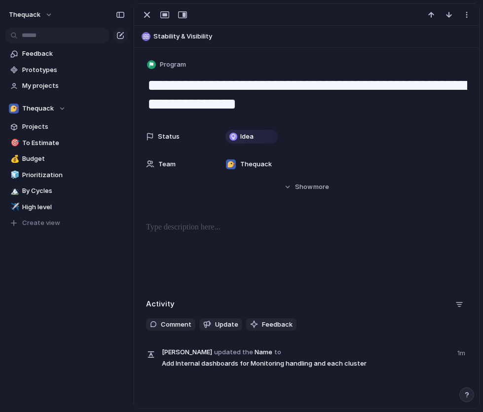
scroll to position [39, 0]
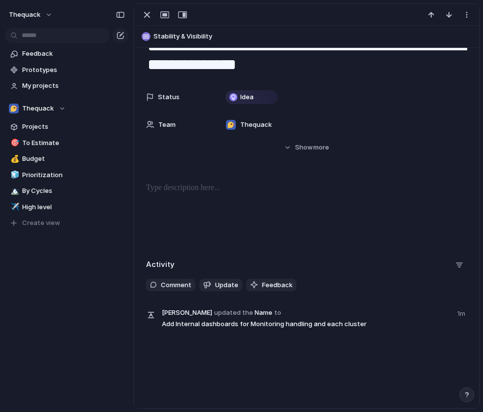
click at [265, 180] on div "**********" at bounding box center [306, 172] width 345 height 329
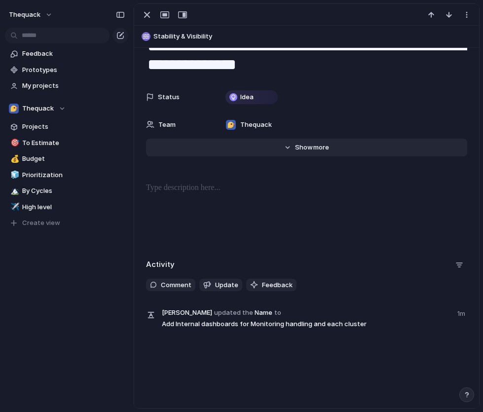
click at [299, 152] on button "Hide Show more" at bounding box center [306, 148] width 321 height 18
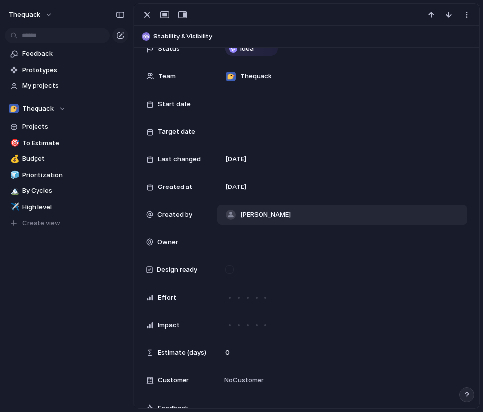
scroll to position [0, 0]
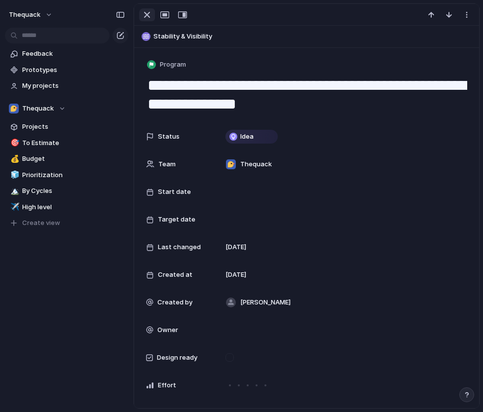
click at [148, 14] on div "button" at bounding box center [147, 15] width 12 height 12
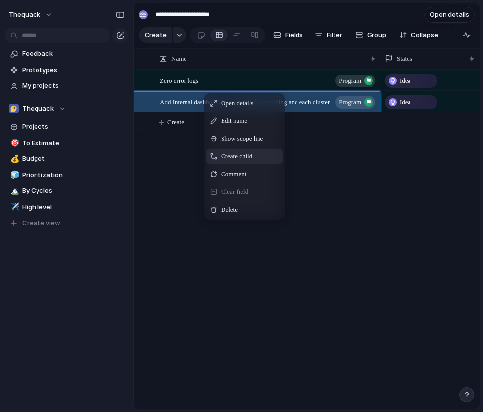
click at [230, 157] on span "Create child" at bounding box center [236, 157] width 31 height 10
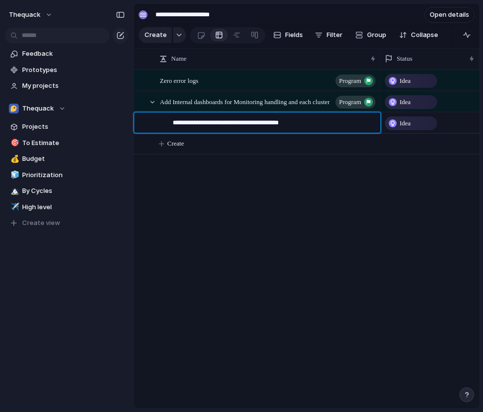
type textarea "**********"
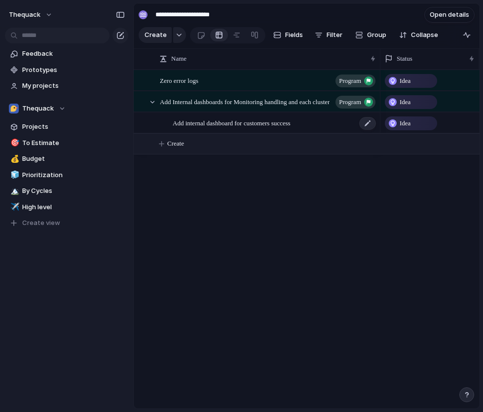
click at [265, 119] on span "Add internal dashboard for customers success" at bounding box center [232, 122] width 118 height 11
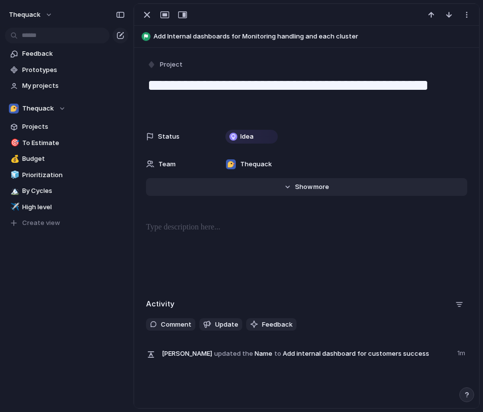
click at [310, 190] on span "Show" at bounding box center [304, 187] width 18 height 10
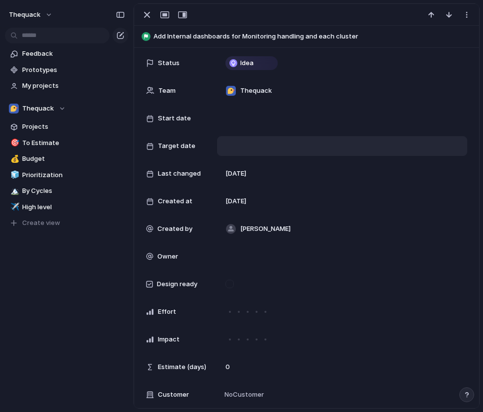
scroll to position [79, 0]
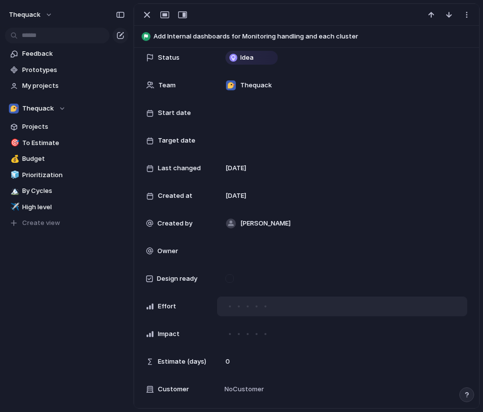
click at [230, 307] on div at bounding box center [230, 306] width 9 height 9
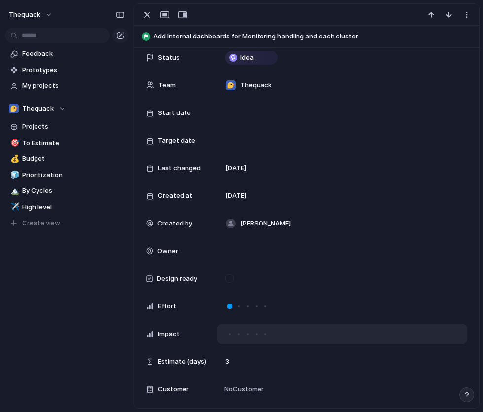
click at [265, 333] on div at bounding box center [266, 334] width 2 height 2
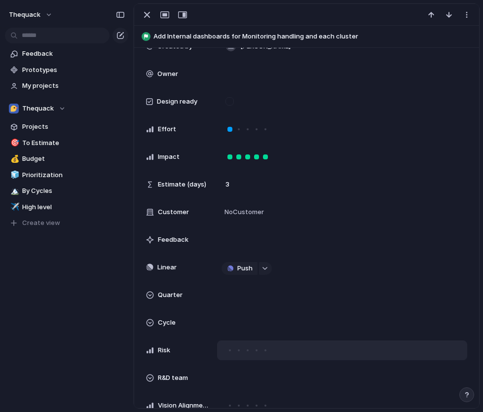
click at [229, 352] on div at bounding box center [230, 350] width 9 height 9
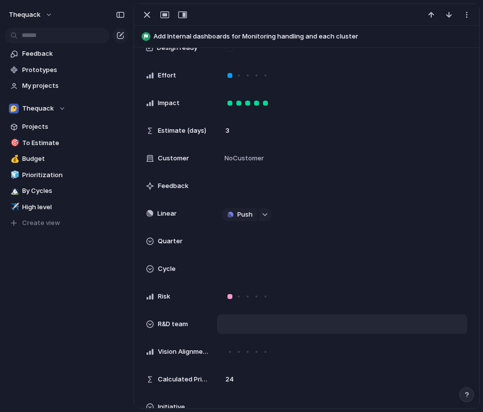
scroll to position [335, 0]
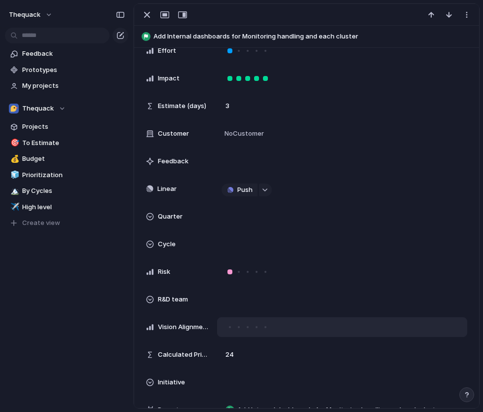
click at [264, 328] on div at bounding box center [265, 327] width 9 height 9
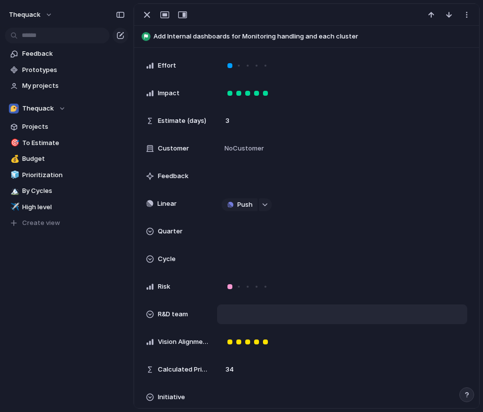
scroll to position [0, 0]
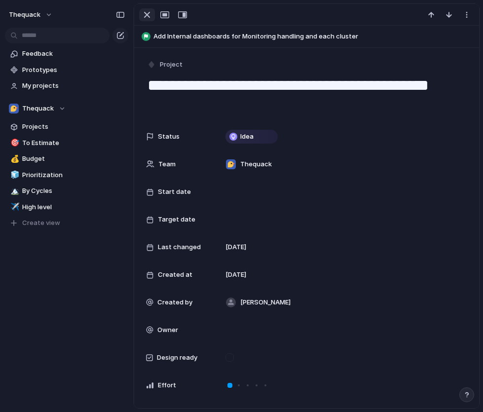
click at [147, 18] on div "button" at bounding box center [147, 15] width 12 height 12
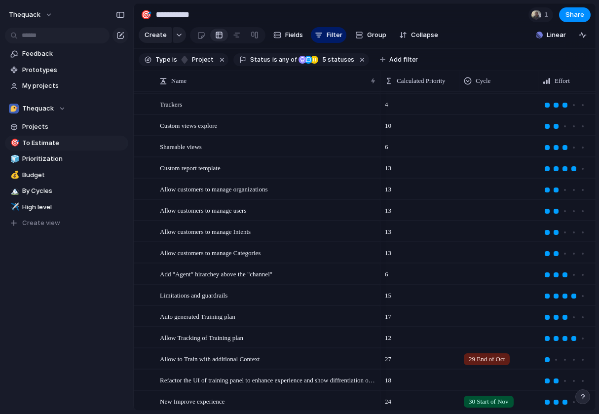
scroll to position [0, 1]
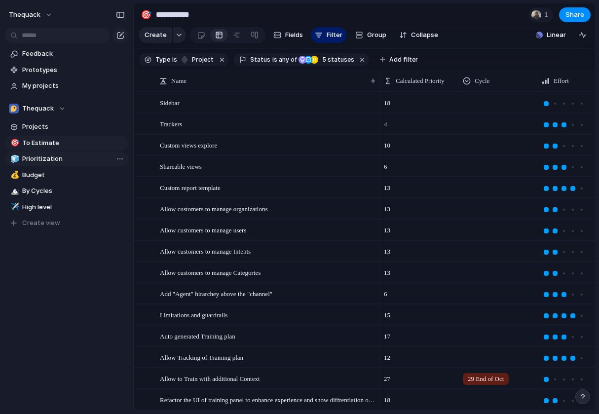
click at [67, 161] on span "Prioritization" at bounding box center [73, 159] width 103 height 10
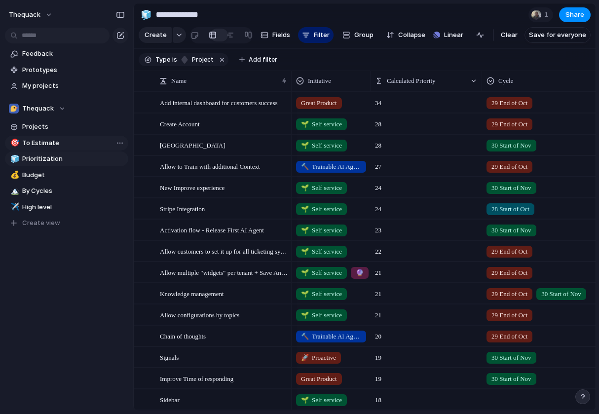
click at [69, 138] on span "To Estimate" at bounding box center [73, 143] width 103 height 10
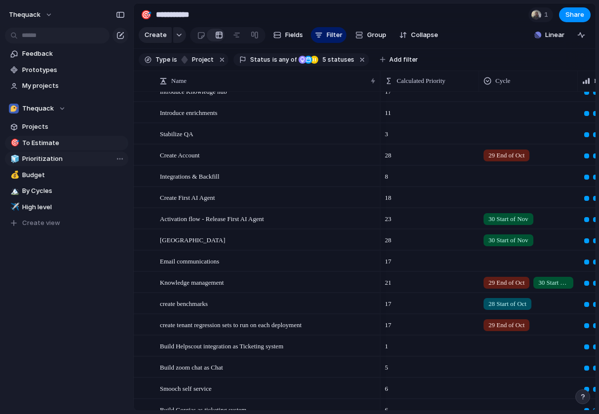
click at [57, 156] on span "Prioritization" at bounding box center [73, 159] width 103 height 10
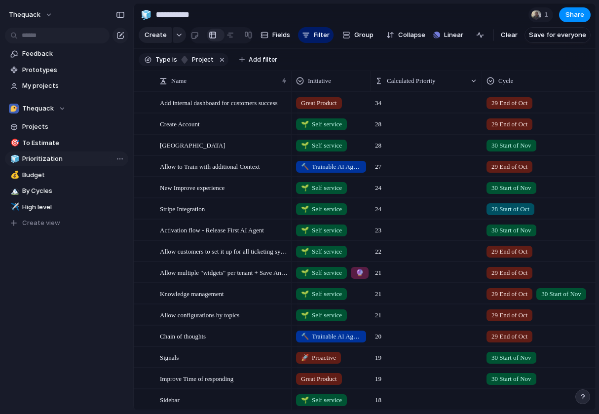
type input "**********"
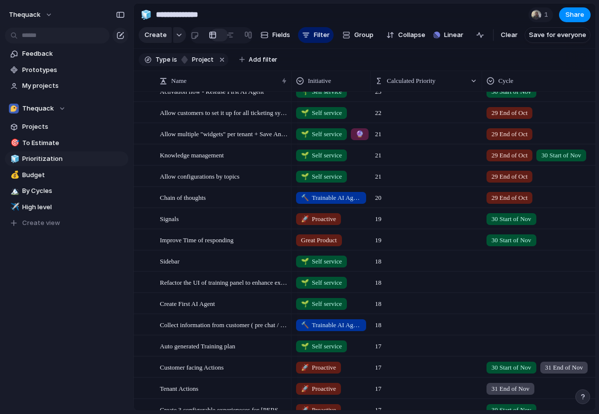
click at [266, 155] on div "Knowledge management" at bounding box center [224, 155] width 128 height 20
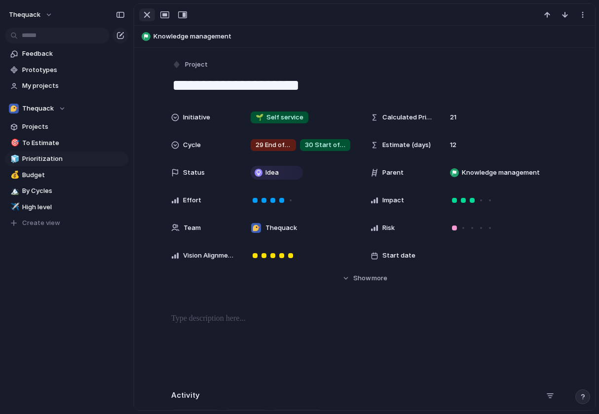
click at [149, 16] on div "button" at bounding box center [147, 15] width 12 height 12
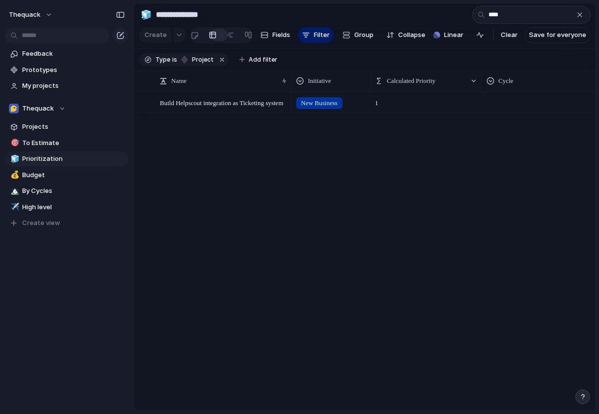
type input "****"
click at [489, 96] on div at bounding box center [547, 101] width 129 height 16
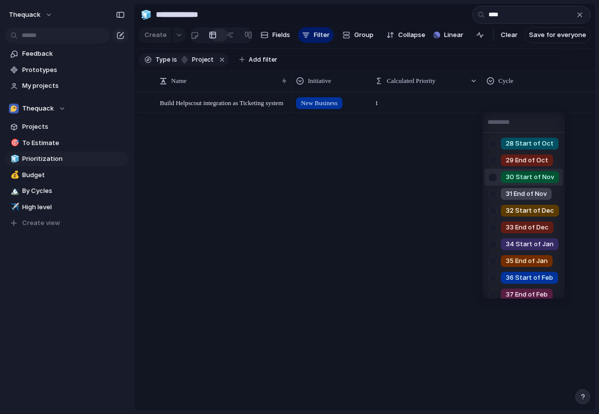
click at [494, 172] on div at bounding box center [492, 177] width 17 height 17
click at [426, 164] on div "28 Start of [DATE] End of [DATE] Start of Nov 31 End of Nov 32 Start of Dec 33 …" at bounding box center [299, 207] width 599 height 414
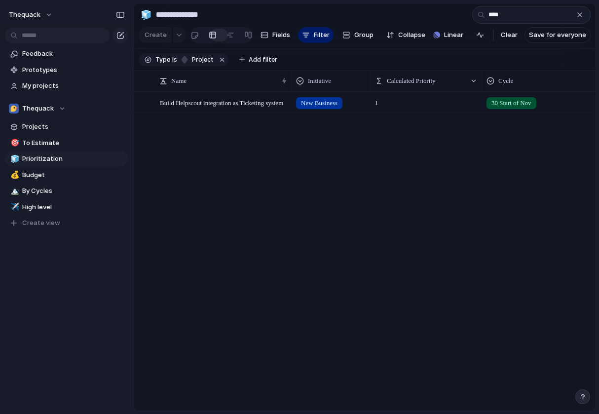
click at [582, 16] on div "button" at bounding box center [580, 15] width 8 height 8
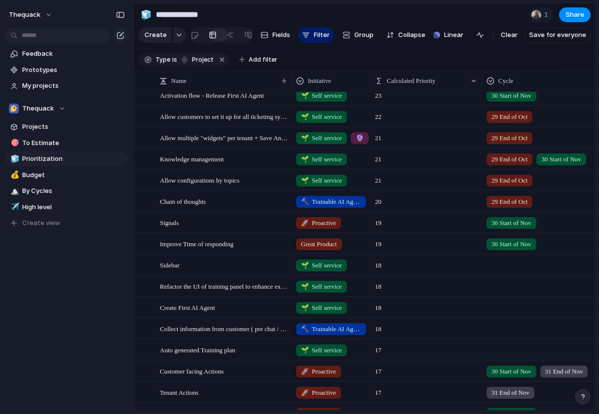
click at [496, 266] on div at bounding box center [547, 263] width 129 height 16
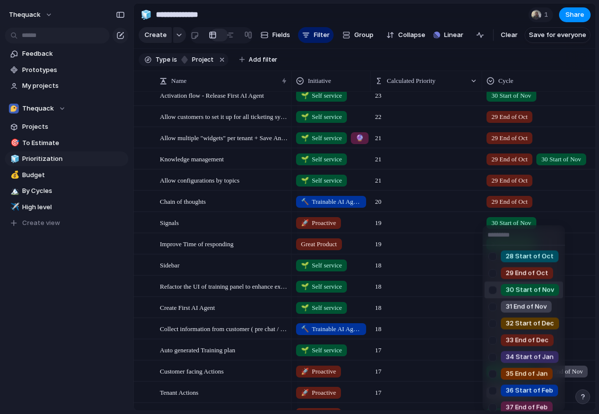
click at [511, 289] on span "30 Start of Nov" at bounding box center [530, 290] width 48 height 10
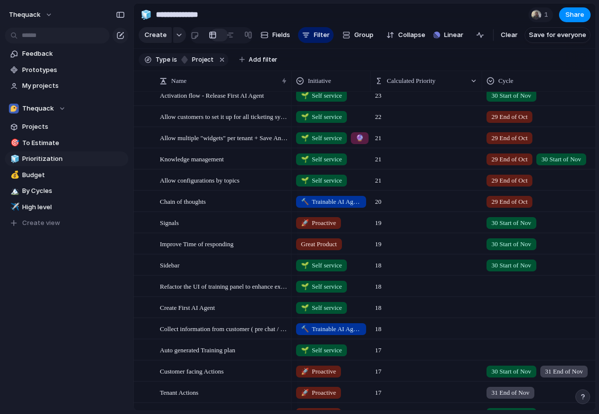
click at [502, 284] on div at bounding box center [547, 284] width 129 height 16
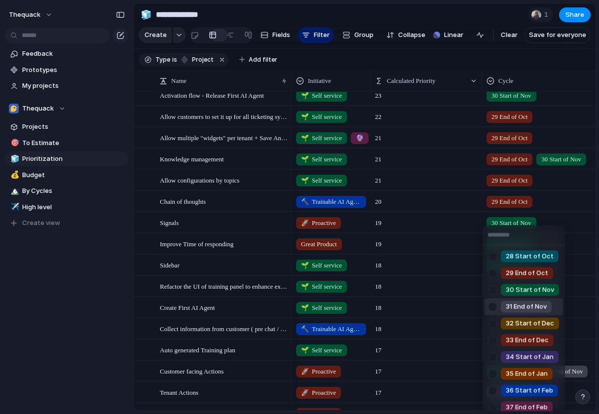
click at [508, 308] on span "31 End of Nov" at bounding box center [526, 307] width 41 height 10
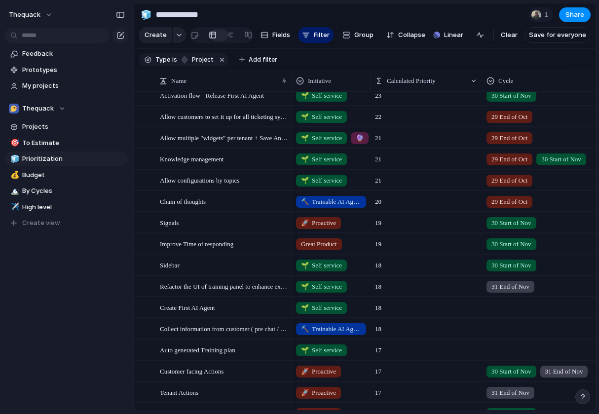
click at [503, 306] on div at bounding box center [547, 306] width 129 height 16
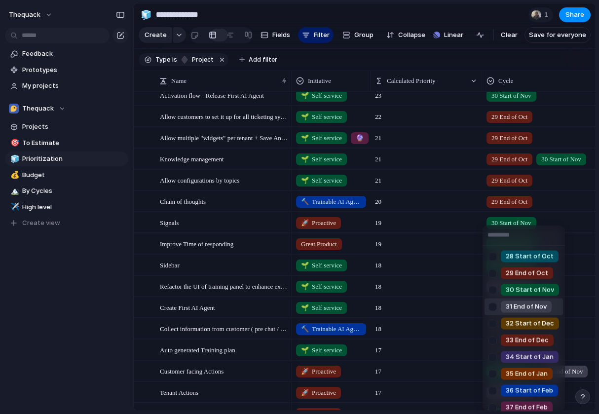
click at [511, 310] on span "31 End of Nov" at bounding box center [526, 307] width 41 height 10
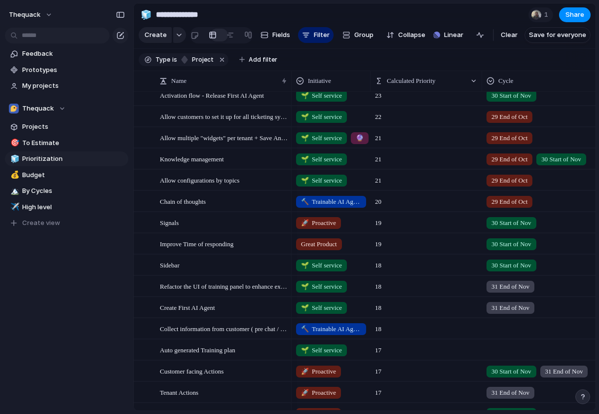
click at [502, 327] on div at bounding box center [547, 327] width 129 height 16
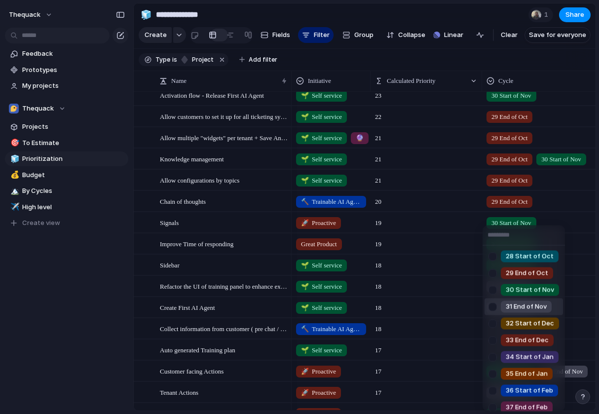
click at [508, 307] on span "31 End of Nov" at bounding box center [526, 307] width 41 height 10
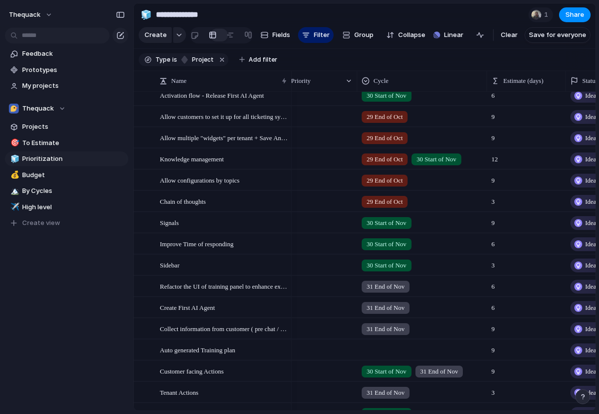
click at [378, 349] on div at bounding box center [422, 348] width 129 height 16
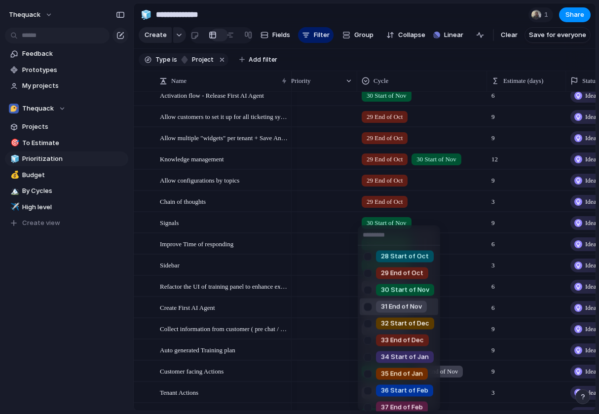
click at [390, 305] on span "31 End of Nov" at bounding box center [401, 307] width 41 height 10
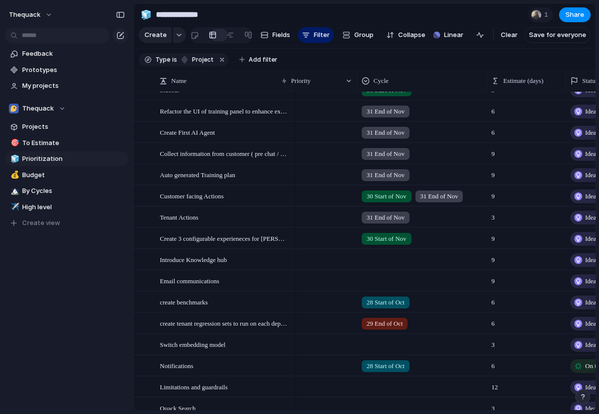
click at [388, 257] on div at bounding box center [422, 258] width 129 height 16
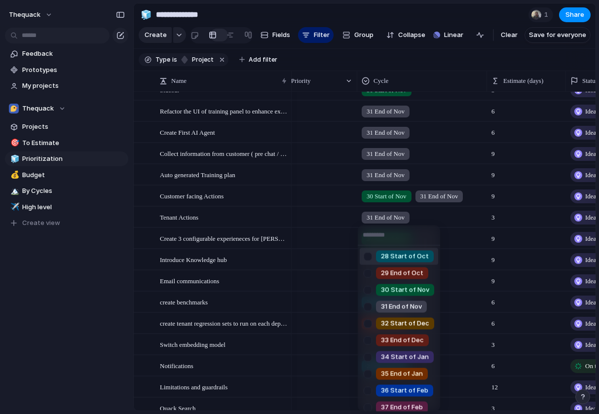
click at [327, 232] on div "28 Start of [DATE] End of [DATE] Start of Nov 31 End of Nov 32 Start of Dec 33 …" at bounding box center [299, 207] width 599 height 414
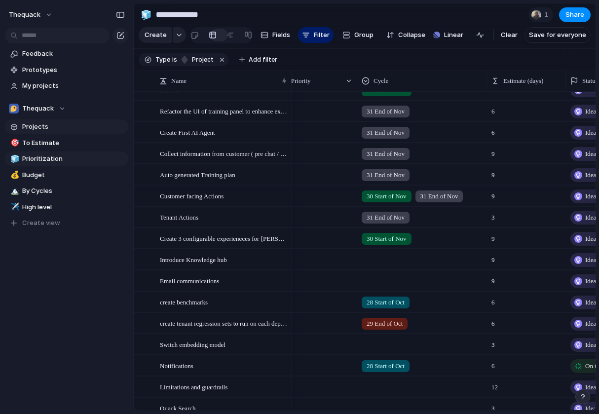
click at [58, 133] on link "Projects" at bounding box center [66, 126] width 123 height 15
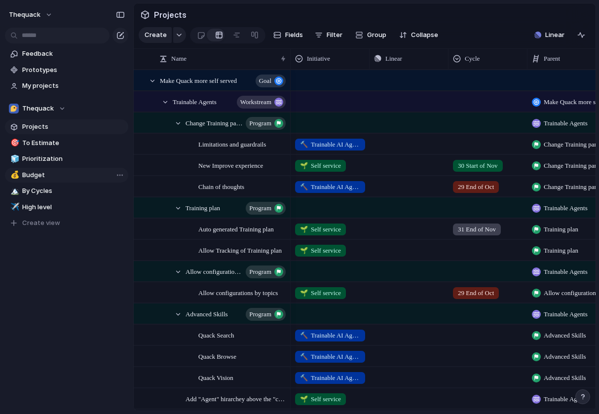
click at [60, 172] on span "Budget" at bounding box center [73, 175] width 103 height 10
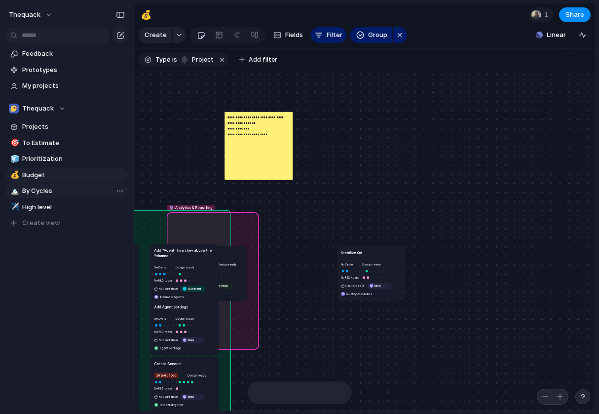
click at [60, 193] on span "By Cycles" at bounding box center [73, 191] width 103 height 10
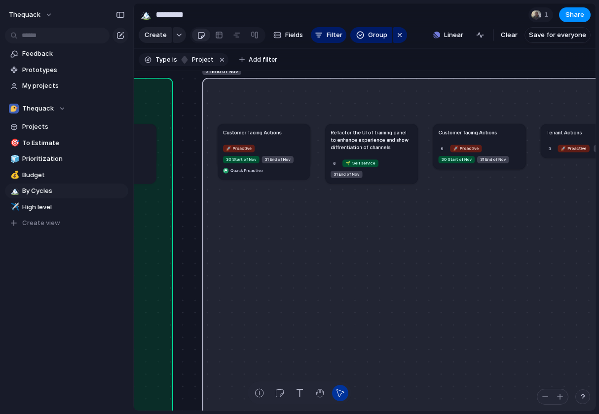
click at [261, 138] on article "Customer facing Actions 🚀 Proactive 30 Start of Nov 31 End of Nov Quack Proacti…" at bounding box center [264, 152] width 92 height 56
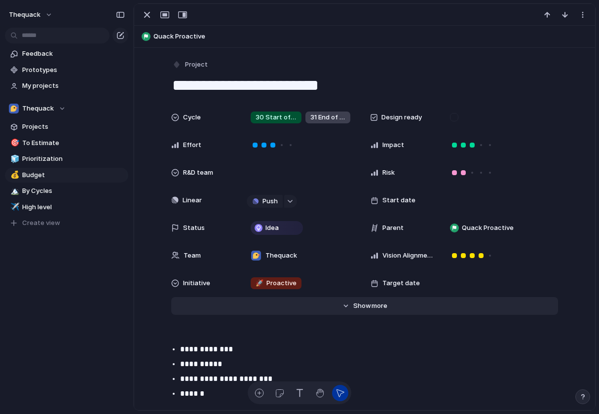
click at [344, 312] on button "Hide Show more" at bounding box center [364, 306] width 387 height 18
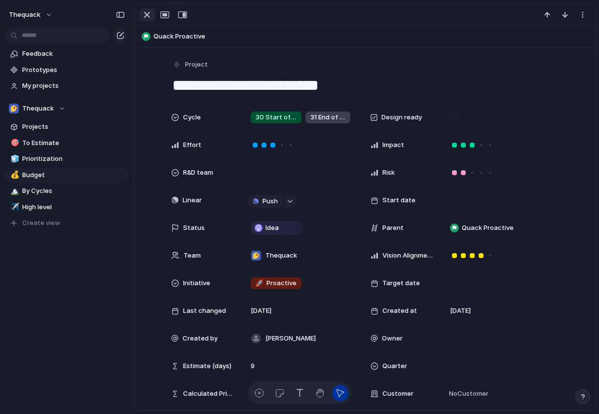
click at [142, 11] on div "button" at bounding box center [147, 15] width 12 height 12
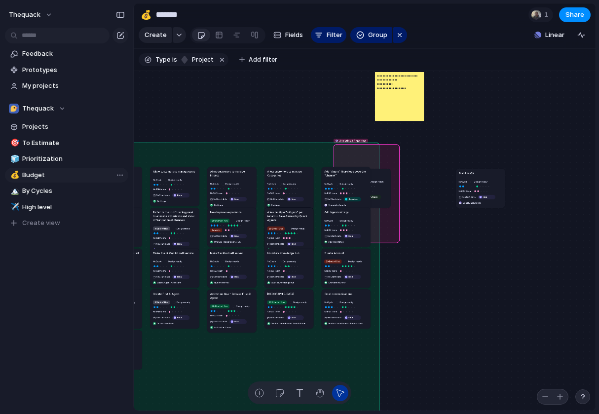
click at [73, 172] on span "Budget" at bounding box center [73, 175] width 103 height 10
click at [74, 193] on span "By Cycles" at bounding box center [73, 191] width 103 height 10
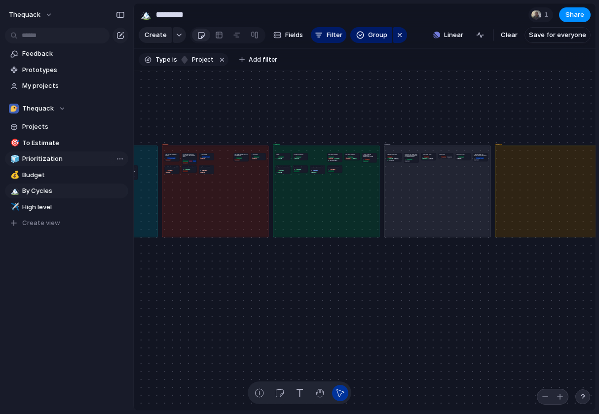
click at [69, 158] on span "Prioritization" at bounding box center [73, 159] width 103 height 10
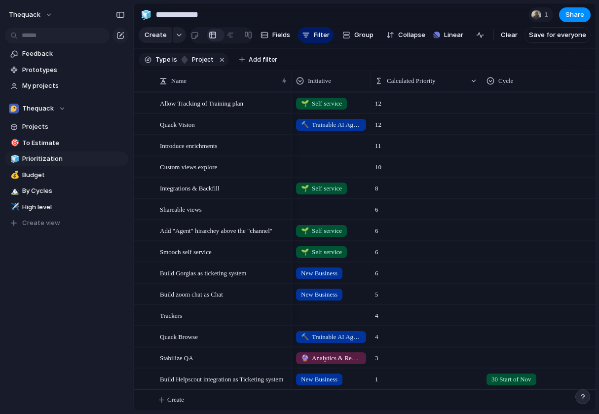
click at [324, 208] on div at bounding box center [331, 207] width 78 height 16
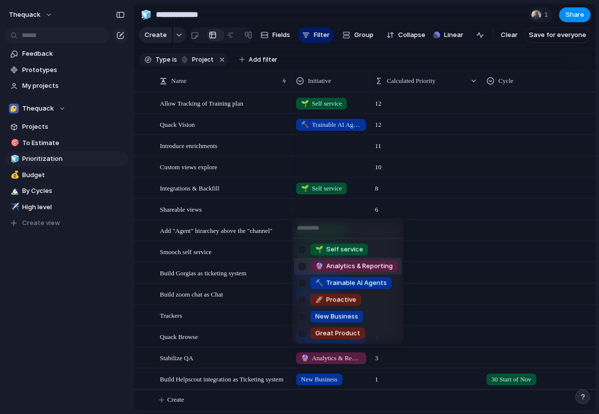
click at [341, 266] on span "🔮 Analytics & Reporting" at bounding box center [353, 267] width 77 height 10
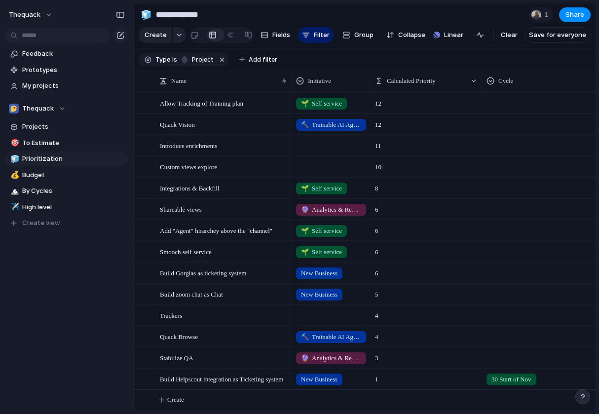
click at [315, 305] on div at bounding box center [331, 313] width 78 height 16
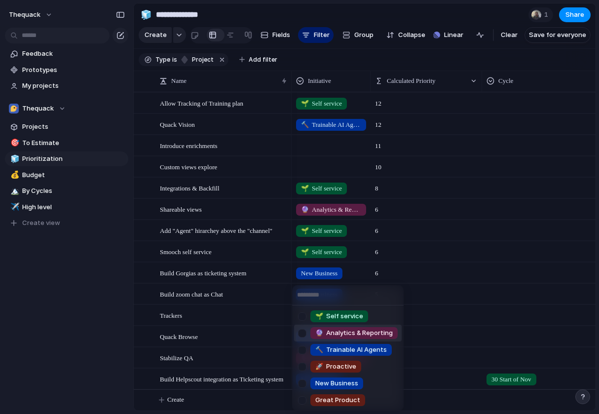
click at [323, 332] on span "🔮 Analytics & Reporting" at bounding box center [353, 333] width 77 height 10
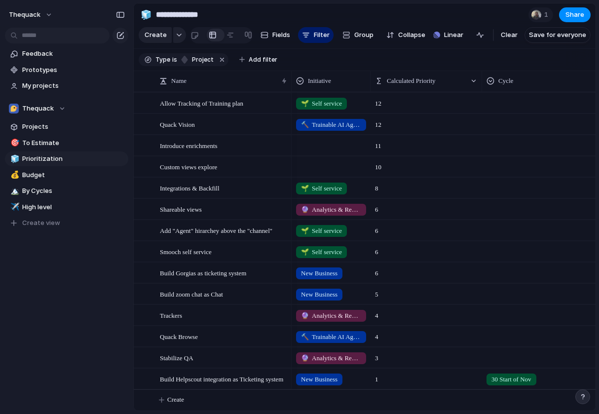
click at [311, 163] on div at bounding box center [331, 165] width 78 height 16
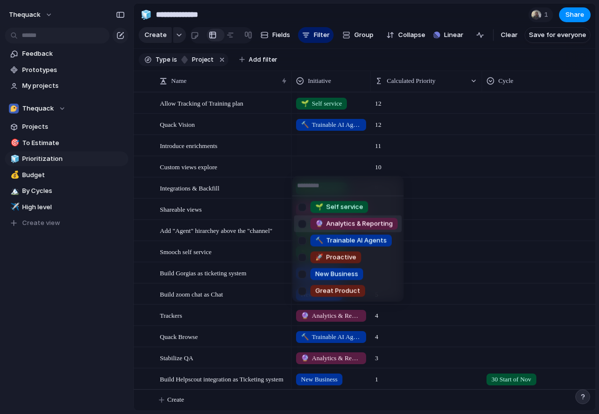
click at [324, 221] on span "🔮 Analytics & Reporting" at bounding box center [353, 224] width 77 height 10
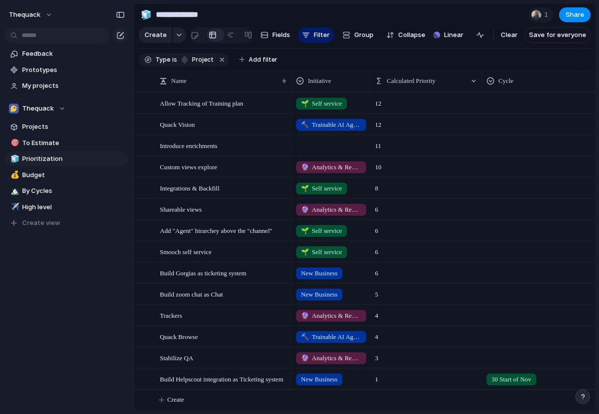
click at [321, 141] on div at bounding box center [331, 144] width 78 height 16
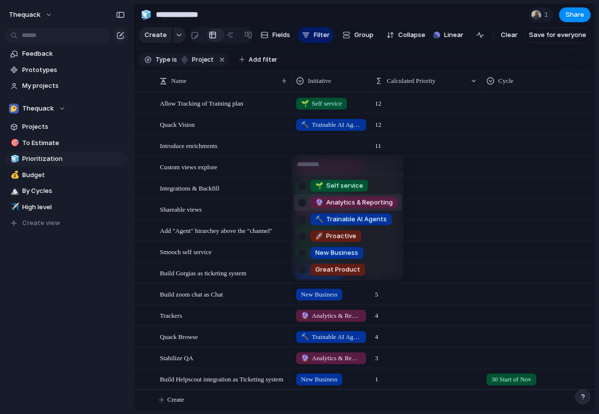
click at [323, 204] on span "🔮 Analytics & Reporting" at bounding box center [353, 203] width 77 height 10
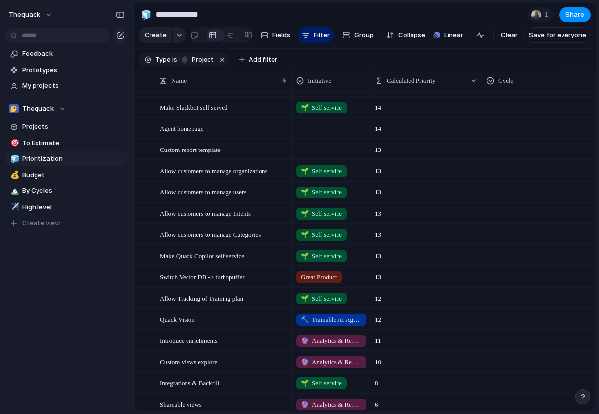
click at [317, 145] on div at bounding box center [331, 148] width 78 height 16
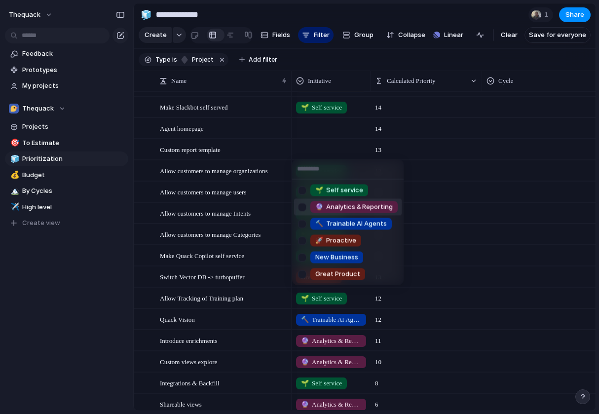
click at [318, 204] on span "🔮" at bounding box center [319, 207] width 8 height 8
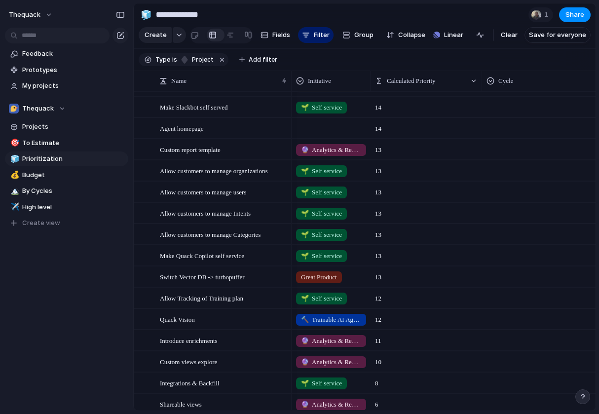
click at [317, 127] on div at bounding box center [331, 126] width 78 height 16
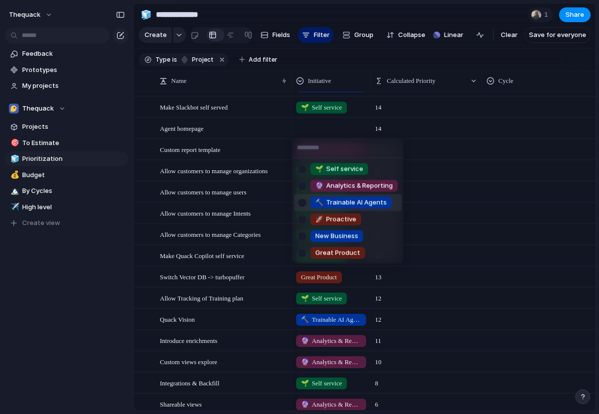
click at [331, 201] on span "🔨 Trainable AI Agents" at bounding box center [351, 203] width 72 height 10
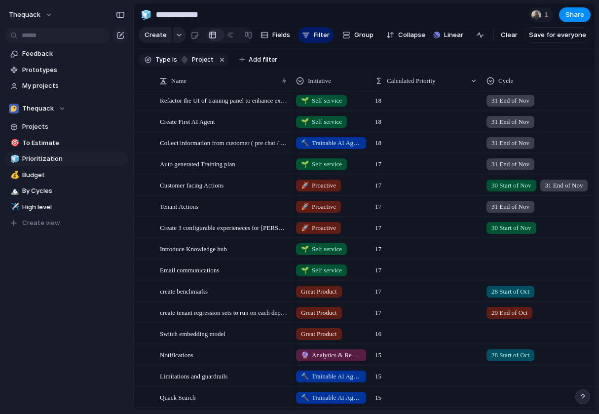
click at [502, 250] on div at bounding box center [547, 247] width 129 height 16
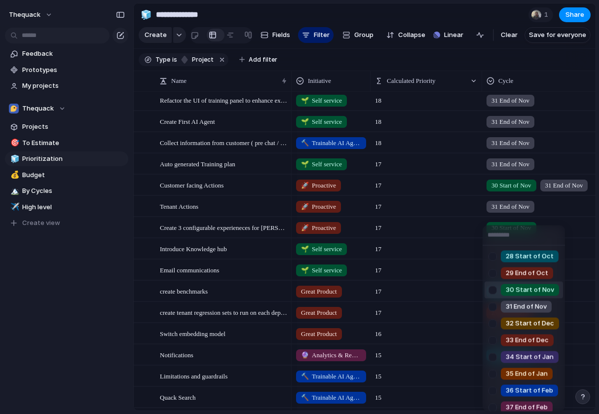
click at [492, 291] on div at bounding box center [492, 289] width 17 height 17
click at [492, 298] on div at bounding box center [492, 306] width 17 height 17
click at [462, 287] on div "28 Start of [DATE] End of [DATE] Start of Nov 31 End of Nov 32 Start of Dec 33 …" at bounding box center [299, 207] width 599 height 414
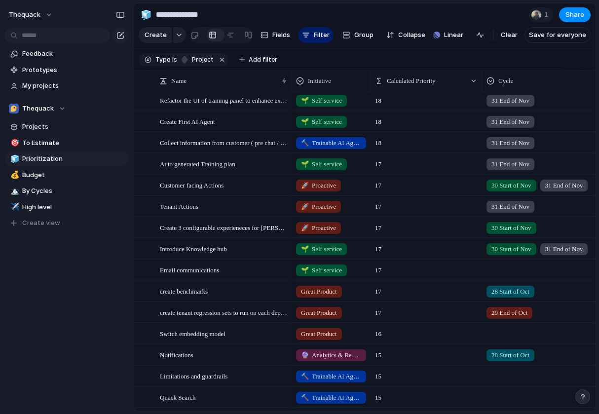
click at [502, 249] on span "30 Start of Nov" at bounding box center [512, 249] width 40 height 10
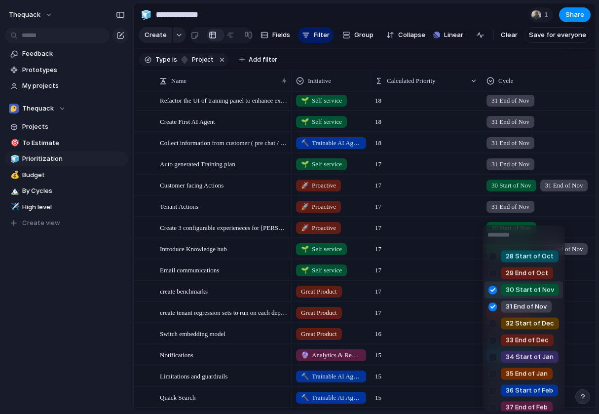
click at [493, 288] on div at bounding box center [492, 289] width 17 height 17
click at [469, 268] on div "28 Start of [DATE] End of [DATE] Start of Nov 31 End of Nov 32 Start of Dec 33 …" at bounding box center [299, 207] width 599 height 414
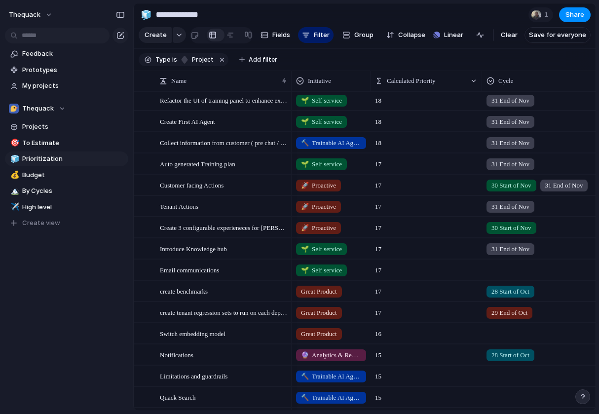
click at [500, 268] on div at bounding box center [547, 268] width 129 height 16
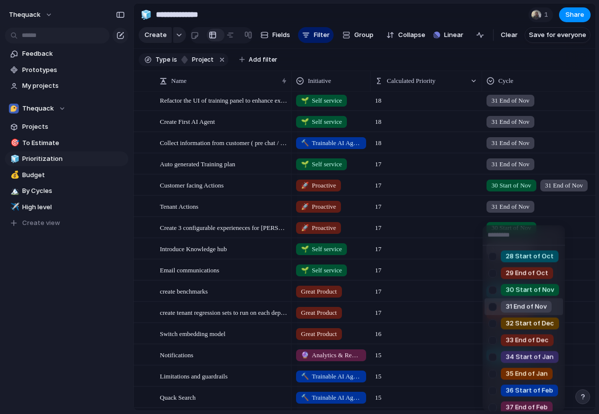
click at [491, 308] on div at bounding box center [492, 306] width 17 height 17
click at [467, 305] on div "28 Start of [DATE] End of [DATE] Start of Nov 31 End of Nov 32 Start of Dec 33 …" at bounding box center [299, 207] width 599 height 414
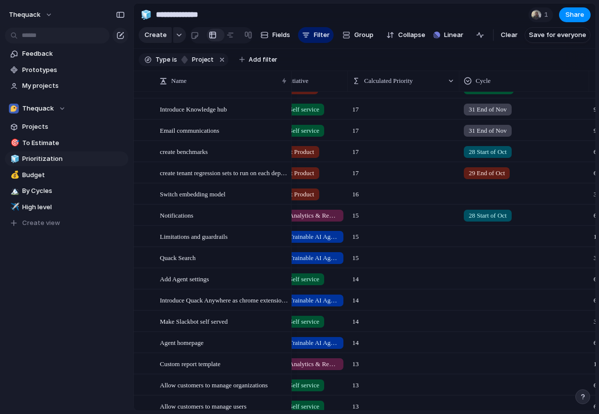
click at [483, 194] on div at bounding box center [524, 192] width 129 height 16
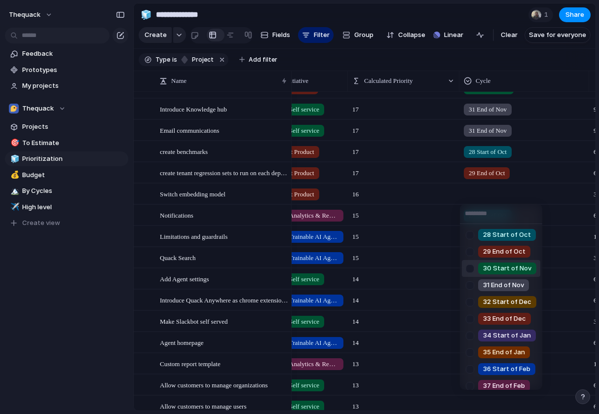
click at [470, 267] on div at bounding box center [469, 268] width 17 height 17
click at [429, 279] on div "28 Start of [DATE] End of [DATE] Start of Nov 31 End of Nov 32 Start of Dec 33 …" at bounding box center [299, 207] width 599 height 414
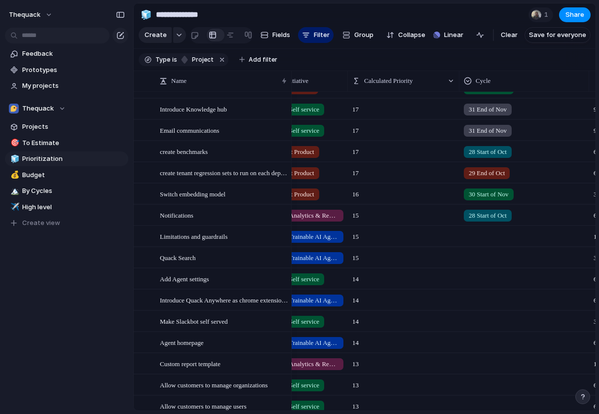
click at [482, 234] on div at bounding box center [524, 235] width 129 height 16
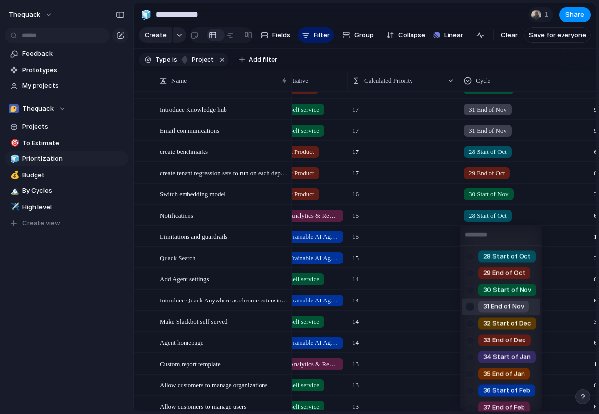
click at [470, 305] on div at bounding box center [469, 306] width 17 height 17
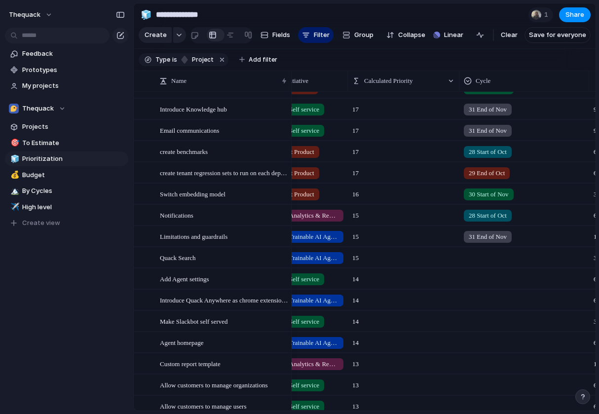
click at [444, 273] on div "28 Start of [DATE] End of [DATE] Start of Nov 31 End of Nov 32 Start of Dec 33 …" at bounding box center [299, 207] width 599 height 414
click at [484, 254] on div at bounding box center [524, 256] width 129 height 16
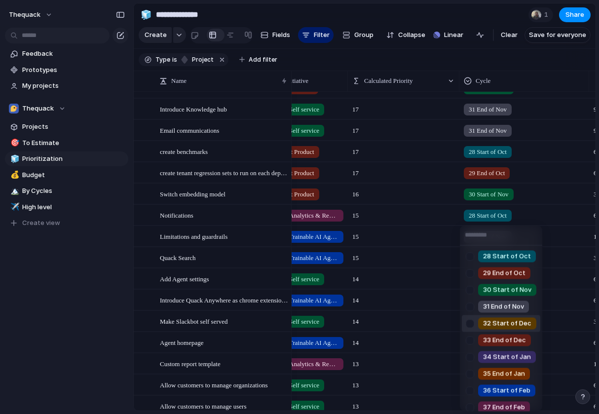
click at [471, 320] on div at bounding box center [469, 323] width 17 height 17
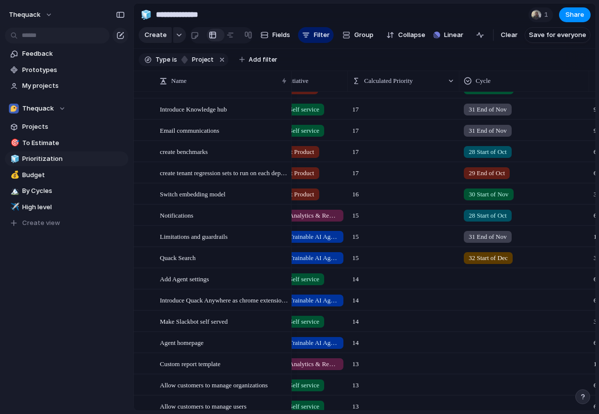
click at [438, 280] on div "28 Start of [DATE] End of [DATE] Start of Nov 31 End of Nov 32 Start of Dec 33 …" at bounding box center [299, 207] width 599 height 414
click at [469, 260] on span "32 Start of Dec" at bounding box center [488, 258] width 39 height 10
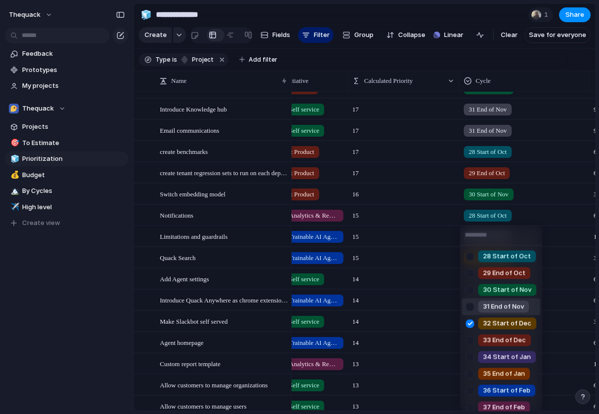
click at [466, 308] on div at bounding box center [469, 306] width 17 height 17
click at [466, 322] on div at bounding box center [469, 323] width 17 height 17
click at [431, 300] on div "28 Start of [DATE] End of [DATE] Start of Nov 31 End of Nov 32 Start of Dec 33 …" at bounding box center [299, 207] width 599 height 414
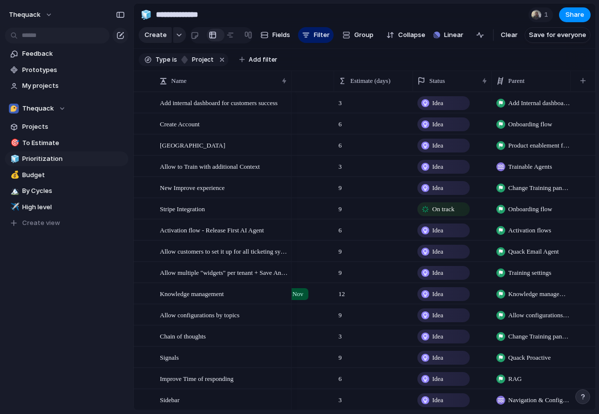
click at [446, 97] on div "Idea" at bounding box center [443, 103] width 50 height 12
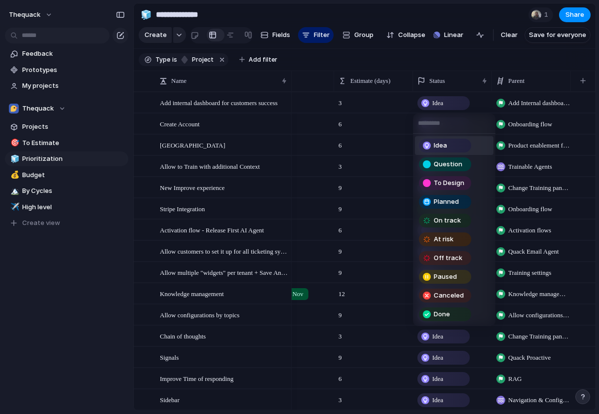
click at [443, 96] on div "Idea Question To Design Planned On track At risk Off track Paused Canceled Done" at bounding box center [299, 207] width 599 height 414
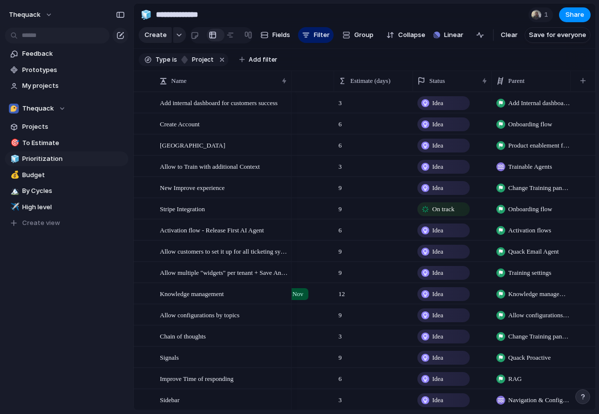
click at [442, 96] on div "Idea" at bounding box center [444, 103] width 52 height 14
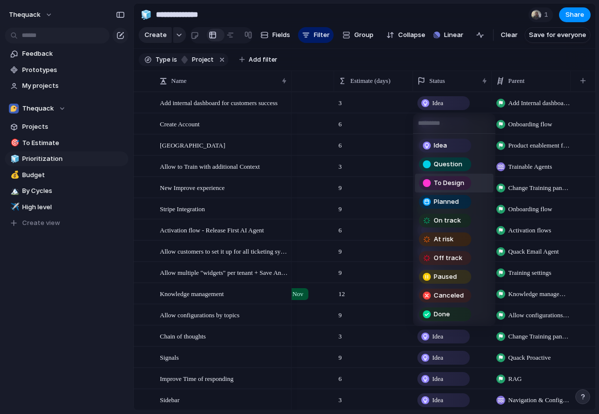
click at [447, 182] on span "To Design" at bounding box center [449, 183] width 31 height 10
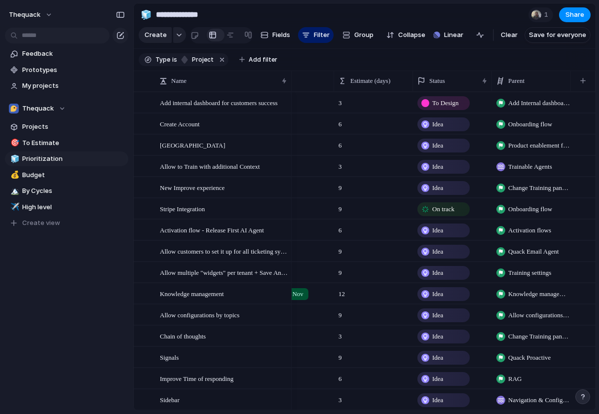
click at [436, 122] on span "Idea" at bounding box center [437, 124] width 11 height 10
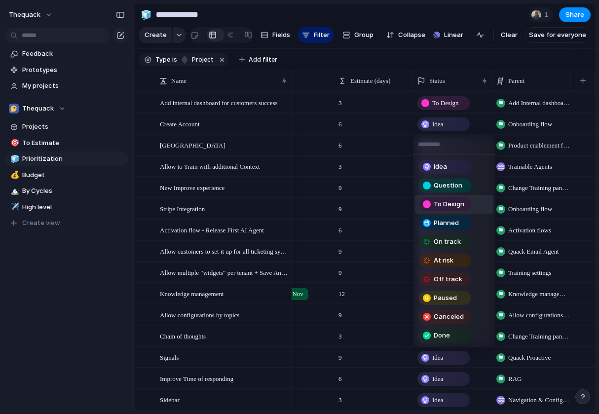
click at [443, 205] on span "To Design" at bounding box center [449, 204] width 31 height 10
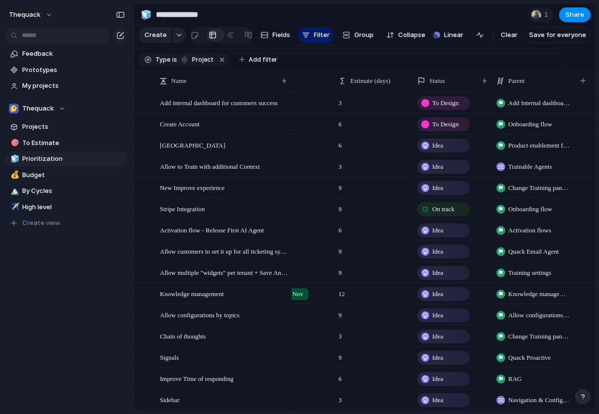
click at [435, 141] on span "Idea" at bounding box center [437, 146] width 11 height 10
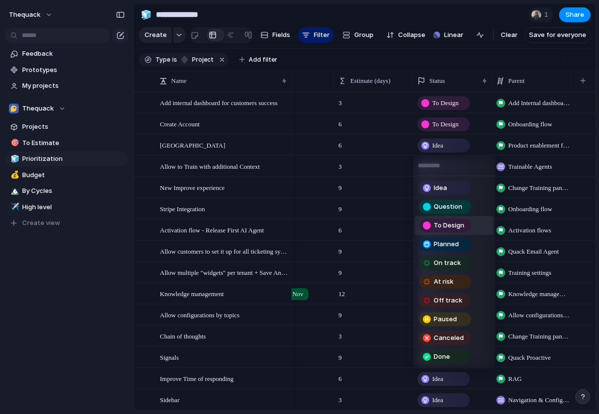
click at [438, 221] on span "To Design" at bounding box center [449, 226] width 31 height 10
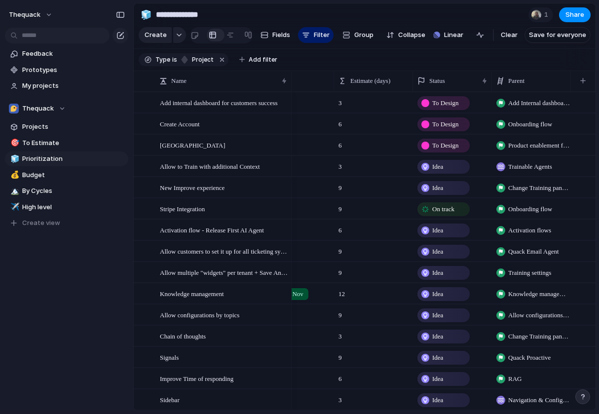
click at [446, 162] on div "Idea" at bounding box center [443, 167] width 50 height 12
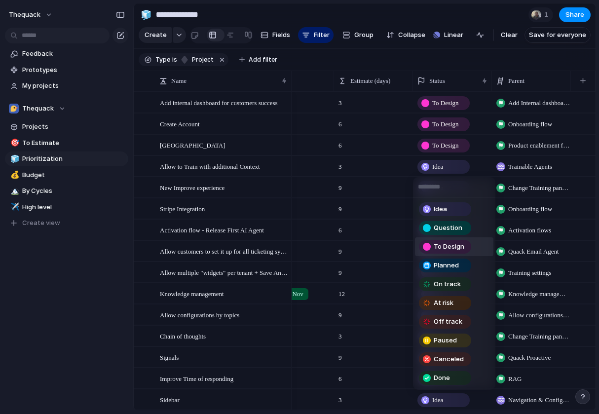
click at [440, 251] on span "To Design" at bounding box center [449, 247] width 31 height 10
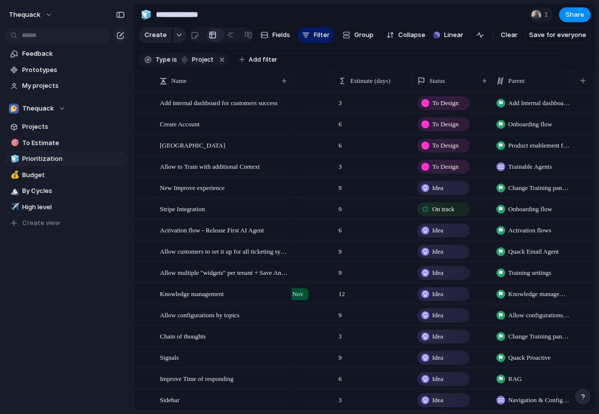
click at [442, 187] on span "Idea" at bounding box center [437, 188] width 11 height 10
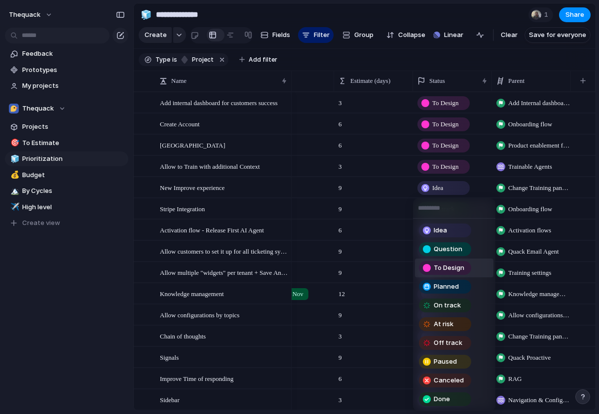
click at [439, 266] on span "To Design" at bounding box center [449, 268] width 31 height 10
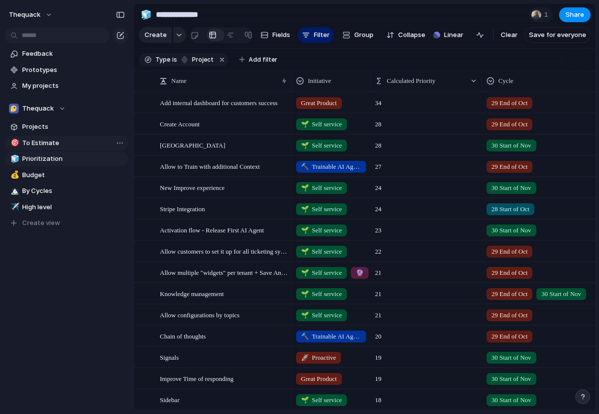
click at [49, 149] on link "🎯 To Estimate" at bounding box center [66, 143] width 123 height 15
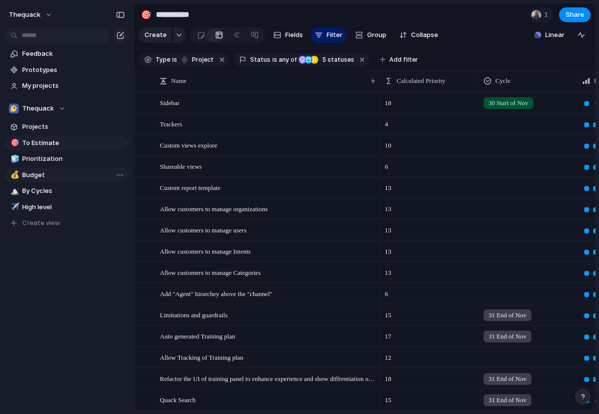
click at [49, 174] on span "Budget" at bounding box center [73, 175] width 103 height 10
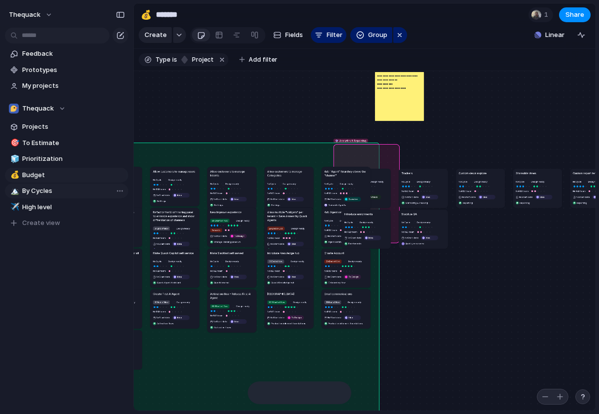
click at [49, 195] on span "By Cycles" at bounding box center [73, 191] width 103 height 10
type input "*********"
